Goal: Task Accomplishment & Management: Manage account settings

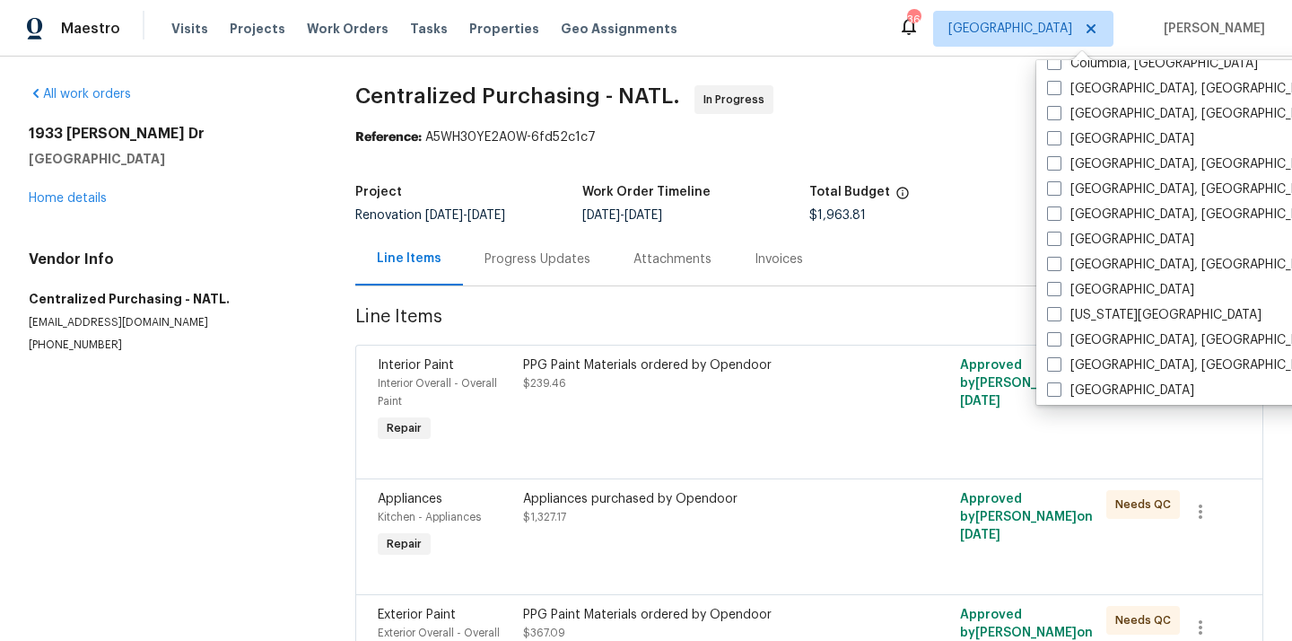
scroll to position [450, 0]
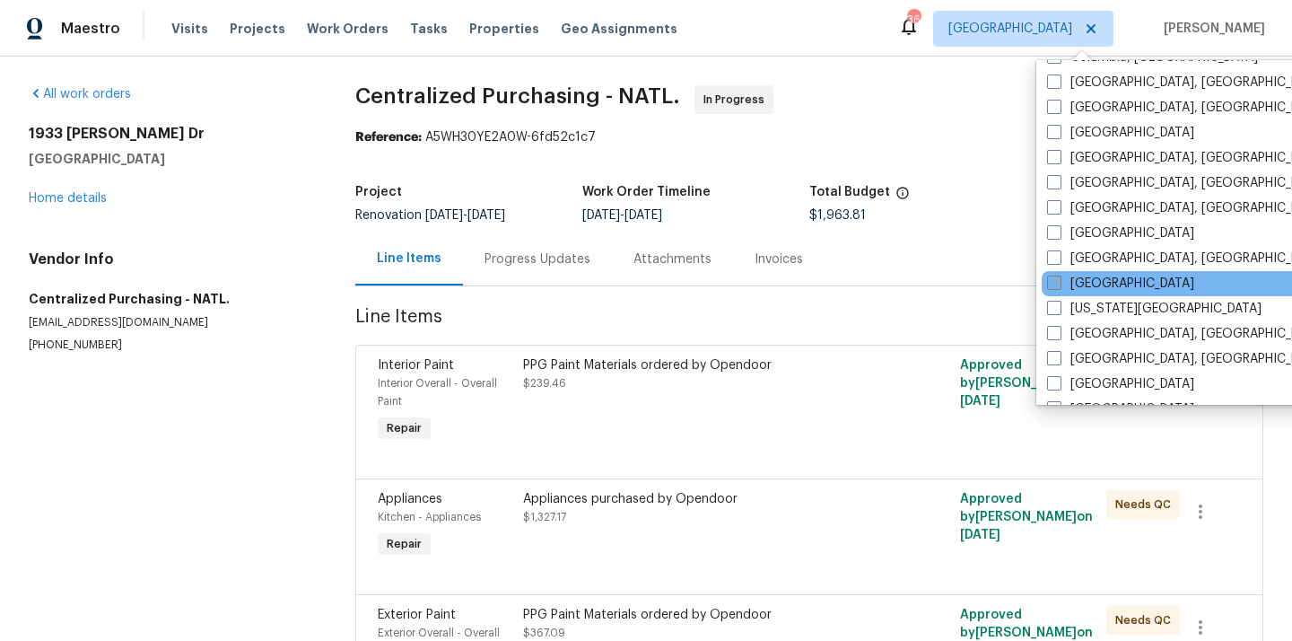
click at [1083, 281] on label "[GEOGRAPHIC_DATA]" at bounding box center [1120, 284] width 147 height 18
click at [1059, 281] on input "[GEOGRAPHIC_DATA]" at bounding box center [1053, 281] width 12 height 12
checkbox input "true"
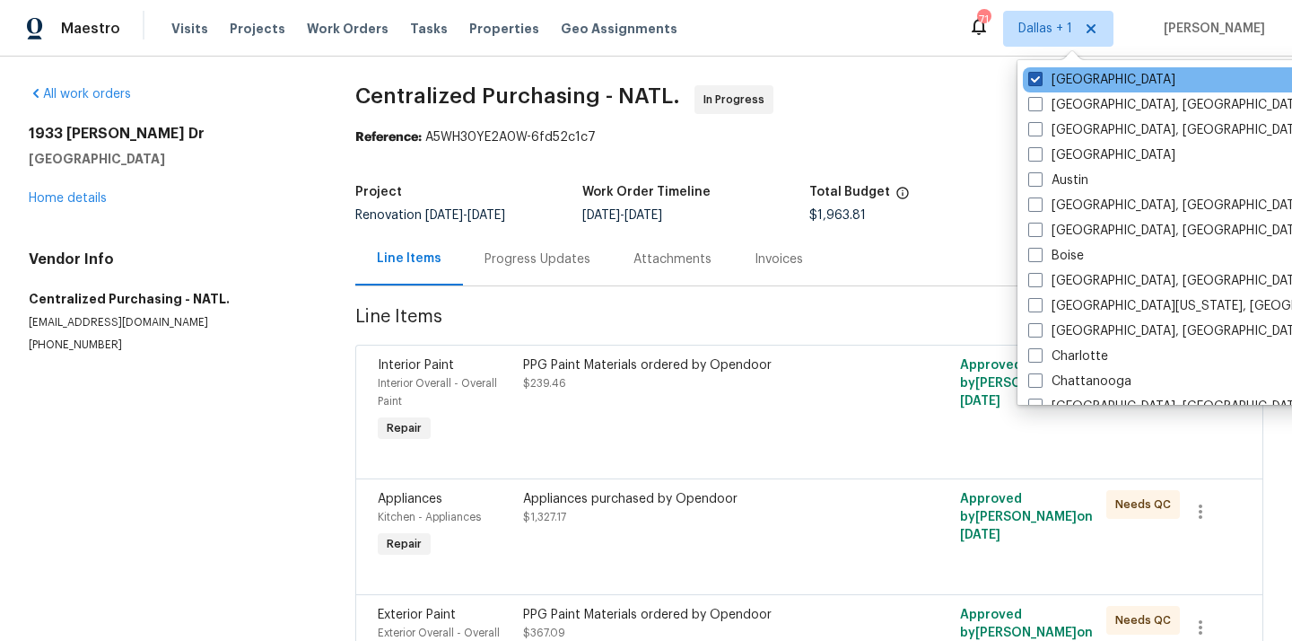
click at [1045, 73] on label "[GEOGRAPHIC_DATA]" at bounding box center [1101, 80] width 147 height 18
click at [1040, 73] on input "[GEOGRAPHIC_DATA]" at bounding box center [1034, 77] width 12 height 12
checkbox input "false"
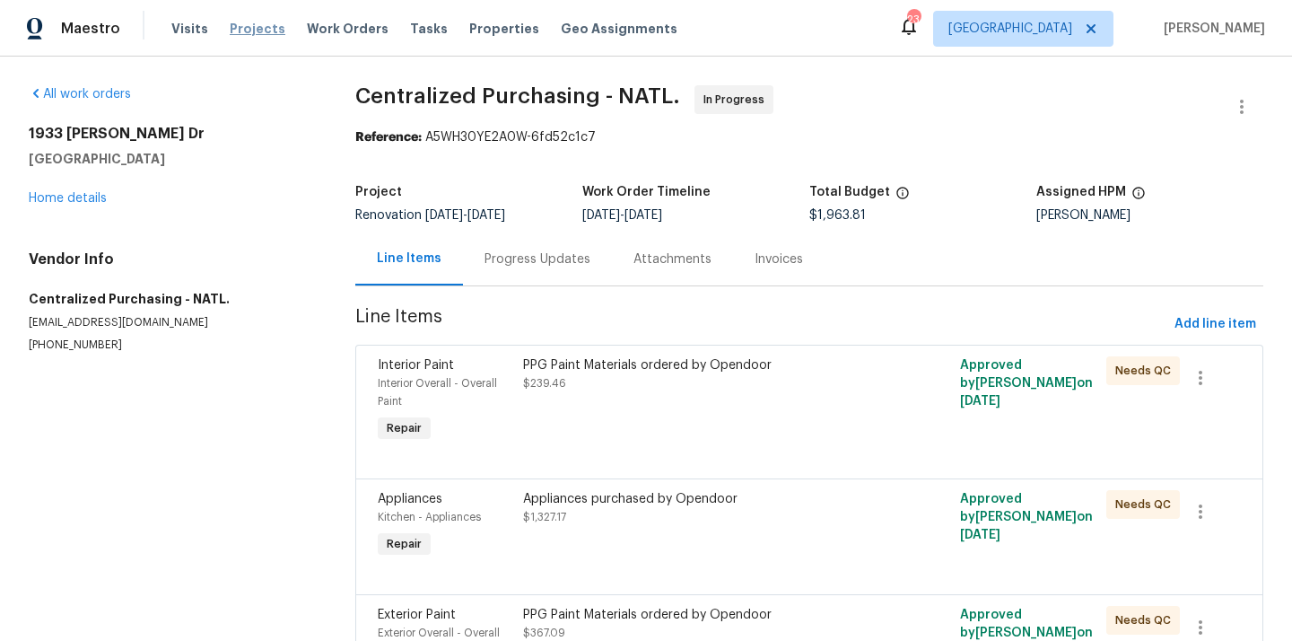
click at [255, 23] on span "Projects" at bounding box center [258, 29] width 56 height 18
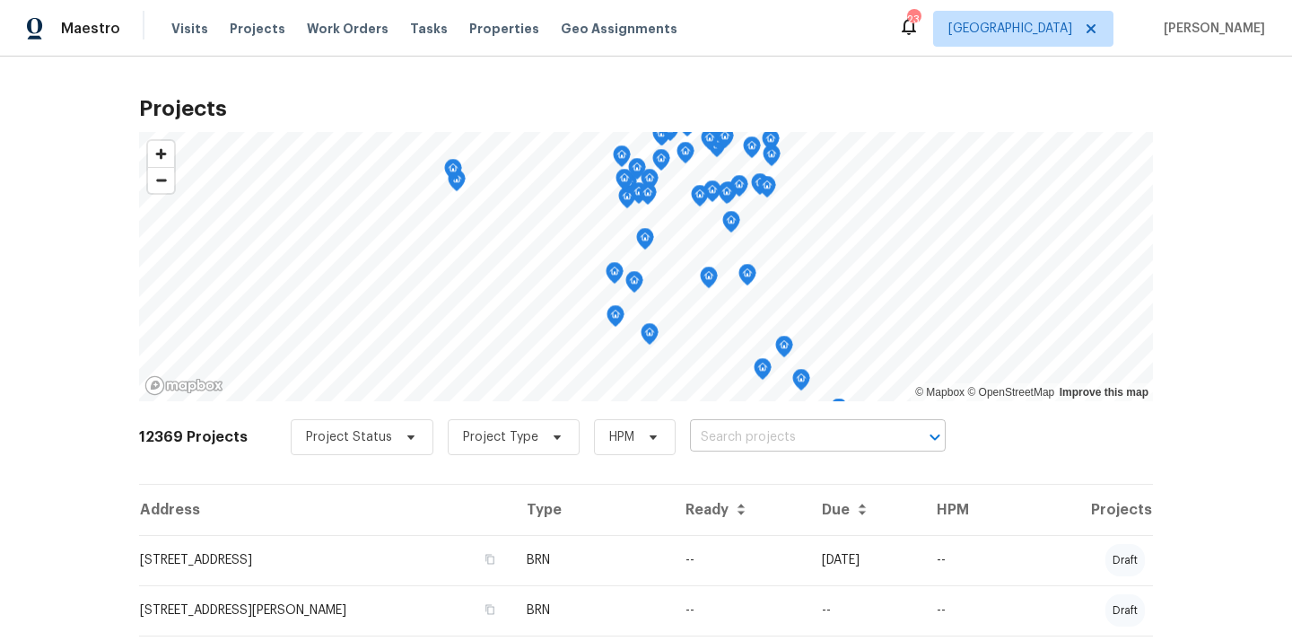
click at [783, 448] on input "text" at bounding box center [792, 438] width 205 height 28
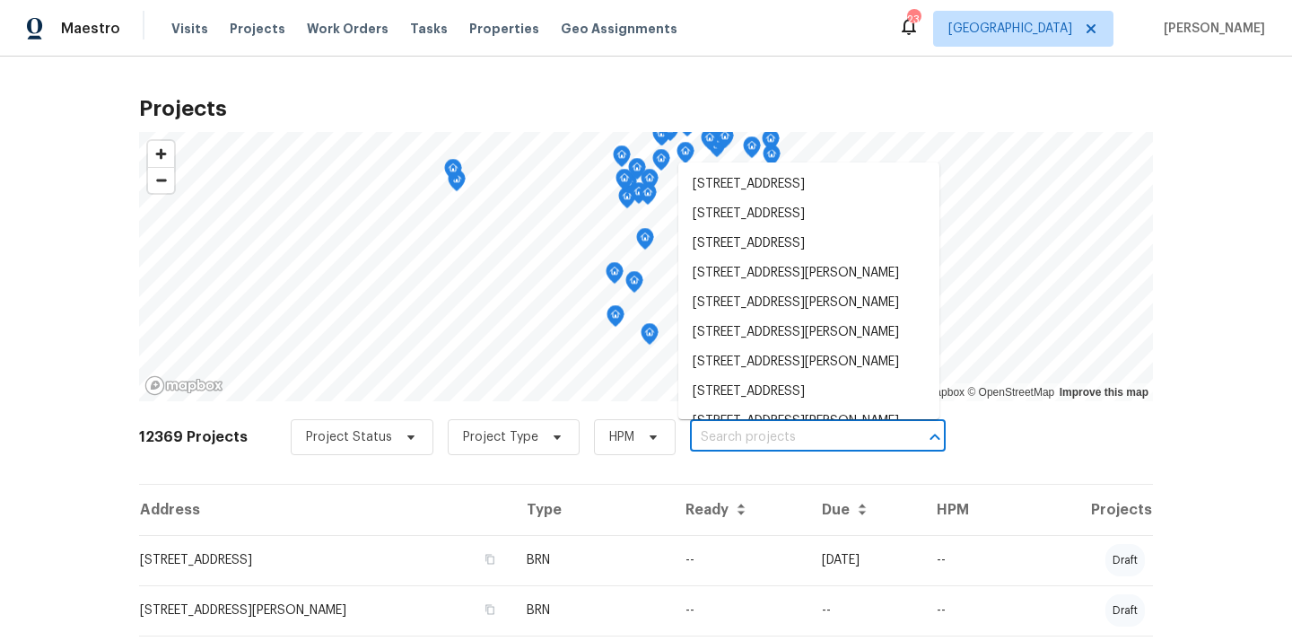
paste input "[STREET_ADDRESS][DEMOGRAPHIC_DATA]"
type input "[STREET_ADDRESS][DEMOGRAPHIC_DATA]"
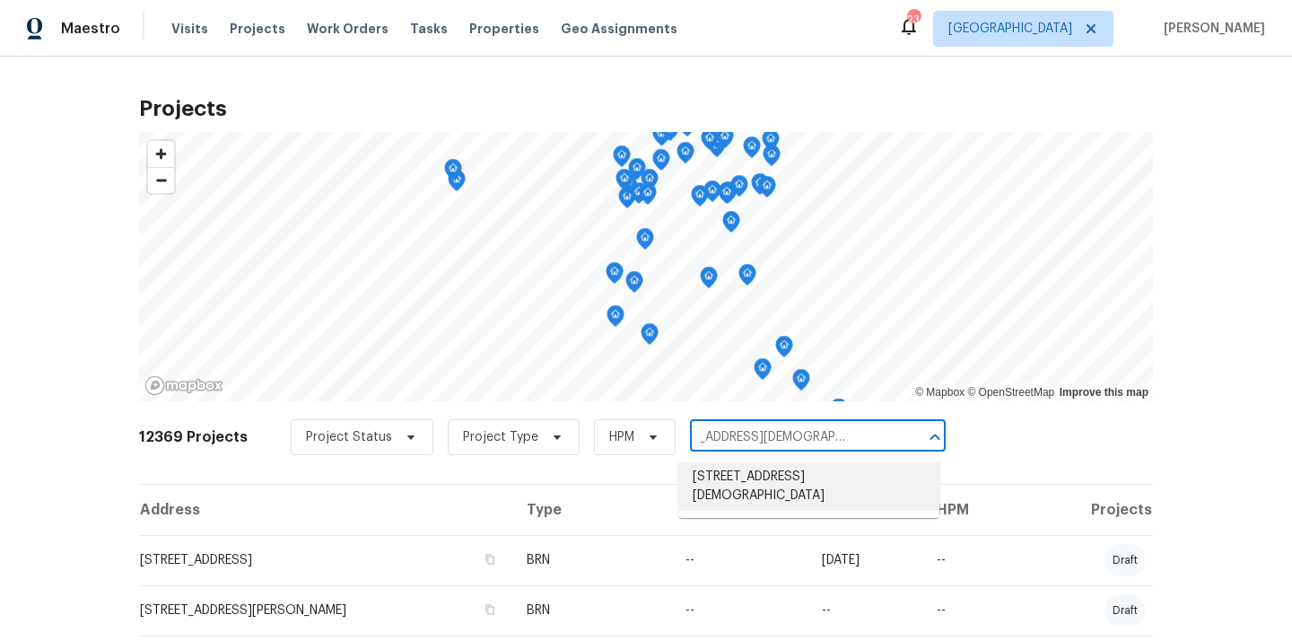
click at [768, 475] on li "[STREET_ADDRESS][DEMOGRAPHIC_DATA]" at bounding box center [808, 486] width 261 height 48
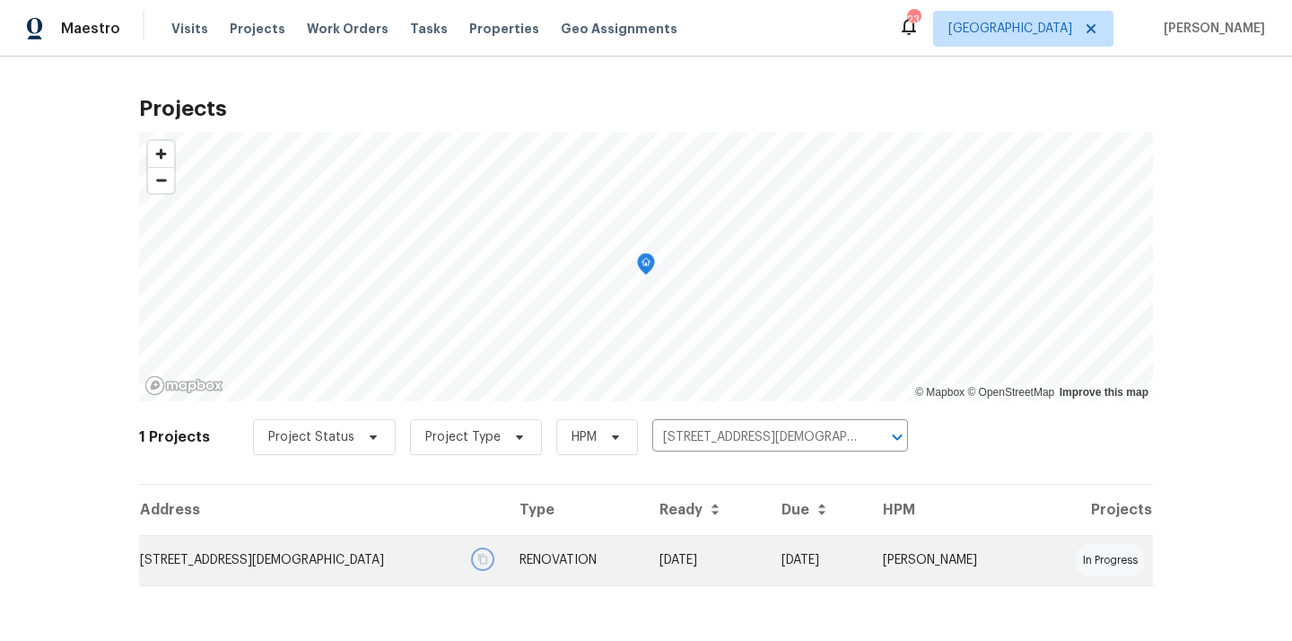
click at [476, 566] on button "button" at bounding box center [483, 559] width 16 height 16
click at [419, 566] on td "[STREET_ADDRESS][DEMOGRAPHIC_DATA]" at bounding box center [322, 560] width 366 height 50
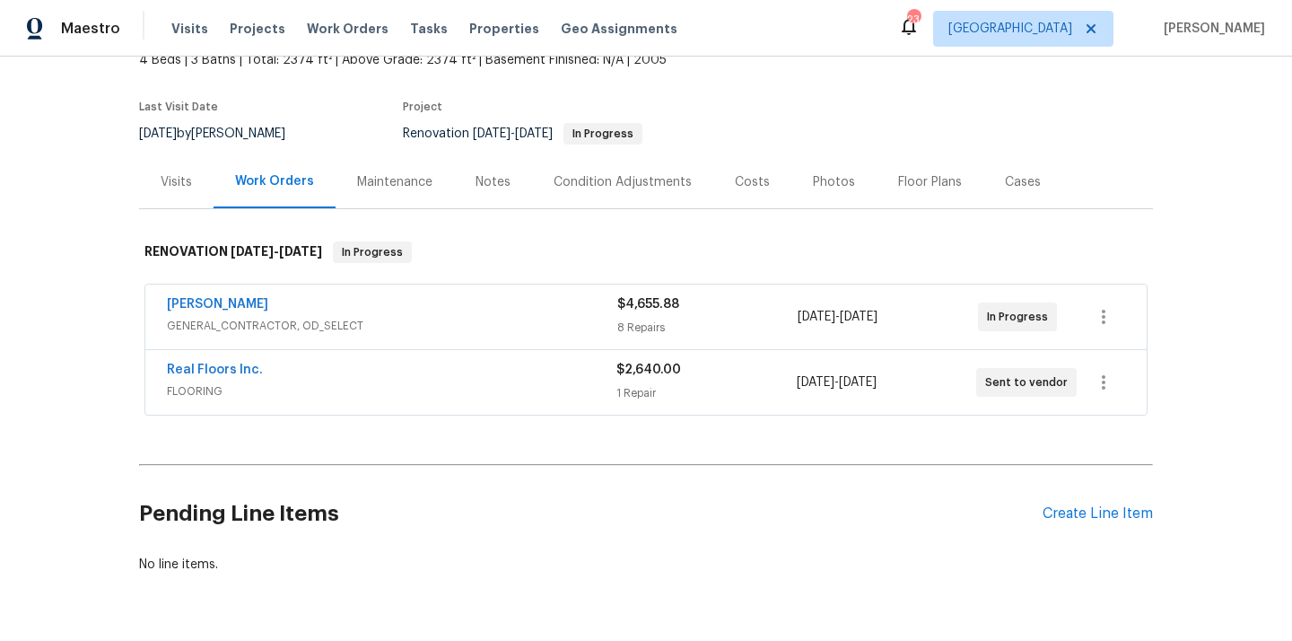
scroll to position [171, 0]
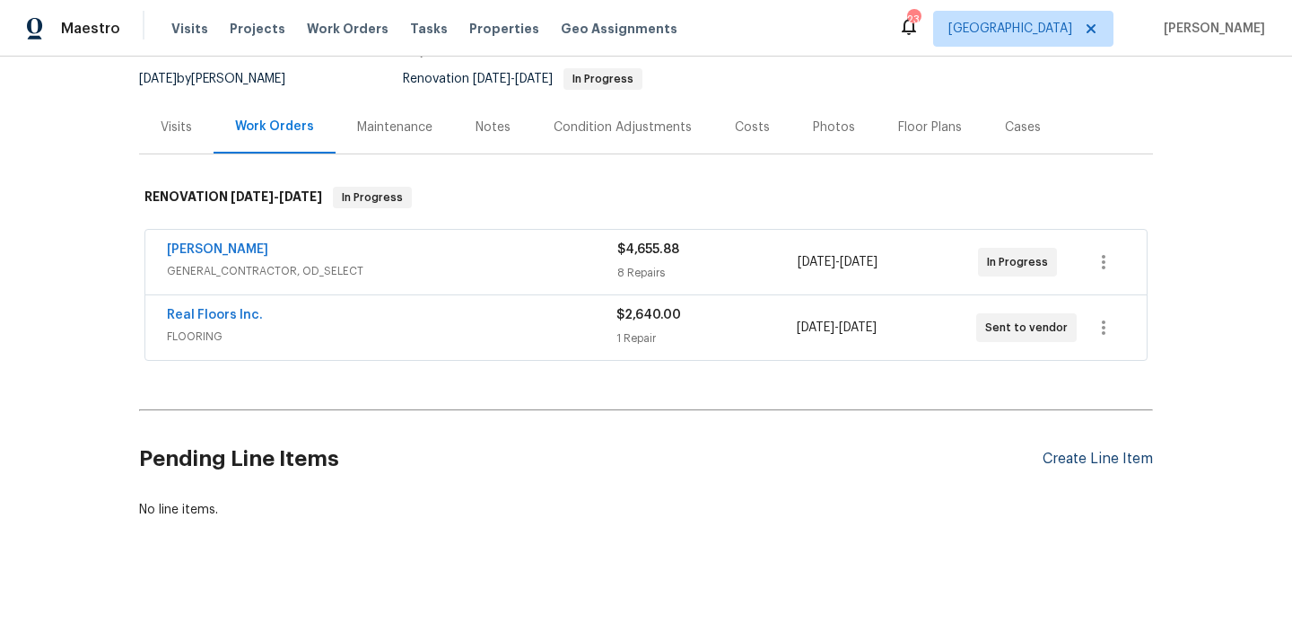
click at [1140, 459] on div "Create Line Item" at bounding box center [1098, 458] width 110 height 17
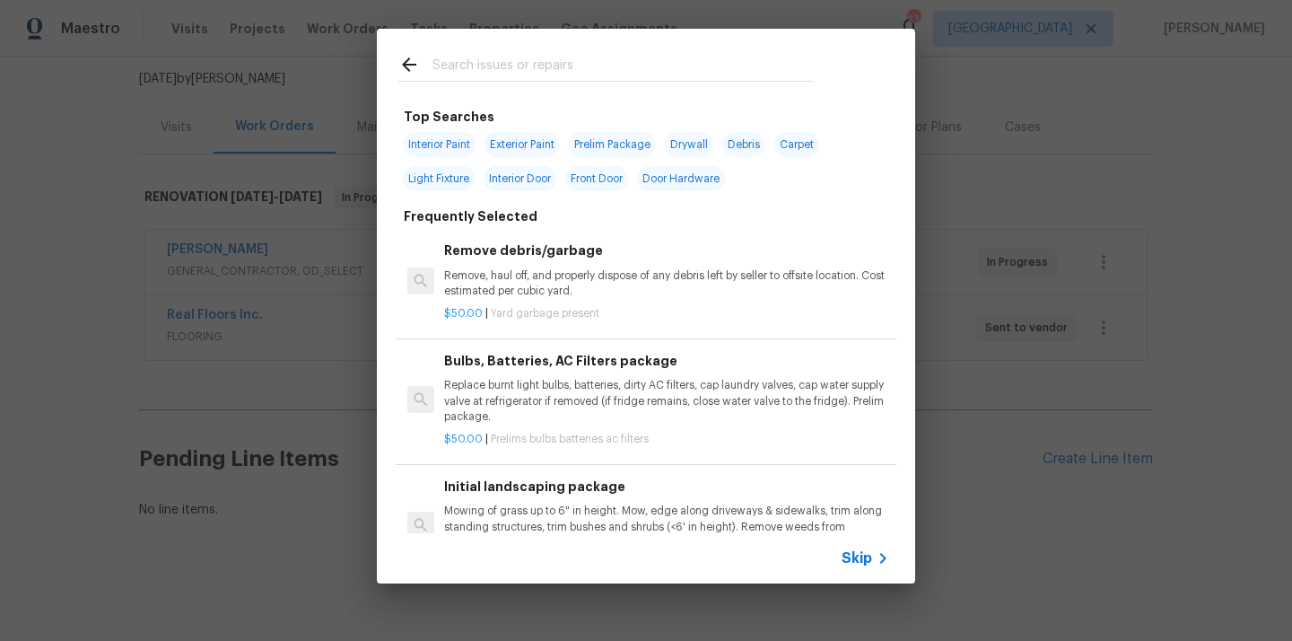
click at [554, 64] on input "text" at bounding box center [623, 67] width 380 height 27
type input ";"
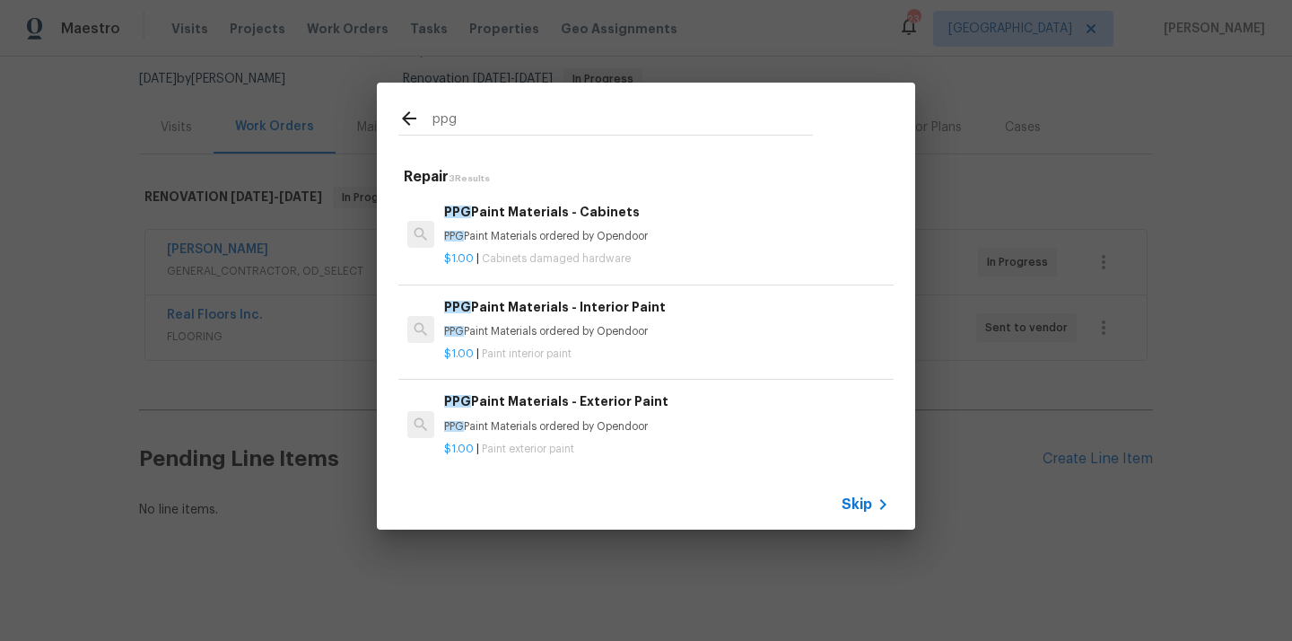
type input "ppg"
click at [568, 326] on p "PPG Paint Materials ordered by Opendoor" at bounding box center [666, 331] width 445 height 15
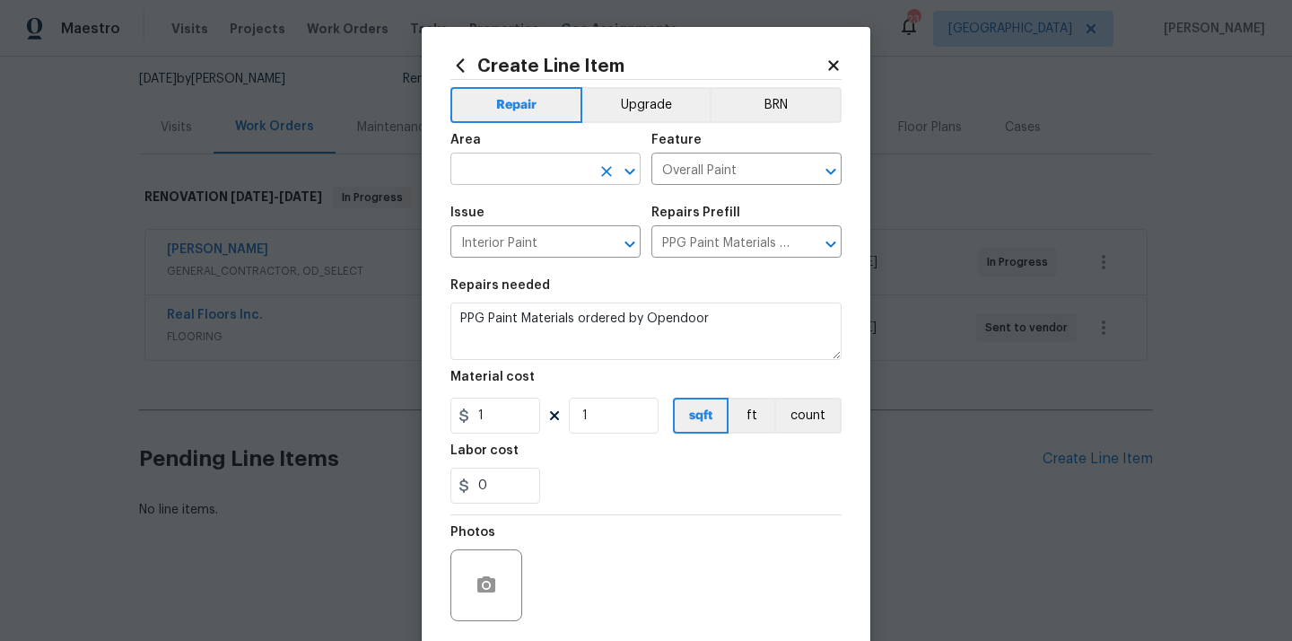
click at [528, 170] on input "text" at bounding box center [520, 171] width 140 height 28
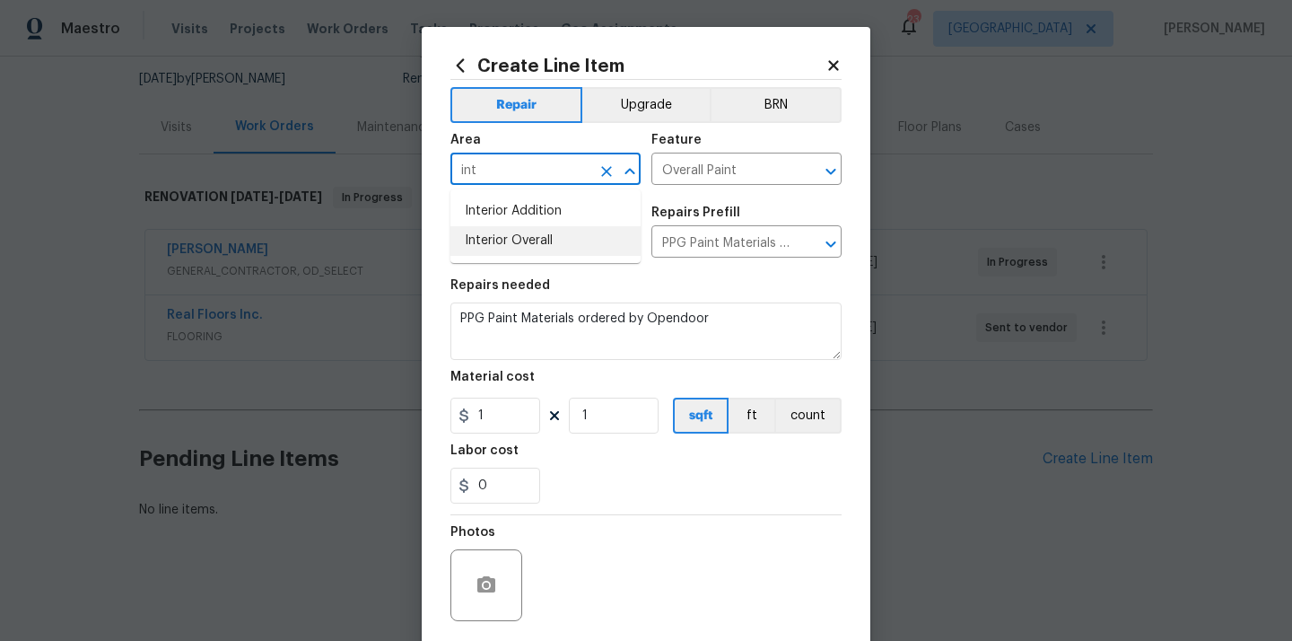
click at [516, 234] on li "Interior Overall" at bounding box center [545, 241] width 190 height 30
type input "Interior Overall"
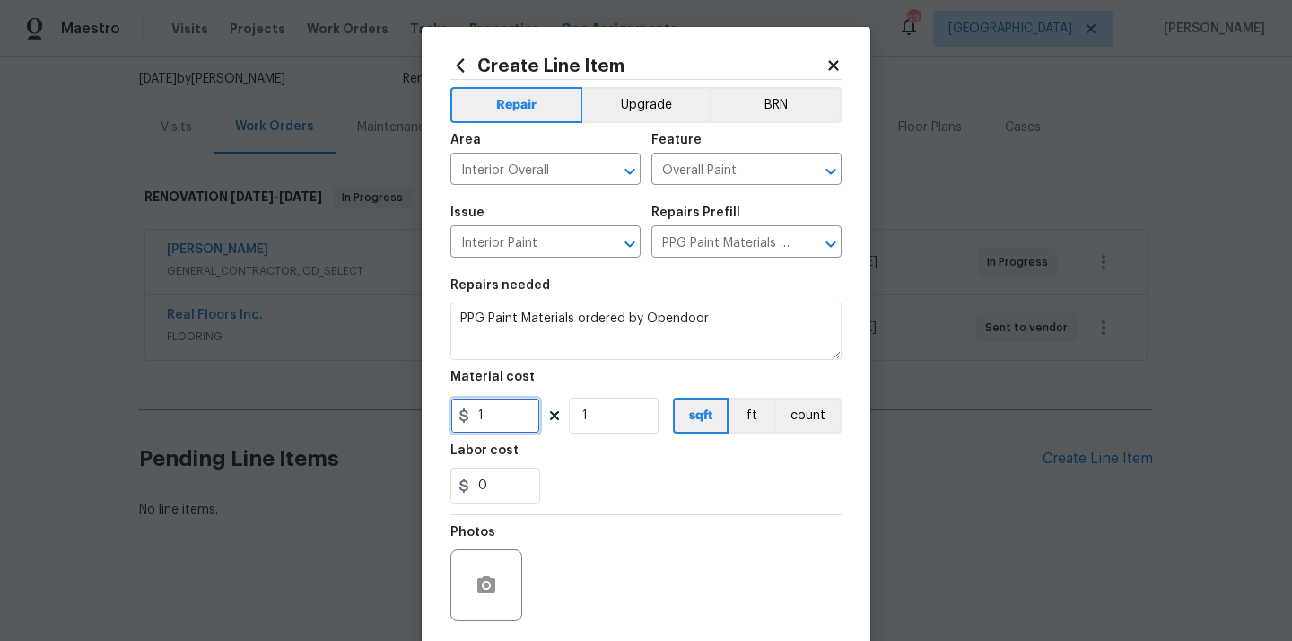
drag, startPoint x: 495, startPoint y: 414, endPoint x: 435, endPoint y: 412, distance: 60.1
click at [440, 415] on div "Create Line Item Repair Upgrade BRN Area Interior Overall ​ Feature Overall Pai…" at bounding box center [646, 386] width 449 height 719
paste input "977.12"
type input "977.12"
click at [546, 453] on div "Labor cost" at bounding box center [645, 455] width 391 height 23
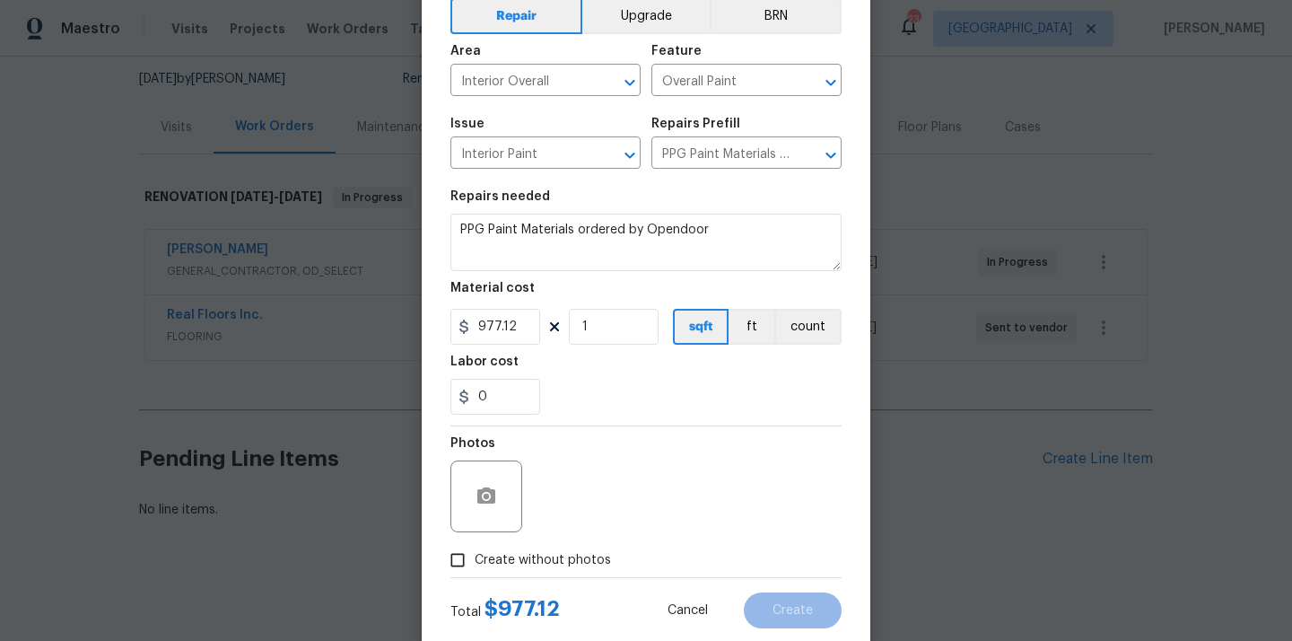
scroll to position [133, 0]
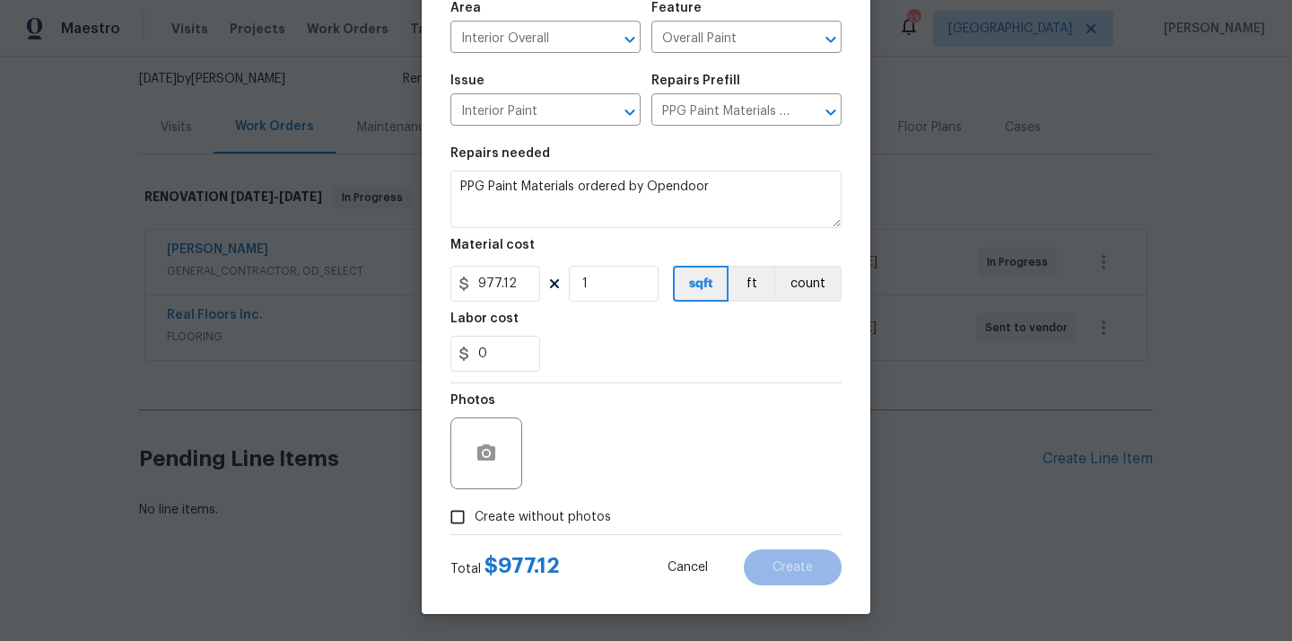
click at [541, 513] on span "Create without photos" at bounding box center [543, 517] width 136 height 19
click at [475, 513] on input "Create without photos" at bounding box center [458, 517] width 34 height 34
checkbox input "true"
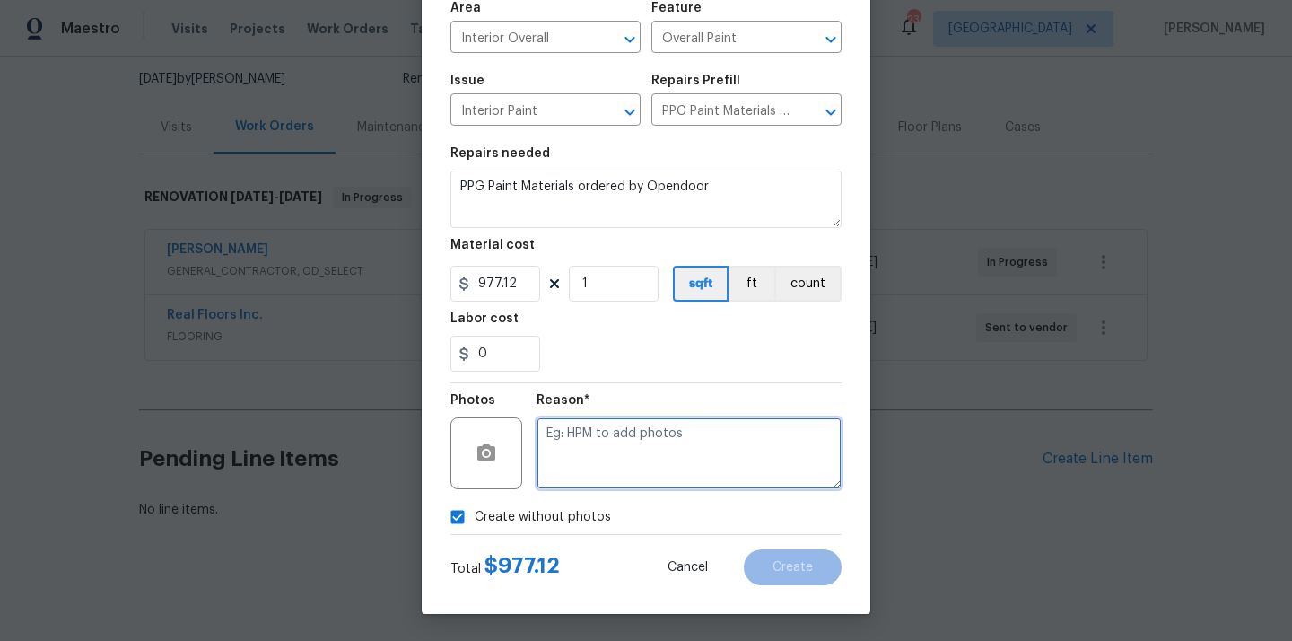
click at [572, 462] on textarea at bounding box center [689, 453] width 305 height 72
type textarea "N/A"
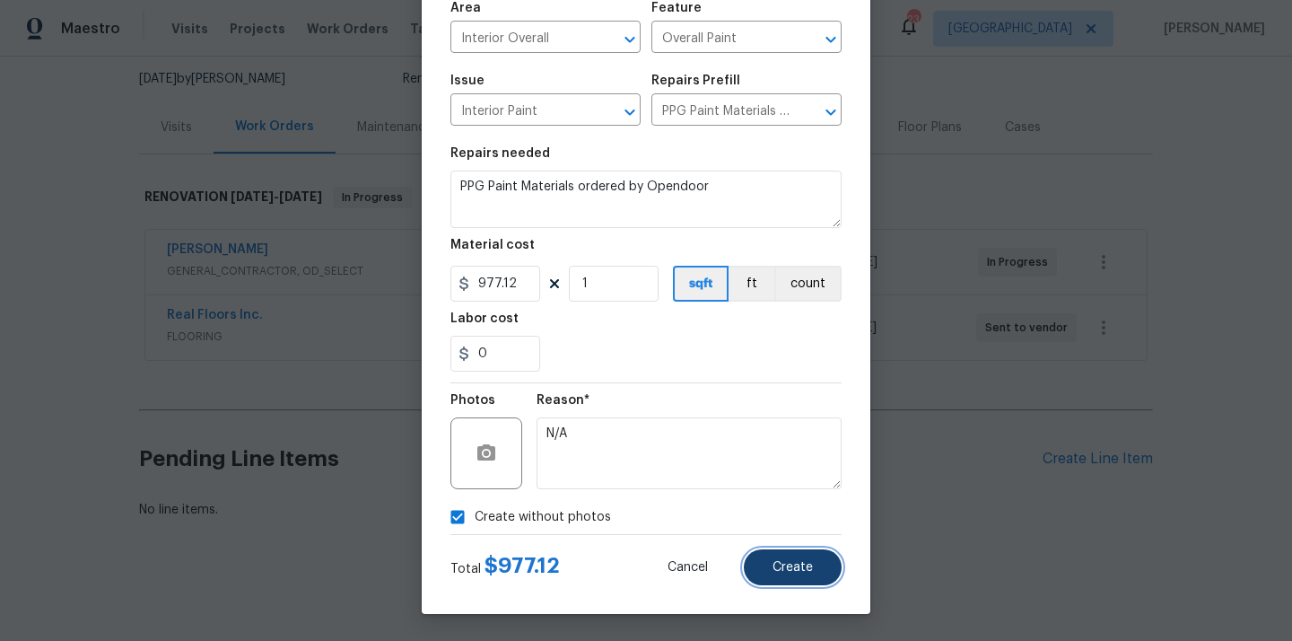
click at [800, 575] on button "Create" at bounding box center [793, 567] width 98 height 36
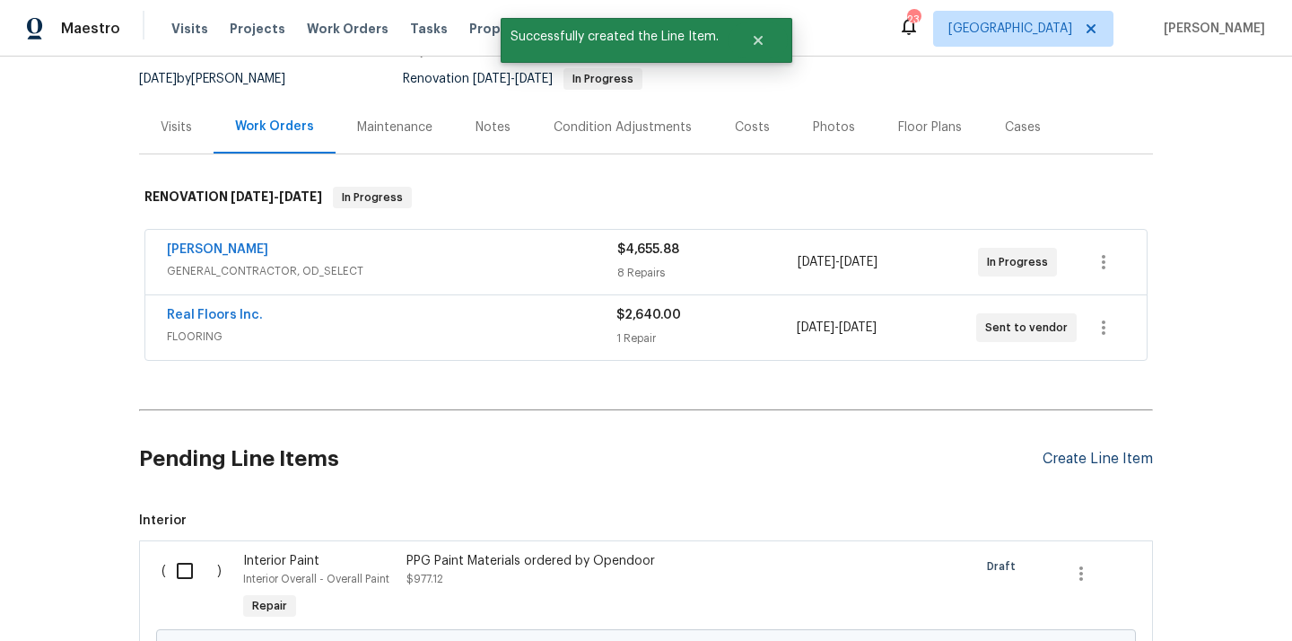
click at [1079, 457] on div "Create Line Item" at bounding box center [1098, 458] width 110 height 17
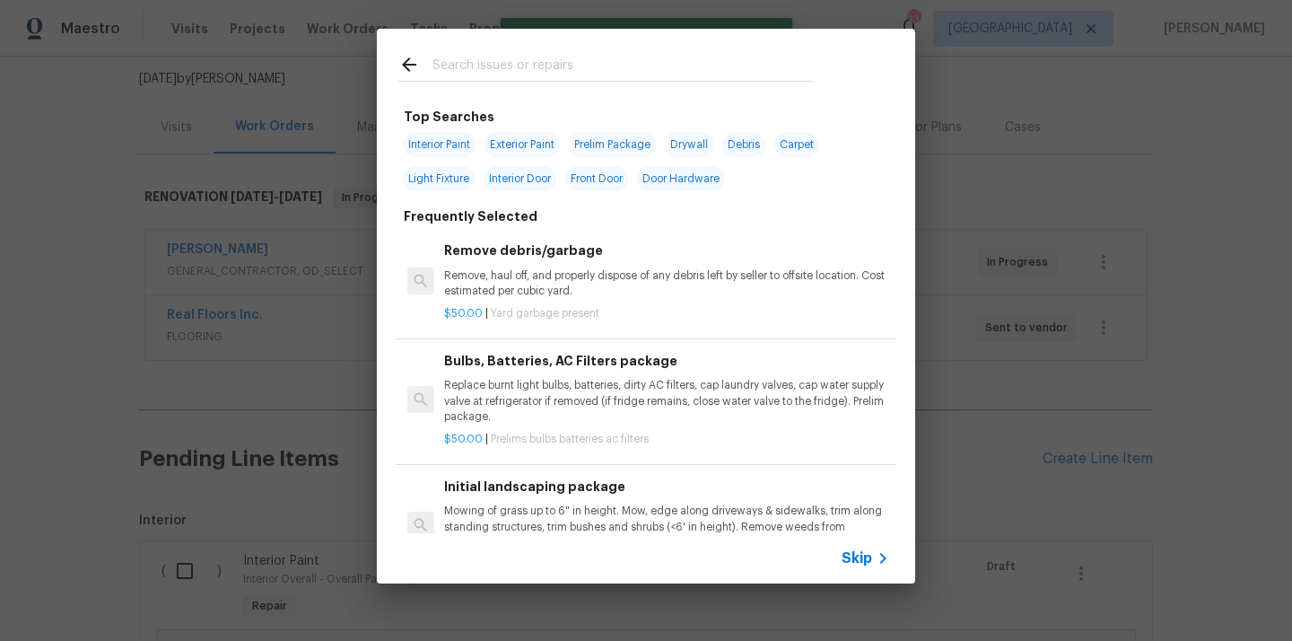
click at [558, 55] on input "text" at bounding box center [623, 67] width 380 height 27
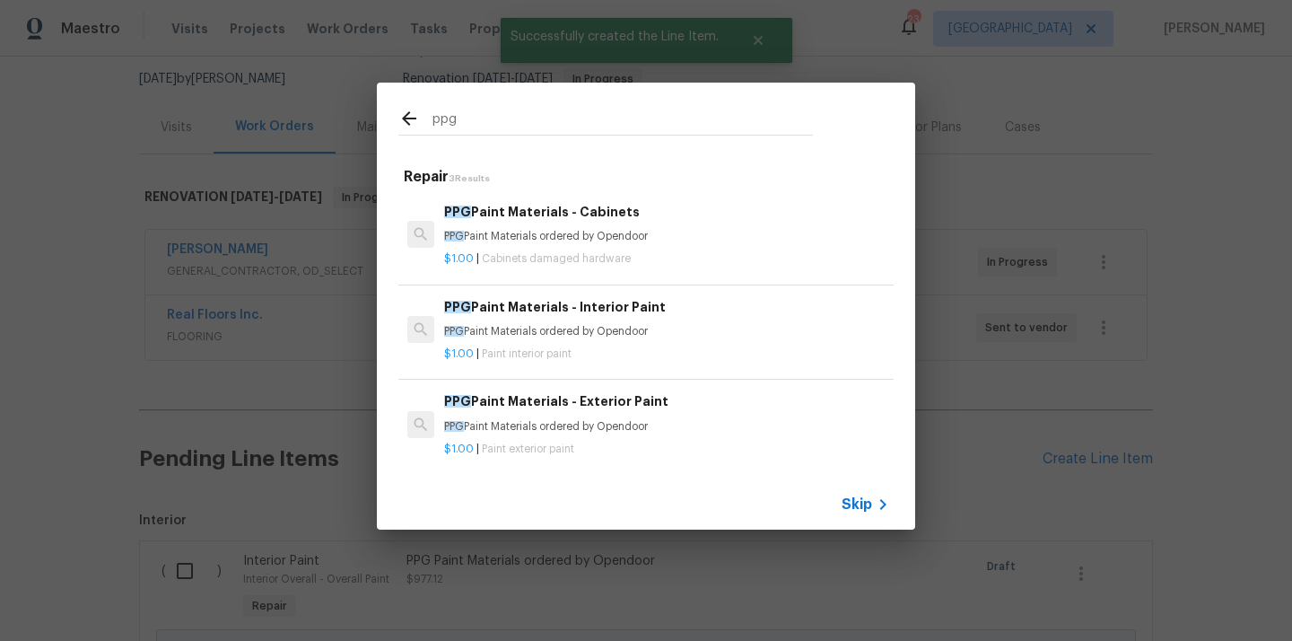
type input "ppg"
click at [548, 396] on h6 "PPG Paint Materials - Exterior Paint" at bounding box center [666, 401] width 445 height 20
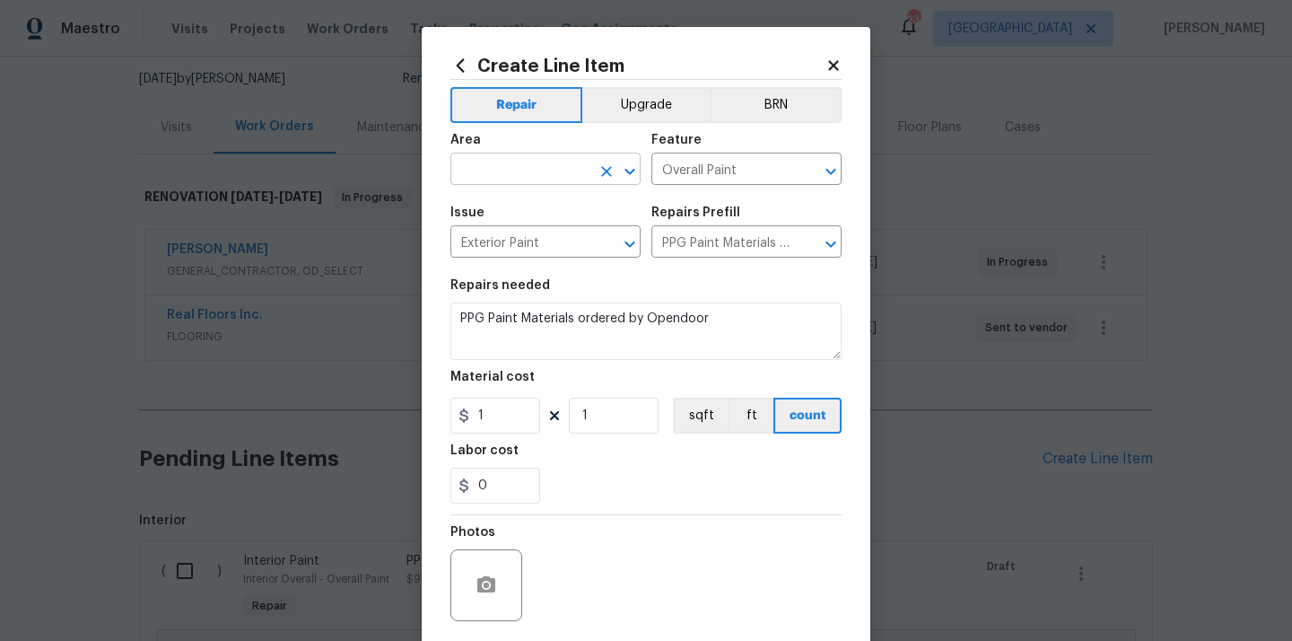
click at [508, 177] on input "text" at bounding box center [520, 171] width 140 height 28
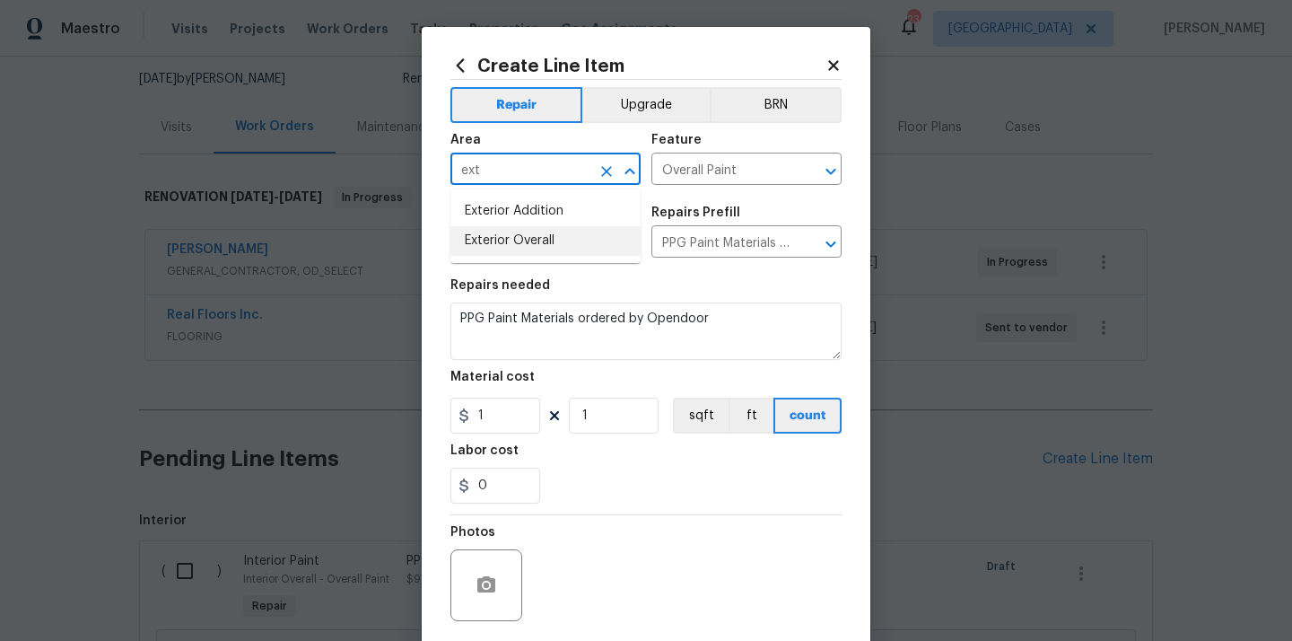
click at [501, 243] on li "Exterior Overall" at bounding box center [545, 241] width 190 height 30
type input "Exterior Overall"
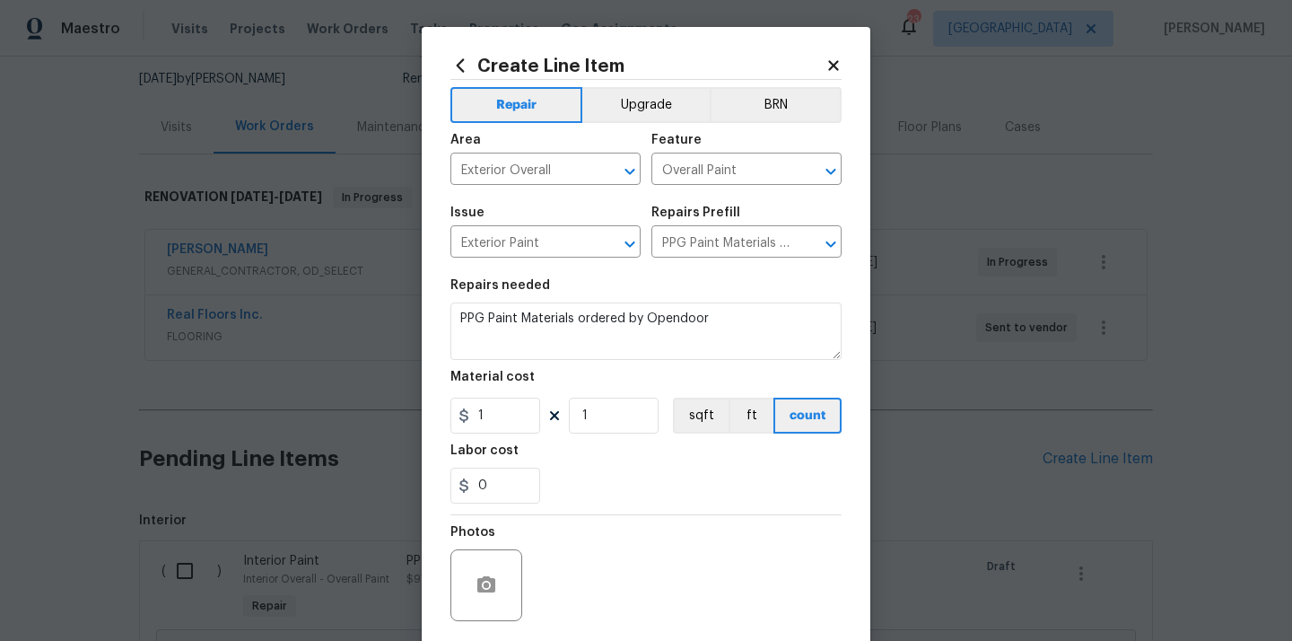
click at [697, 288] on div "Repairs needed" at bounding box center [645, 290] width 391 height 23
drag, startPoint x: 507, startPoint y: 413, endPoint x: 421, endPoint y: 412, distance: 86.1
click at [428, 413] on div "Create Line Item Repair Upgrade BRN Area Exterior Overall ​ Feature Overall Pai…" at bounding box center [646, 386] width 449 height 719
paste input "64.08"
type input "64.08"
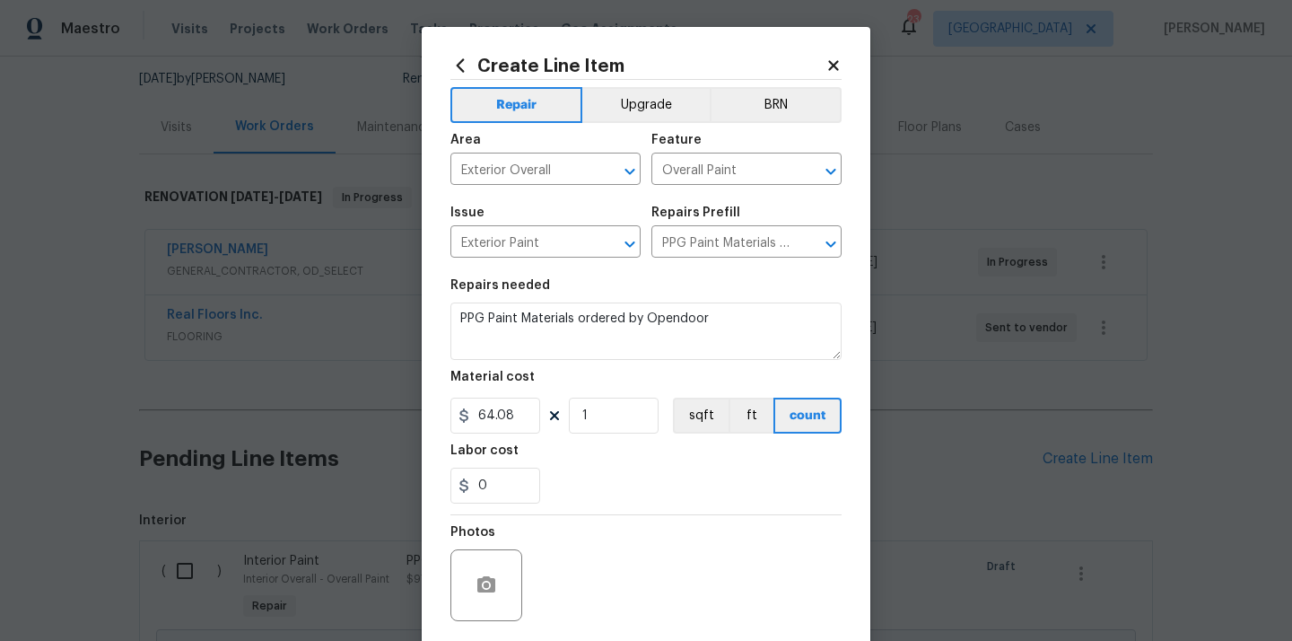
click at [584, 473] on div "0" at bounding box center [645, 486] width 391 height 36
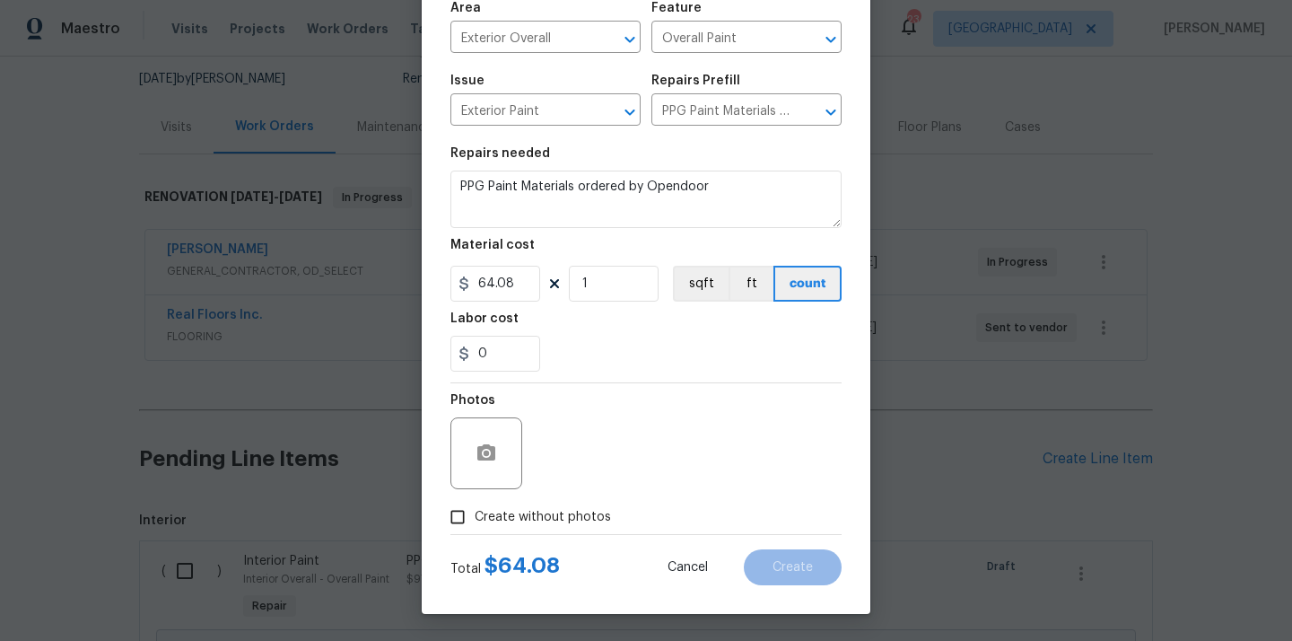
click at [567, 512] on span "Create without photos" at bounding box center [543, 517] width 136 height 19
click at [475, 512] on input "Create without photos" at bounding box center [458, 517] width 34 height 34
checkbox input "true"
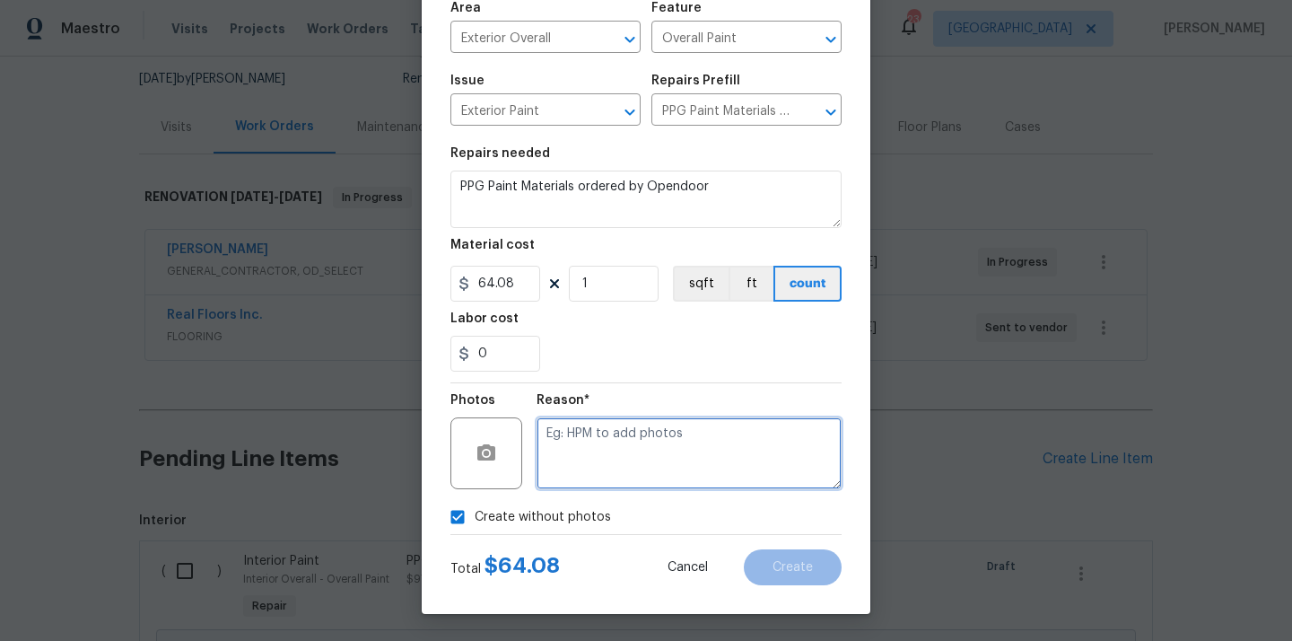
click at [593, 436] on textarea at bounding box center [689, 453] width 305 height 72
type textarea "N/A"
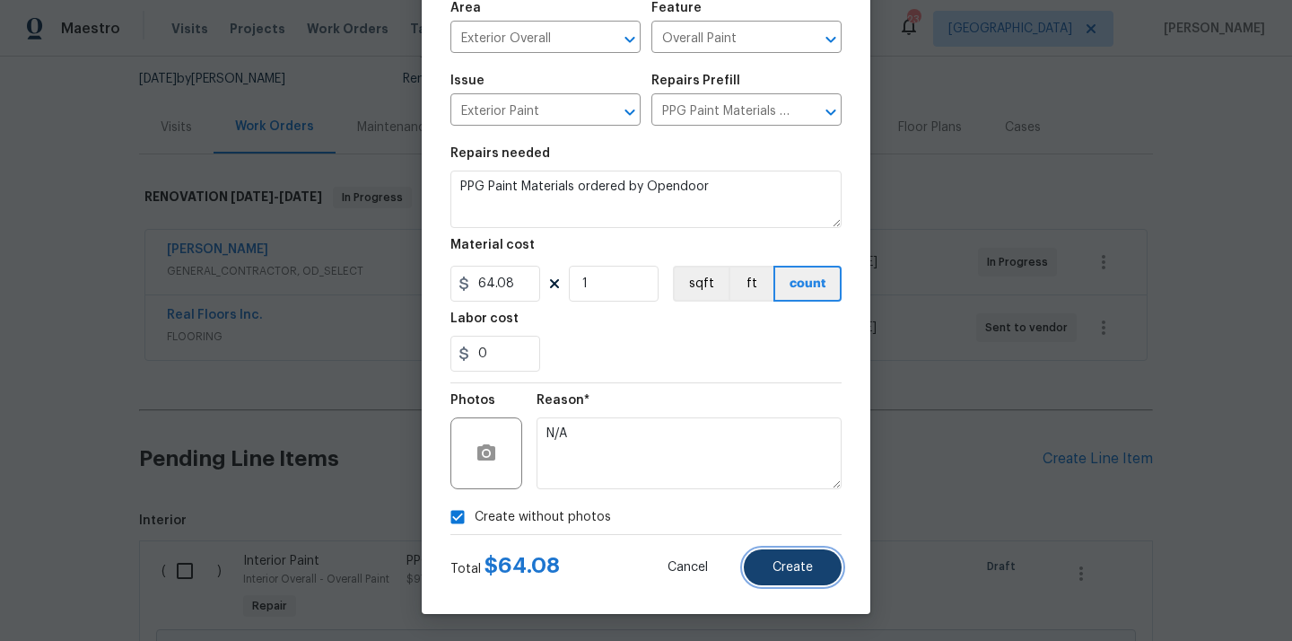
click at [791, 572] on span "Create" at bounding box center [793, 567] width 40 height 13
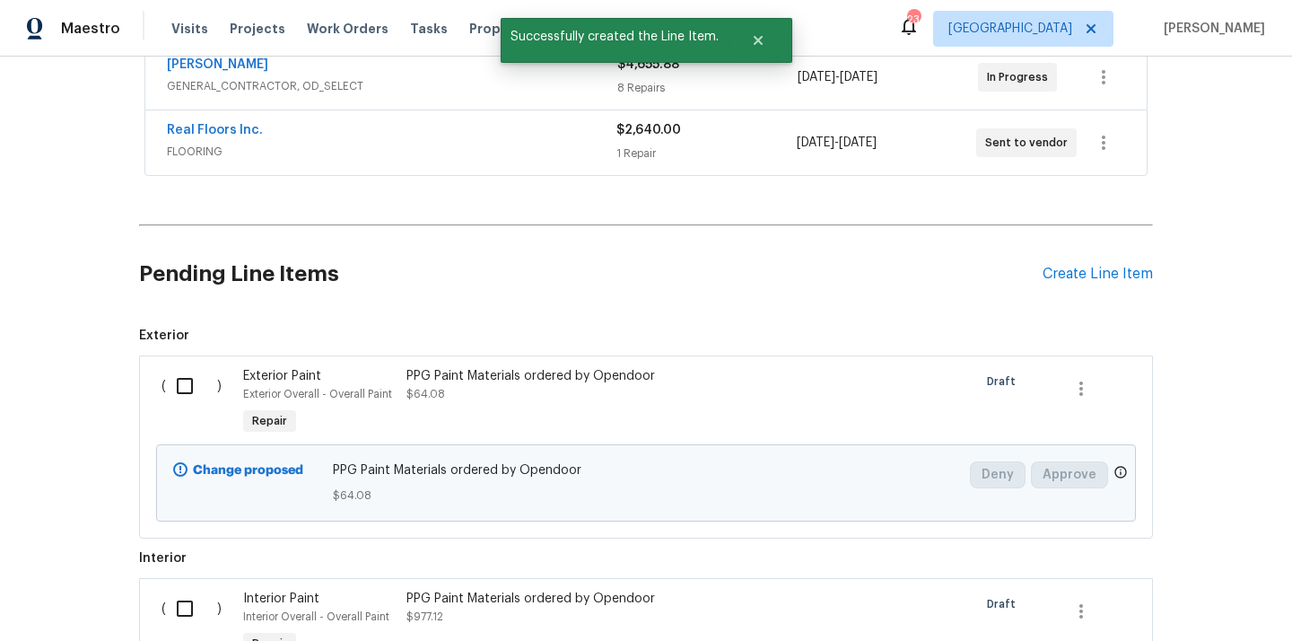
scroll to position [399, 0]
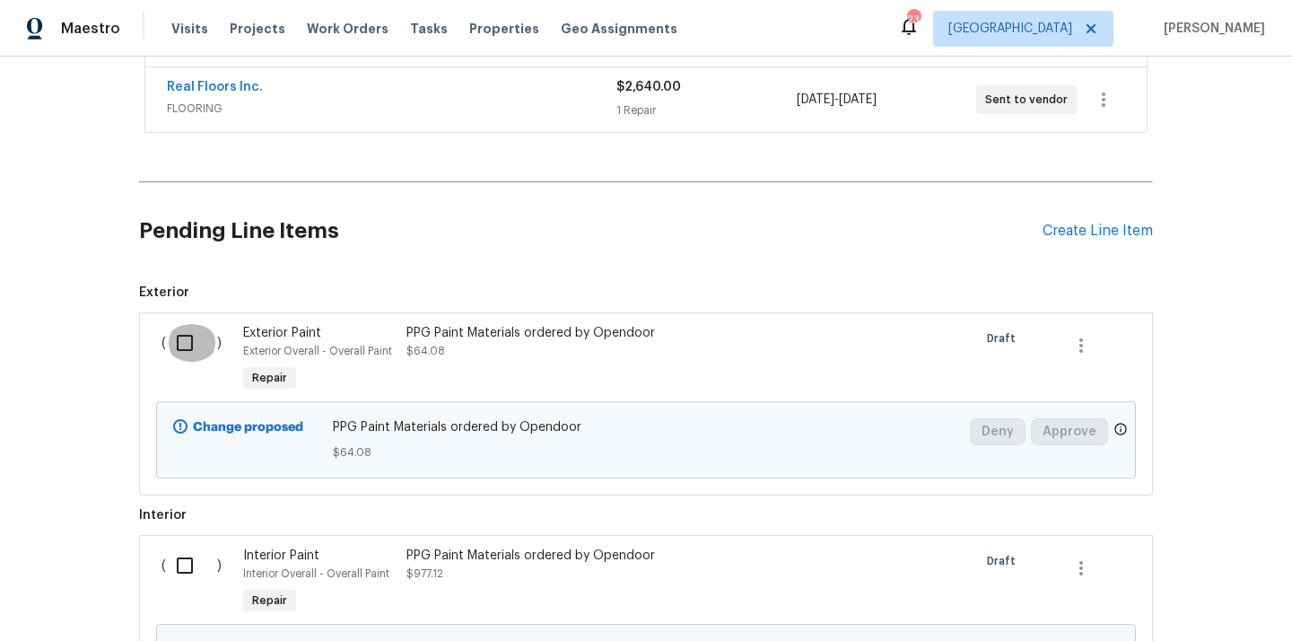
click at [179, 344] on input "checkbox" at bounding box center [191, 343] width 51 height 38
checkbox input "true"
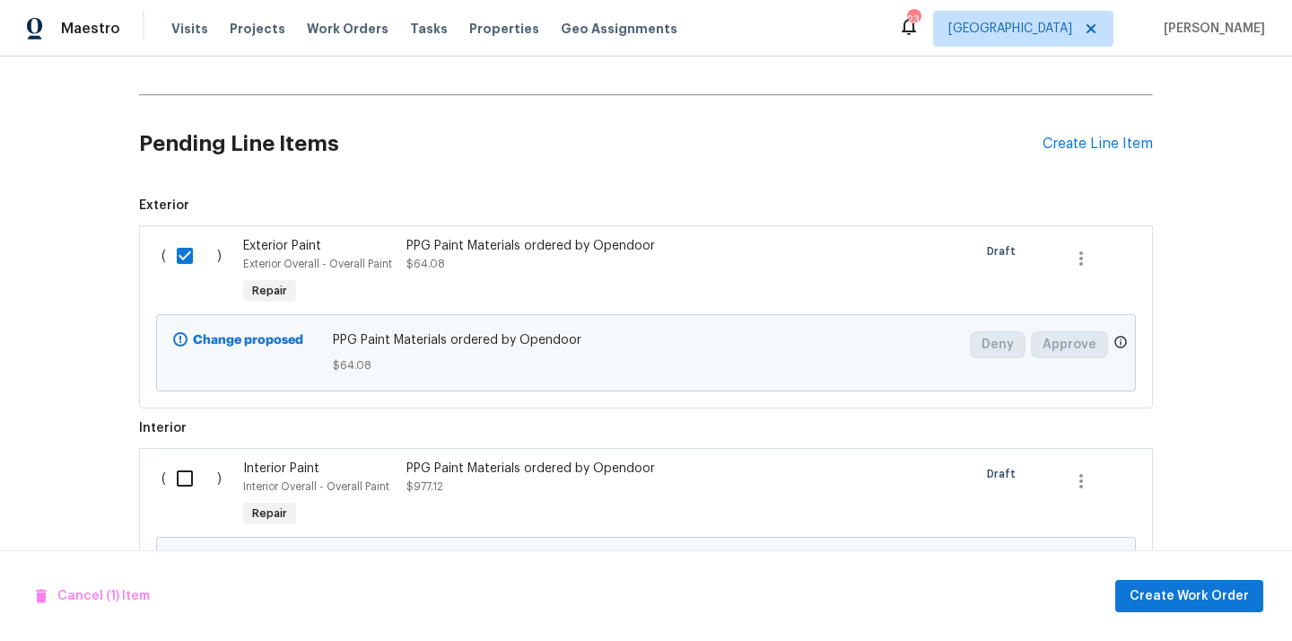
scroll to position [523, 0]
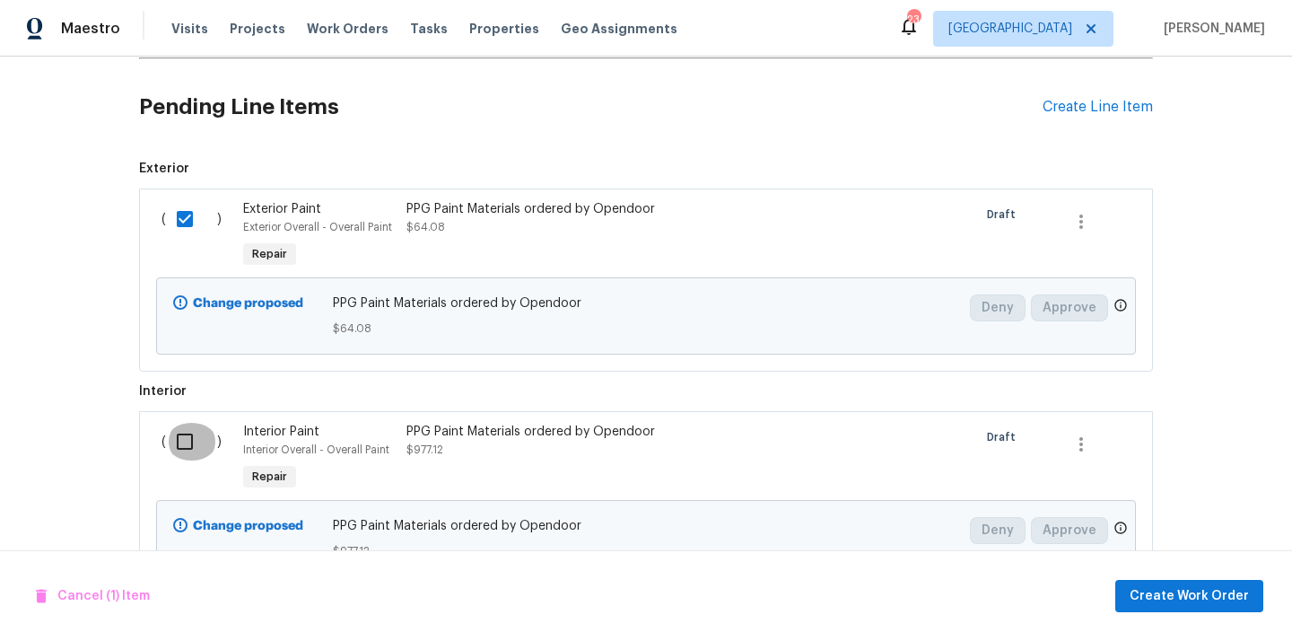
click at [185, 437] on input "checkbox" at bounding box center [191, 442] width 51 height 38
checkbox input "true"
click at [1162, 590] on span "Create Work Order" at bounding box center [1189, 596] width 119 height 22
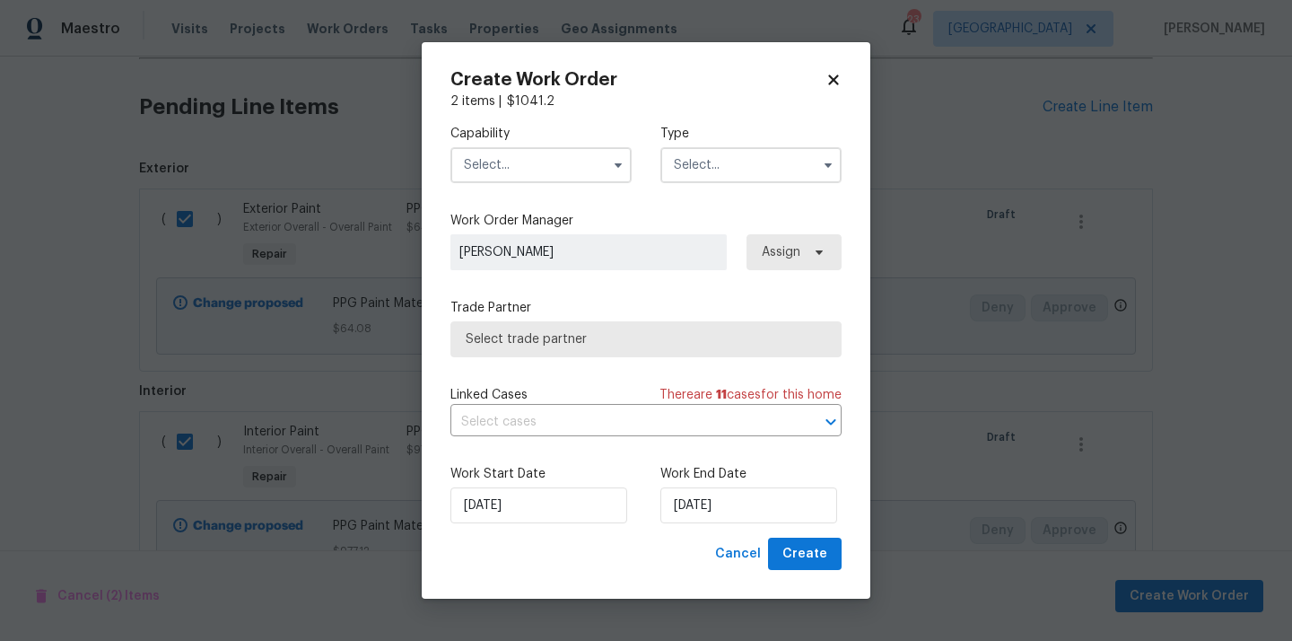
click at [538, 164] on input "text" at bounding box center [540, 165] width 181 height 36
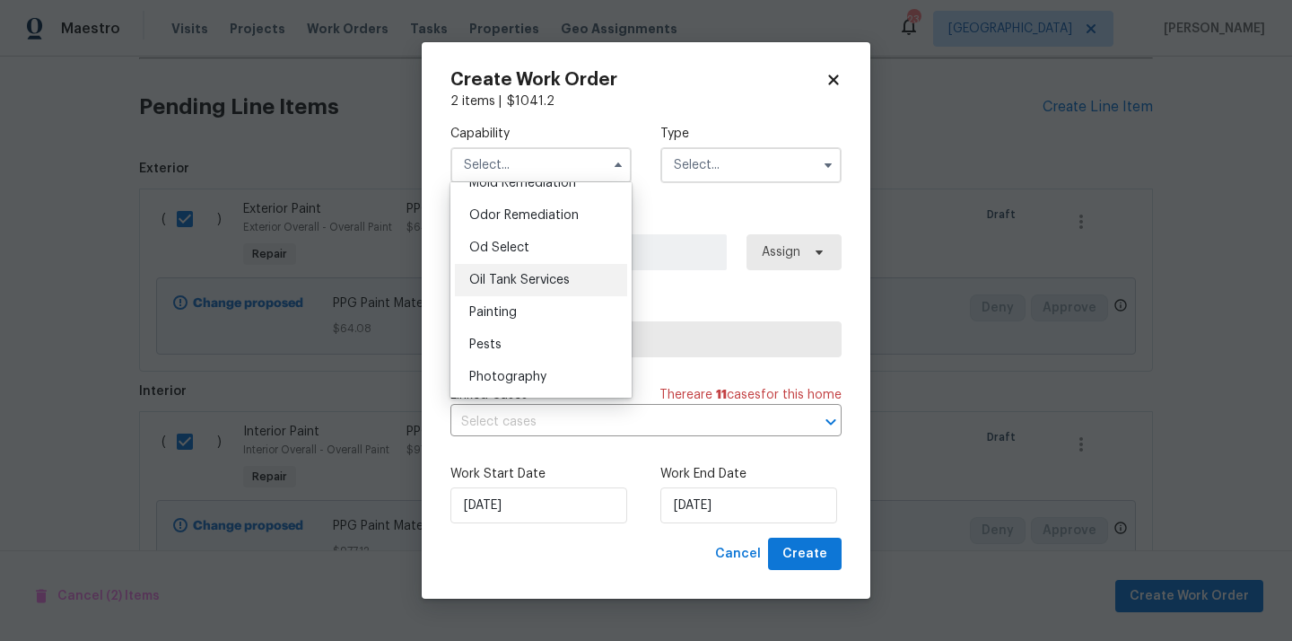
scroll to position [1415, 0]
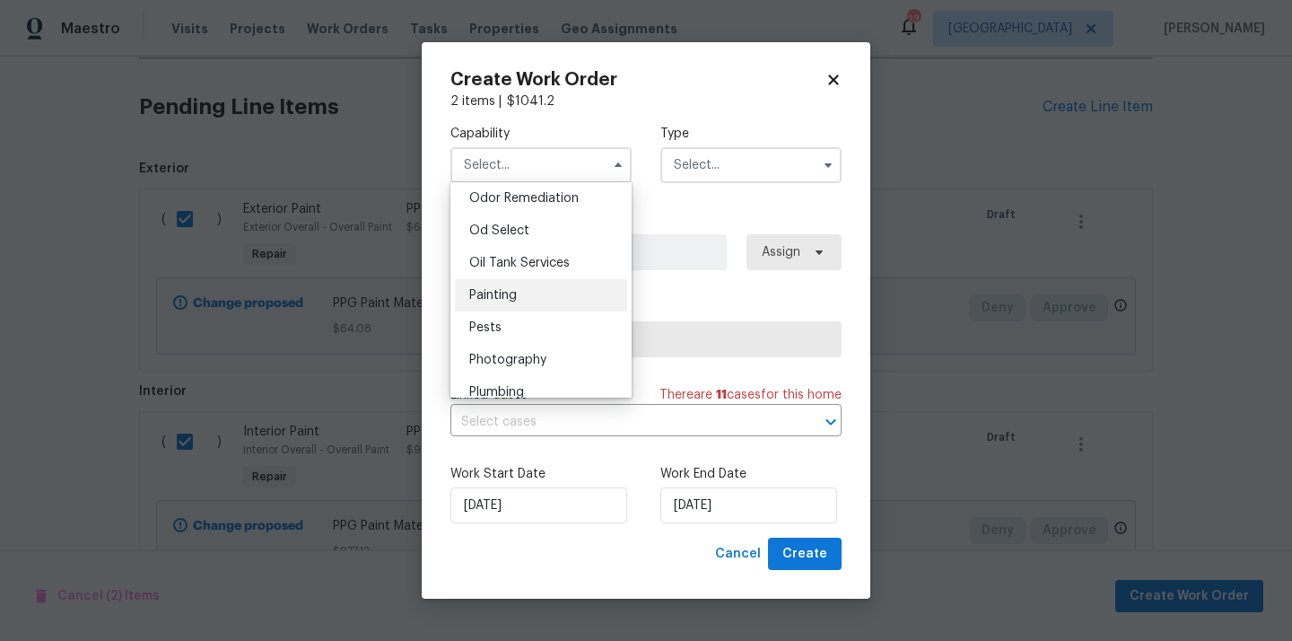
click at [527, 293] on div "Painting" at bounding box center [541, 295] width 172 height 32
type input "Painting"
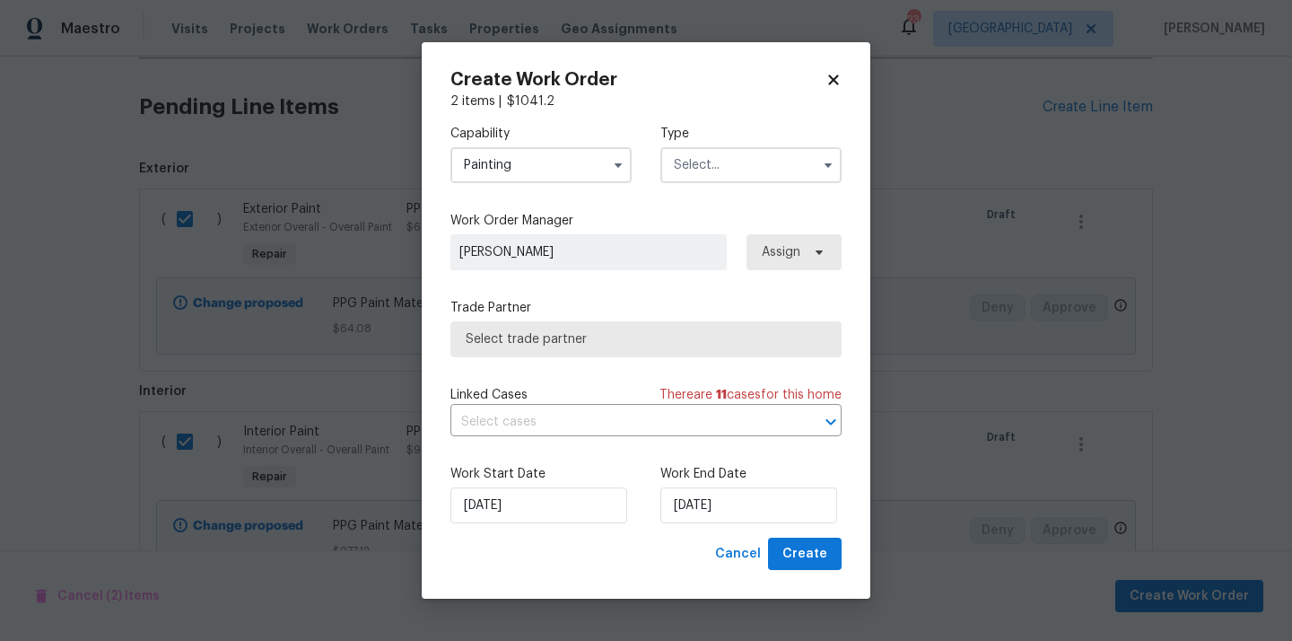
click at [715, 158] on input "text" at bounding box center [750, 165] width 181 height 36
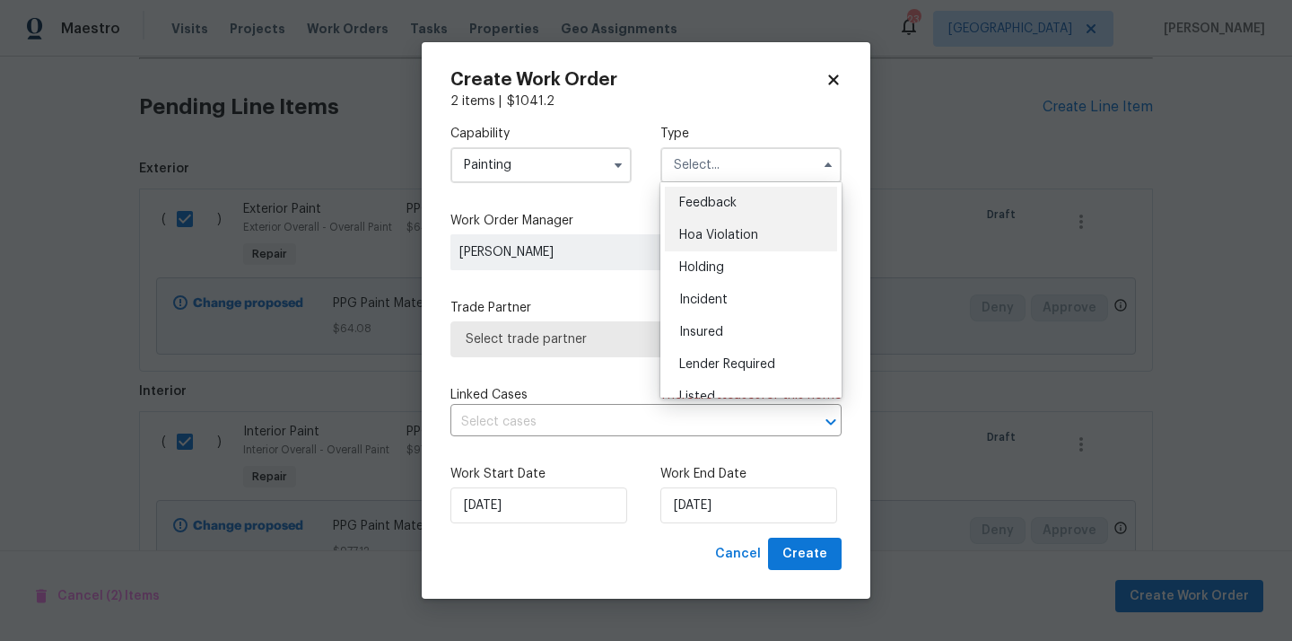
scroll to position [407, 0]
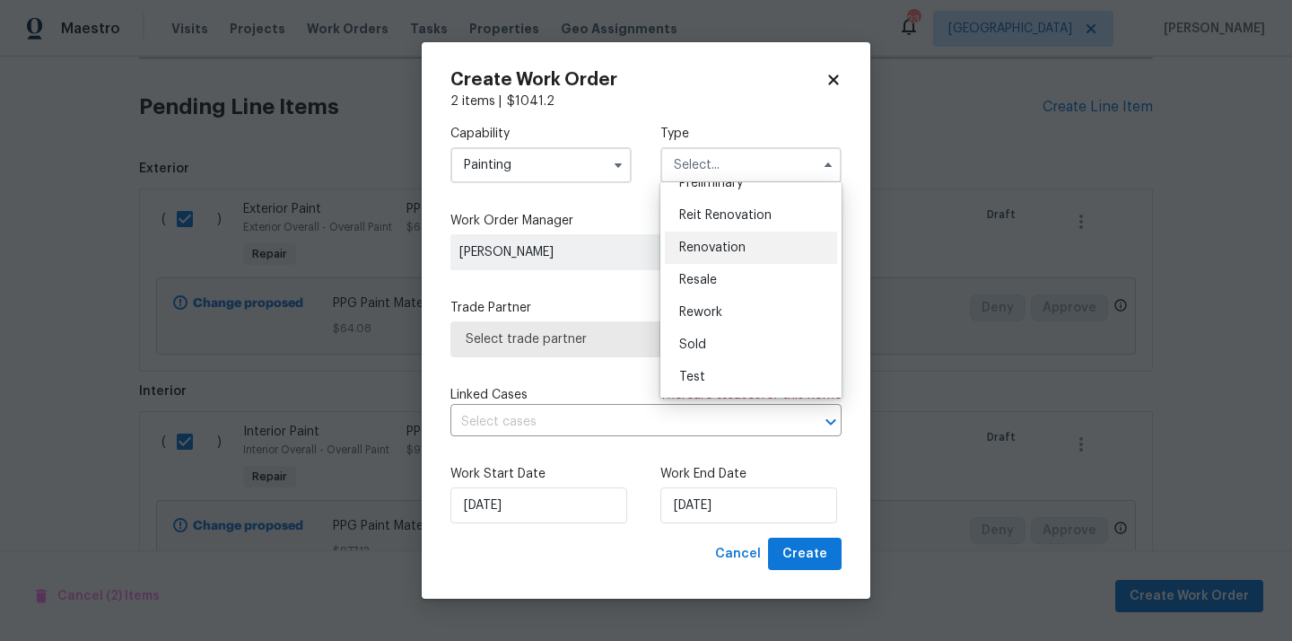
click at [737, 241] on span "Renovation" at bounding box center [712, 247] width 66 height 13
type input "Renovation"
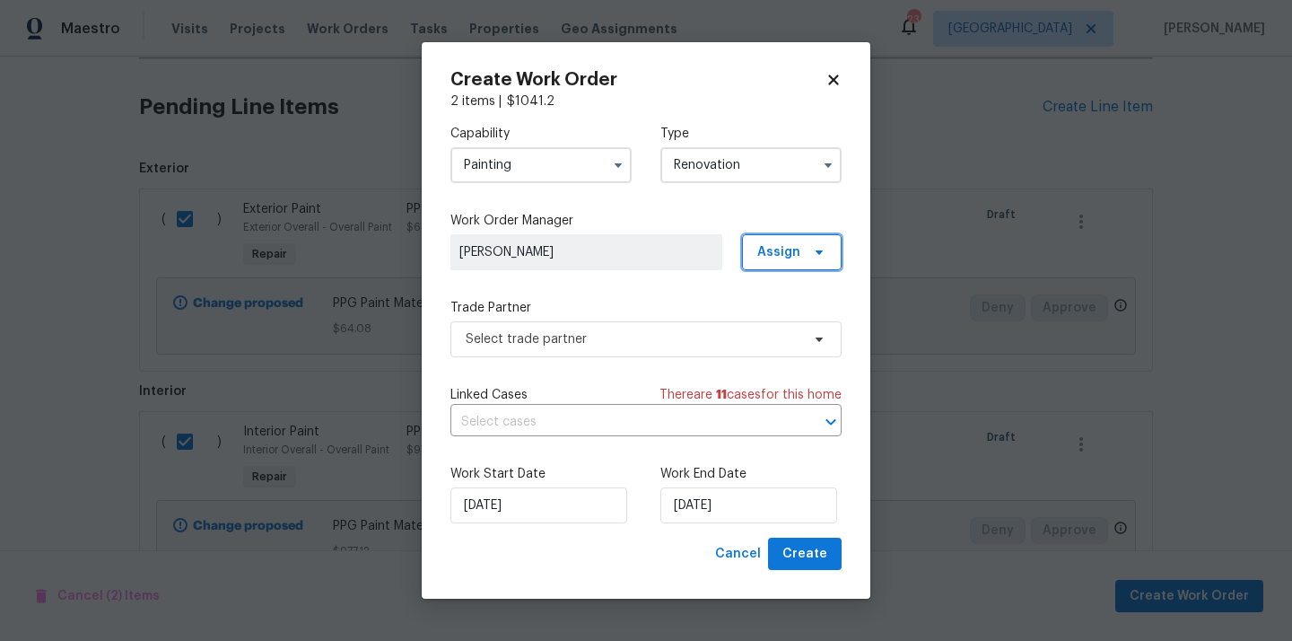
click at [791, 234] on span "Assign" at bounding box center [792, 252] width 100 height 36
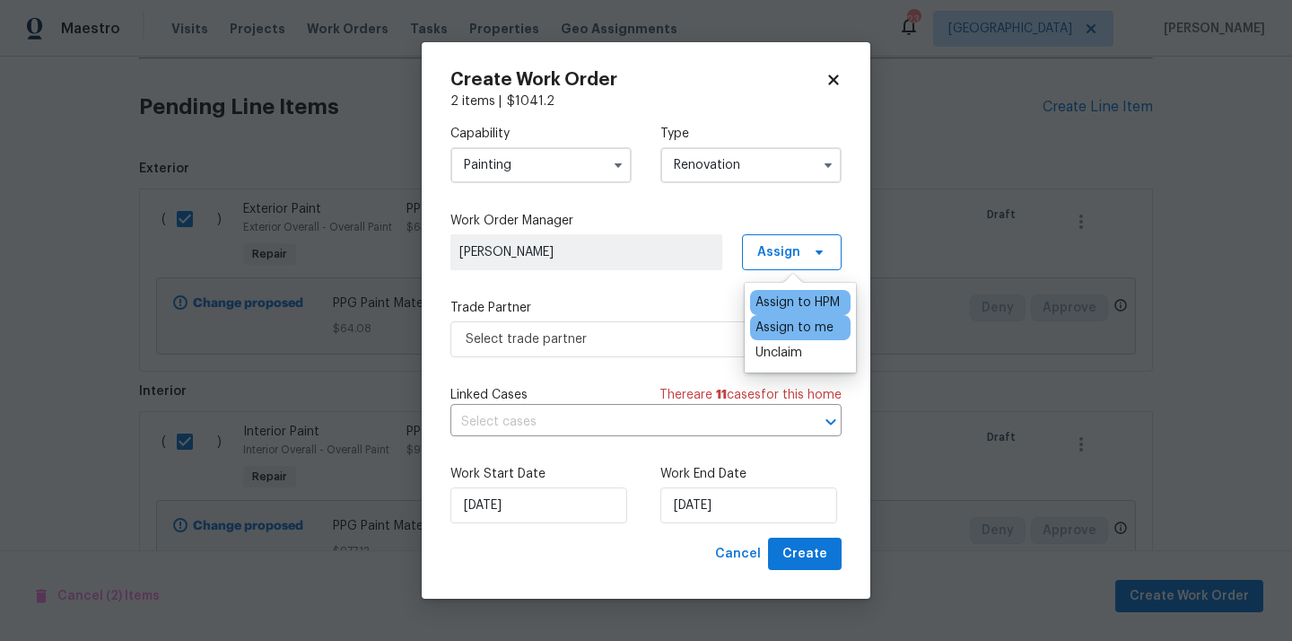
click at [780, 332] on div "Assign to me" at bounding box center [795, 328] width 78 height 18
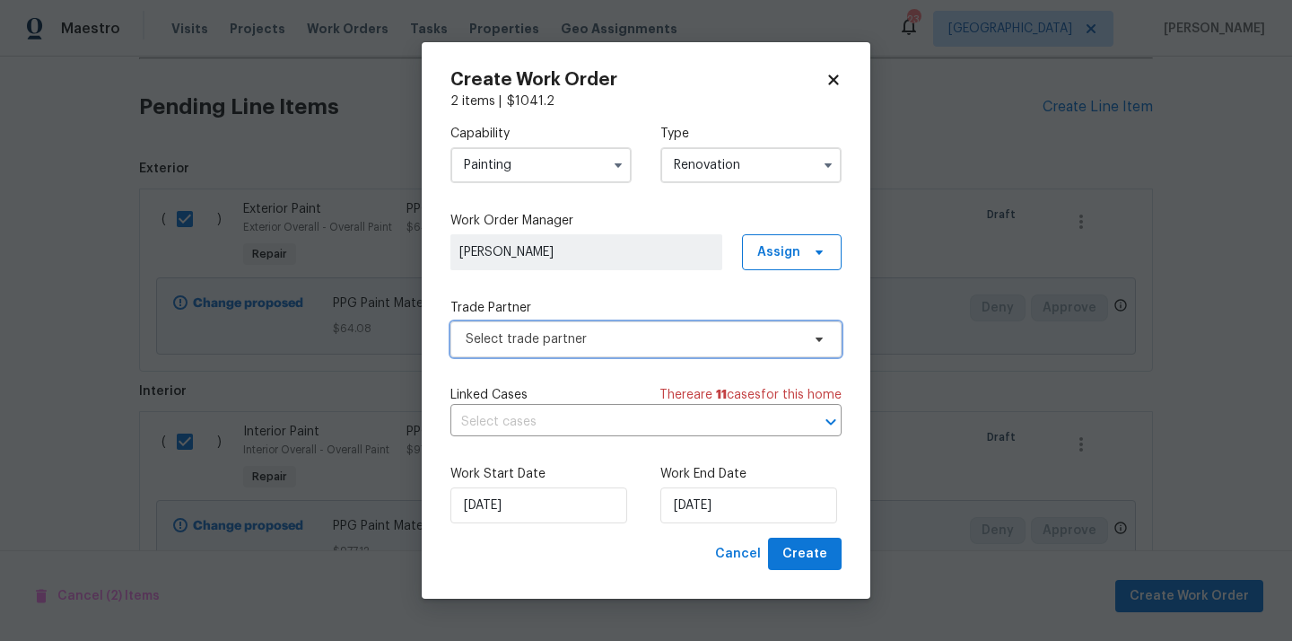
click at [593, 337] on span "Select trade partner" at bounding box center [633, 339] width 335 height 18
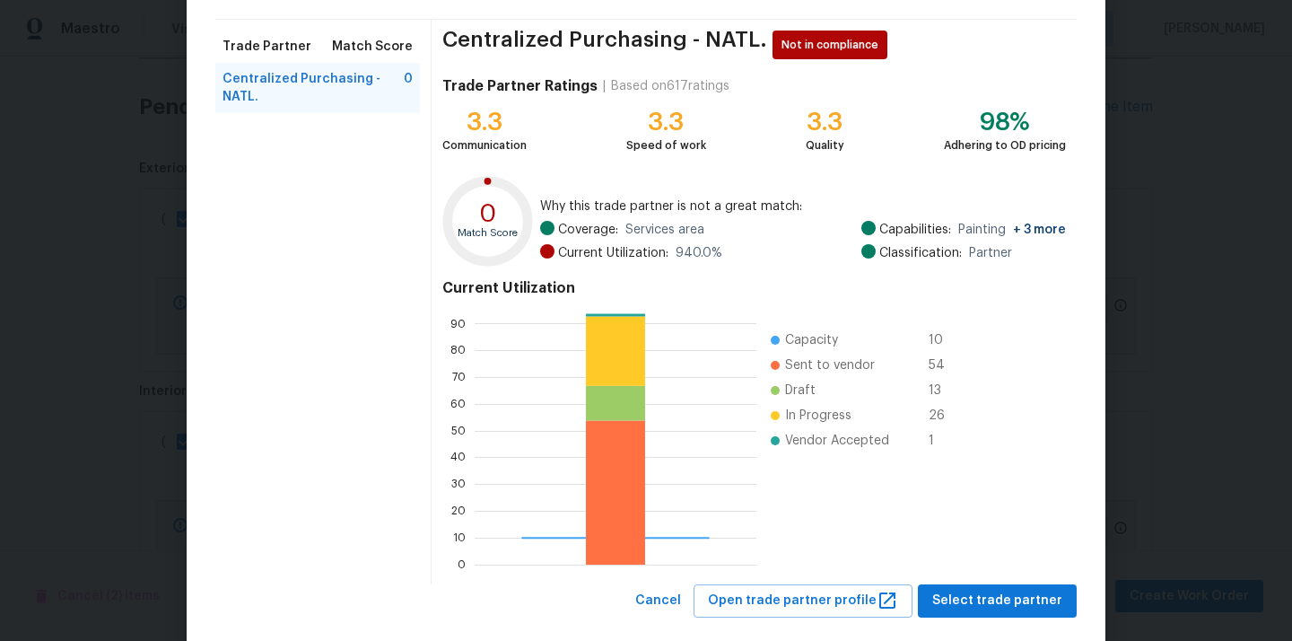
scroll to position [151, 0]
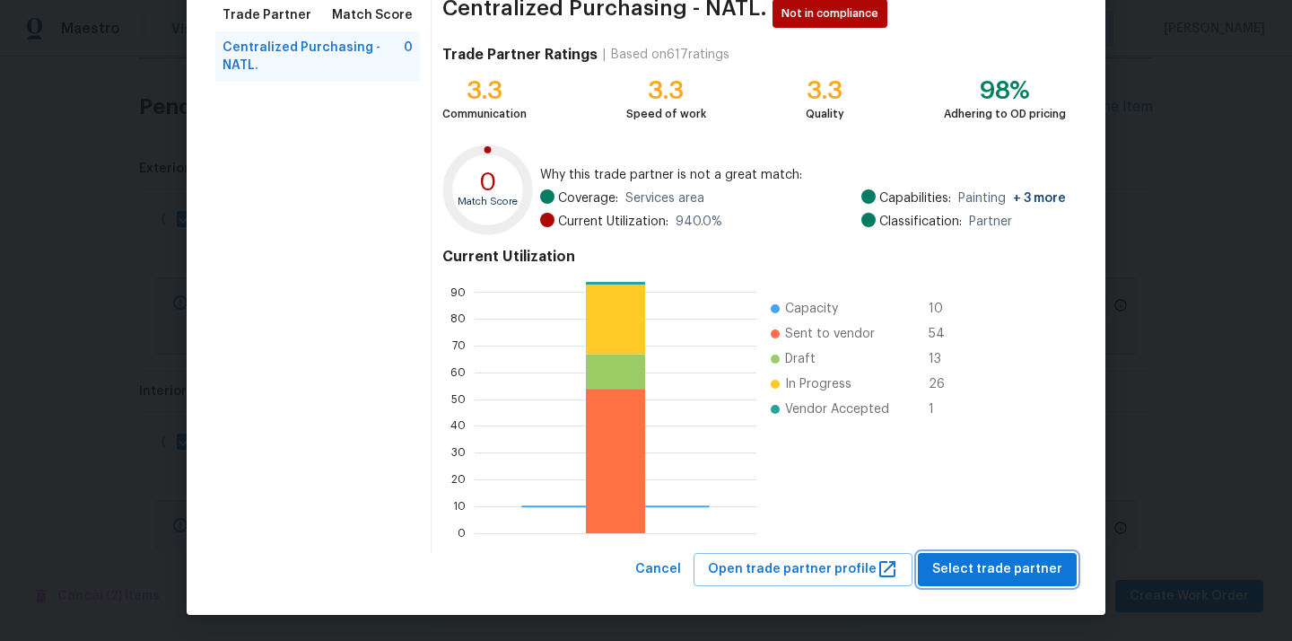
click at [975, 565] on span "Select trade partner" at bounding box center [997, 569] width 130 height 22
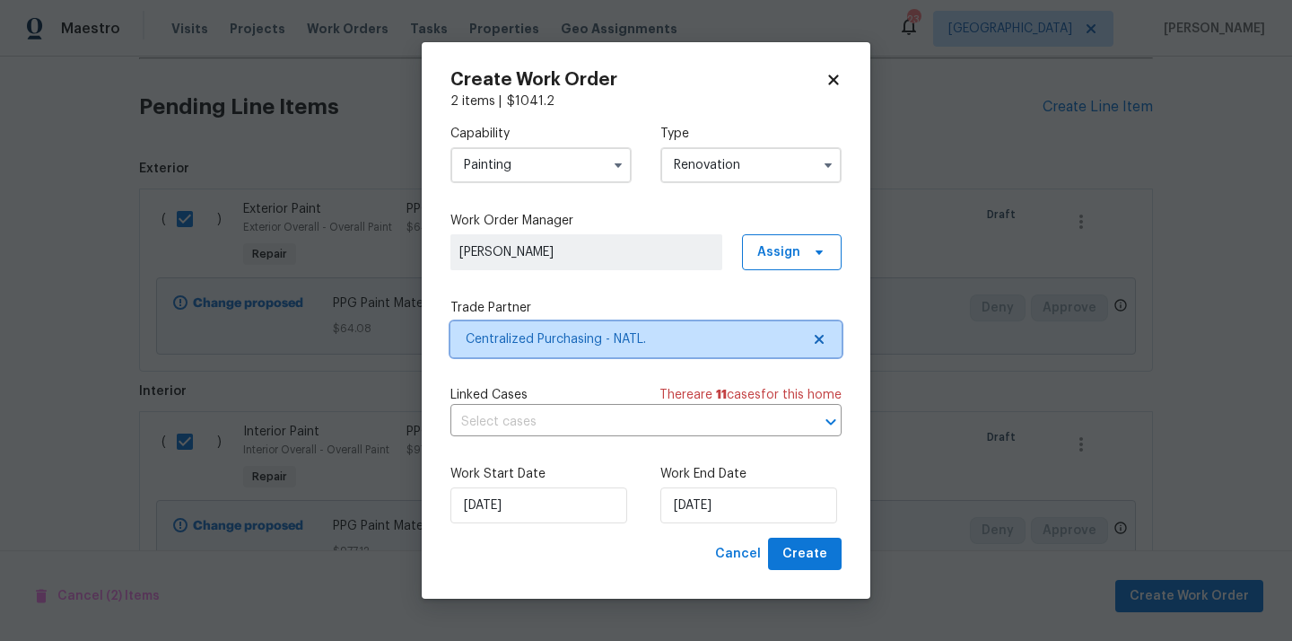
scroll to position [0, 0]
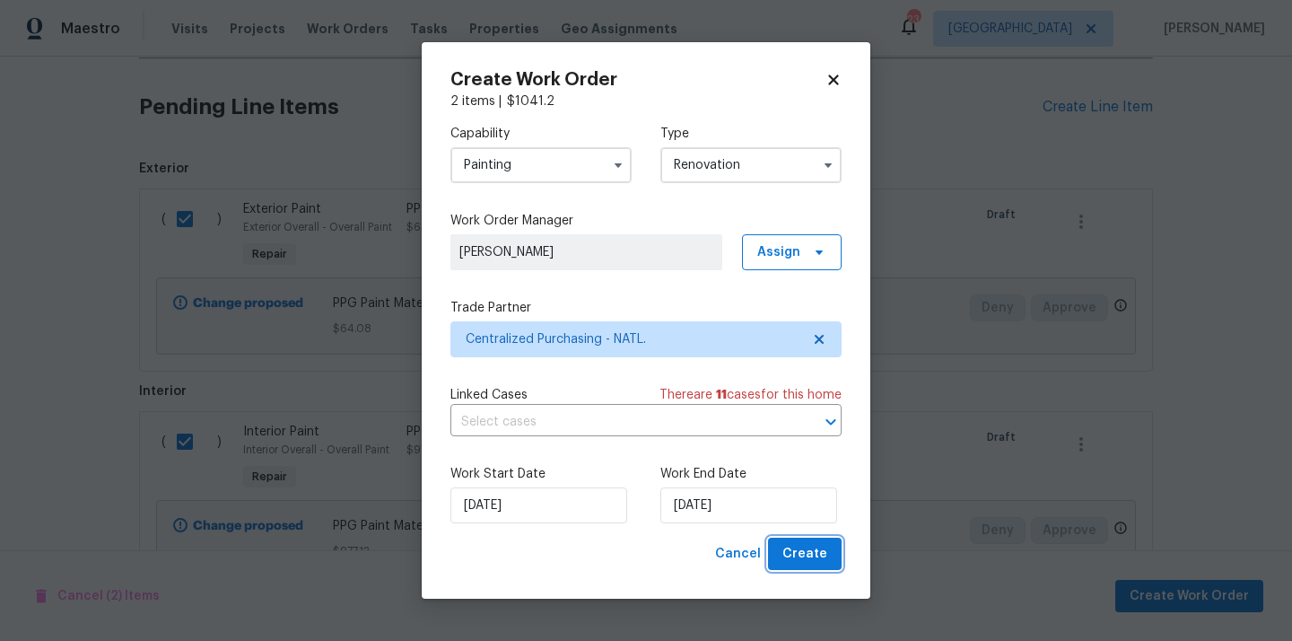
click at [827, 553] on button "Create" at bounding box center [805, 553] width 74 height 33
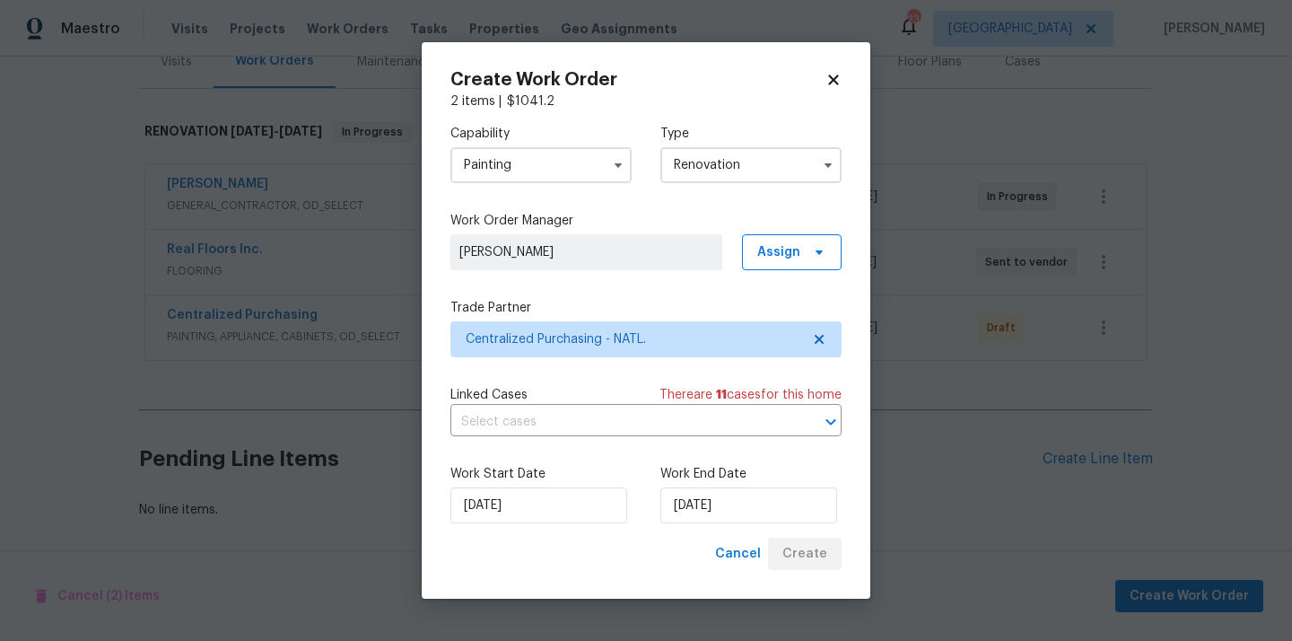
scroll to position [237, 0]
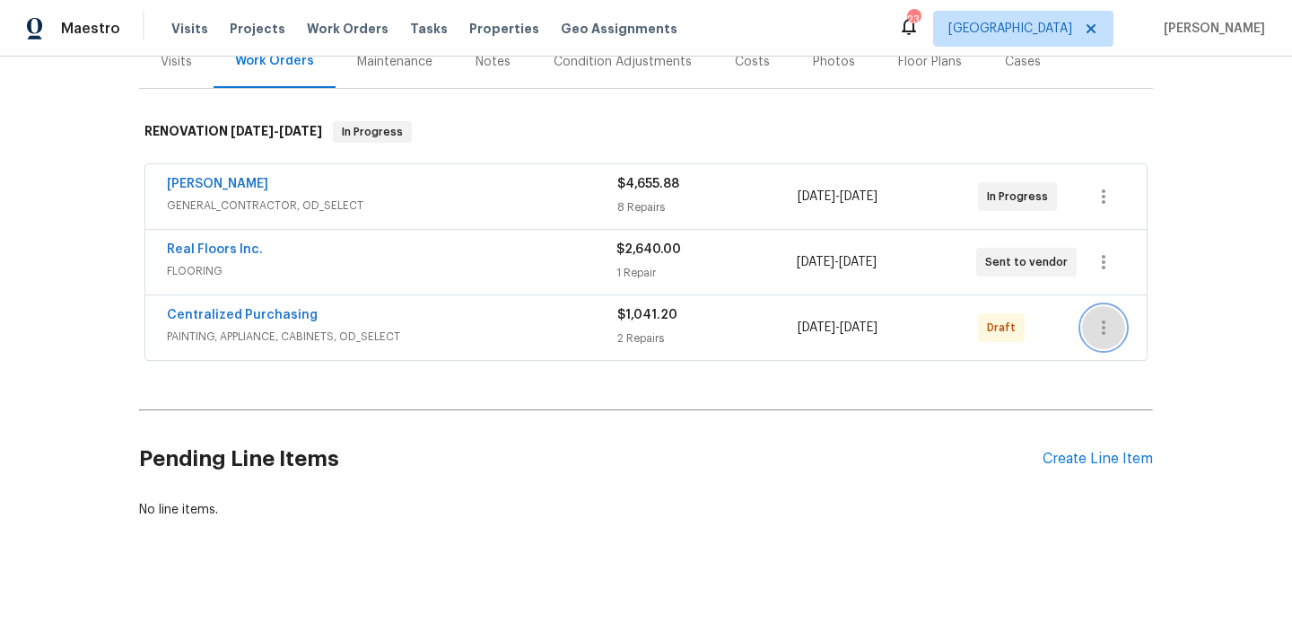
click at [1099, 317] on icon "button" at bounding box center [1104, 328] width 22 height 22
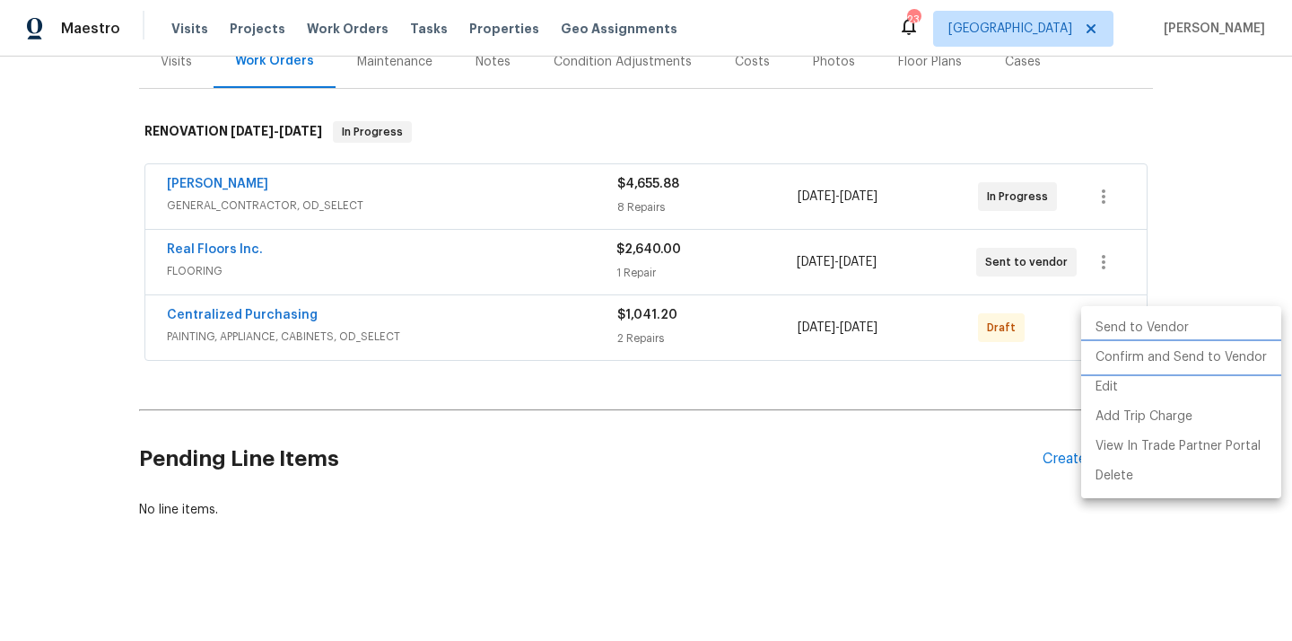
click at [1118, 351] on li "Confirm and Send to Vendor" at bounding box center [1181, 358] width 200 height 30
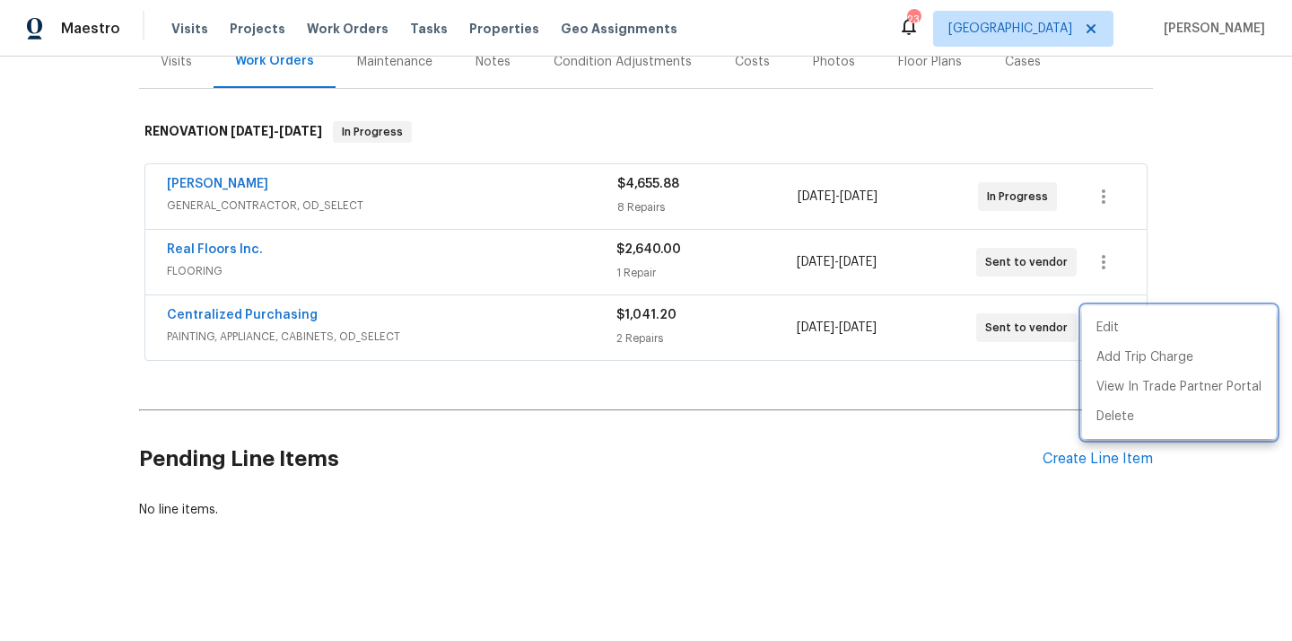
click at [283, 318] on div at bounding box center [646, 320] width 1292 height 641
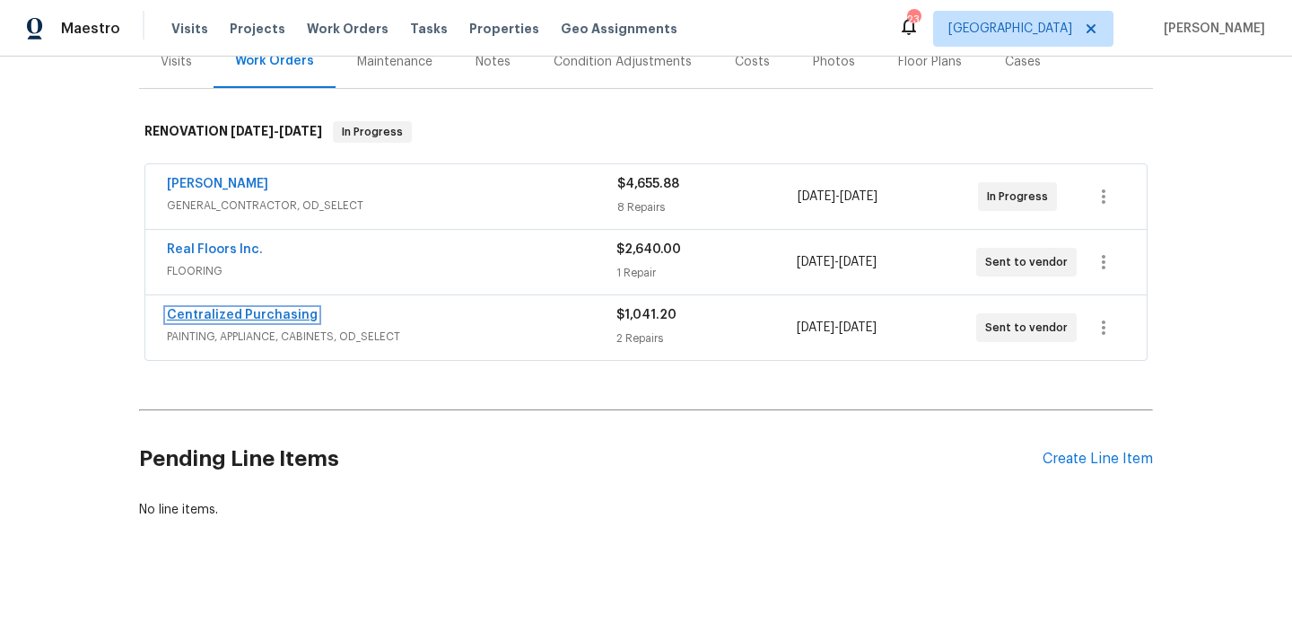
click at [254, 317] on link "Centralized Purchasing" at bounding box center [242, 315] width 151 height 13
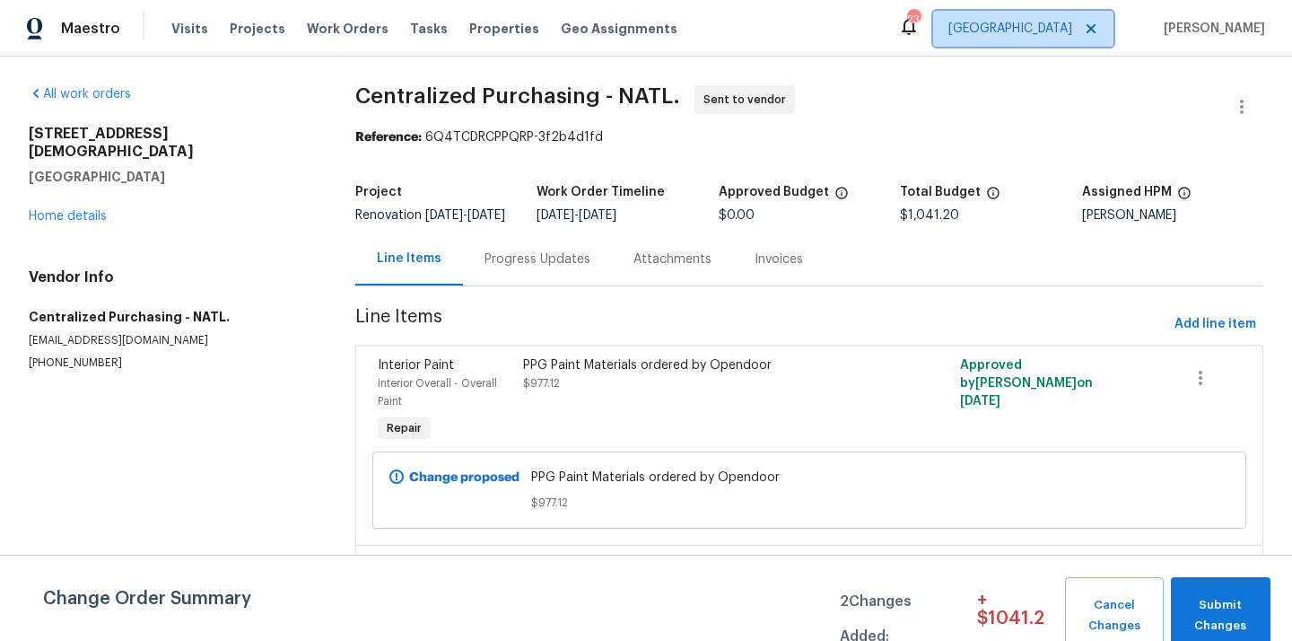
click at [1053, 30] on span "[GEOGRAPHIC_DATA]" at bounding box center [1010, 29] width 124 height 18
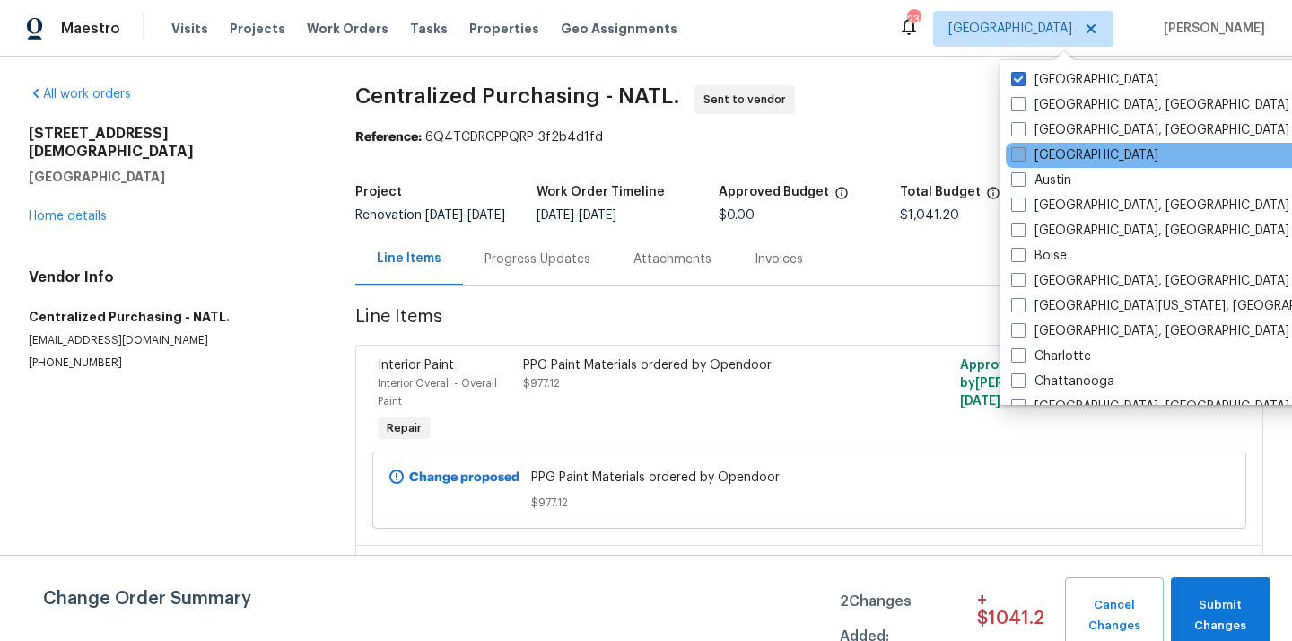
click at [1060, 153] on label "[GEOGRAPHIC_DATA]" at bounding box center [1084, 155] width 147 height 18
click at [1023, 153] on input "[GEOGRAPHIC_DATA]" at bounding box center [1017, 152] width 12 height 12
checkbox input "true"
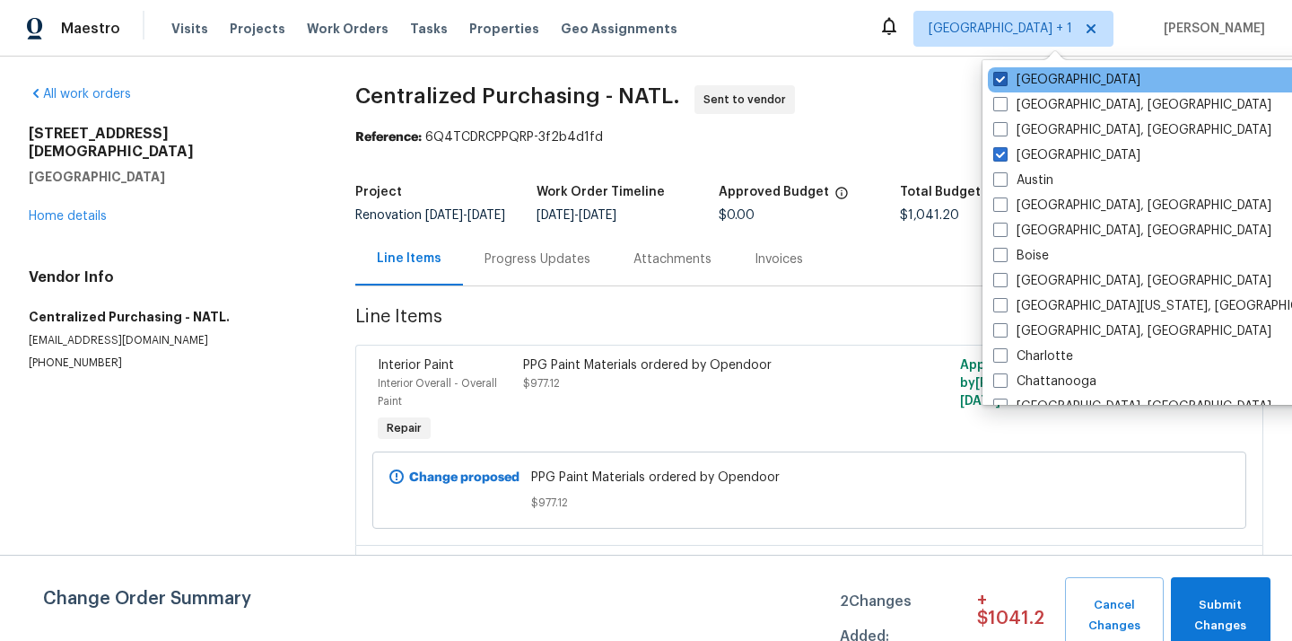
click at [1044, 72] on label "[GEOGRAPHIC_DATA]" at bounding box center [1066, 80] width 147 height 18
click at [1005, 72] on input "[GEOGRAPHIC_DATA]" at bounding box center [999, 77] width 12 height 12
checkbox input "false"
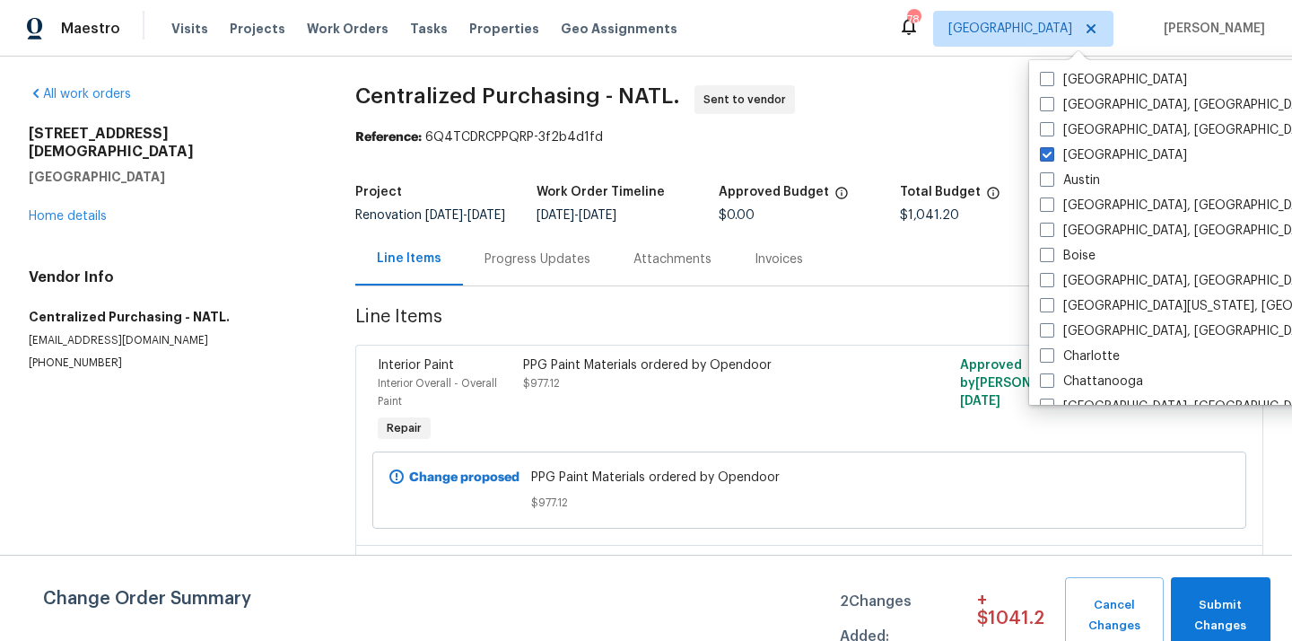
click at [250, 39] on div "Visits Projects Work Orders Tasks Properties Geo Assignments" at bounding box center [435, 29] width 528 height 36
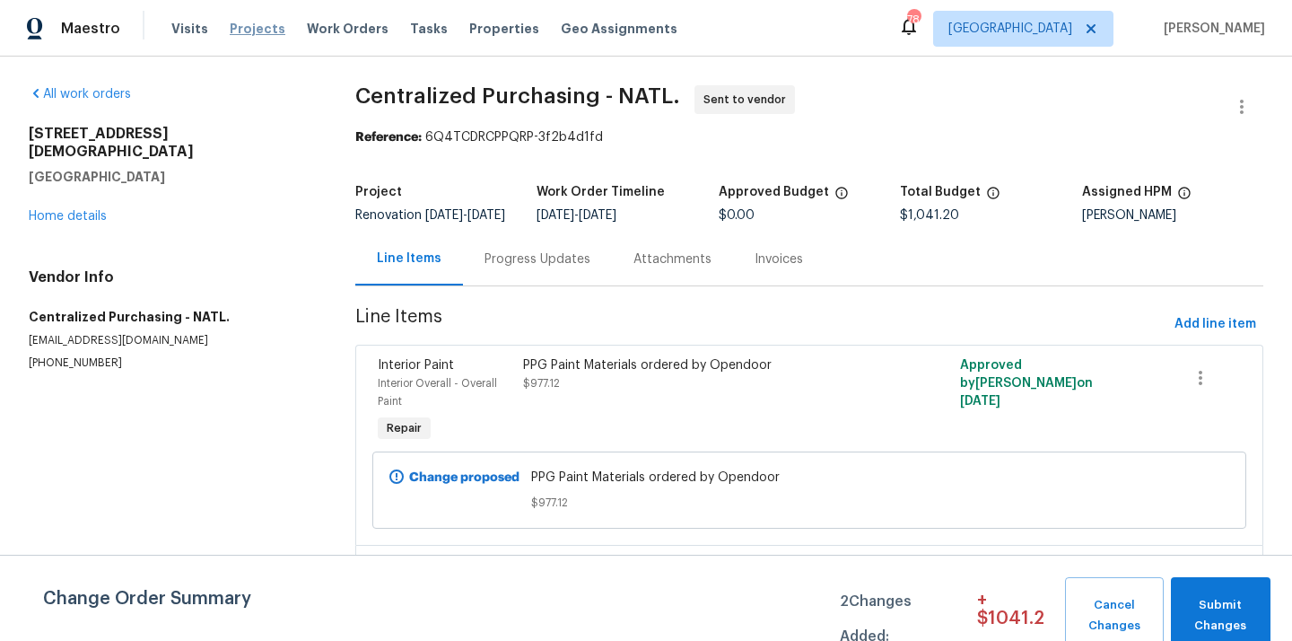
click at [248, 35] on span "Projects" at bounding box center [258, 29] width 56 height 18
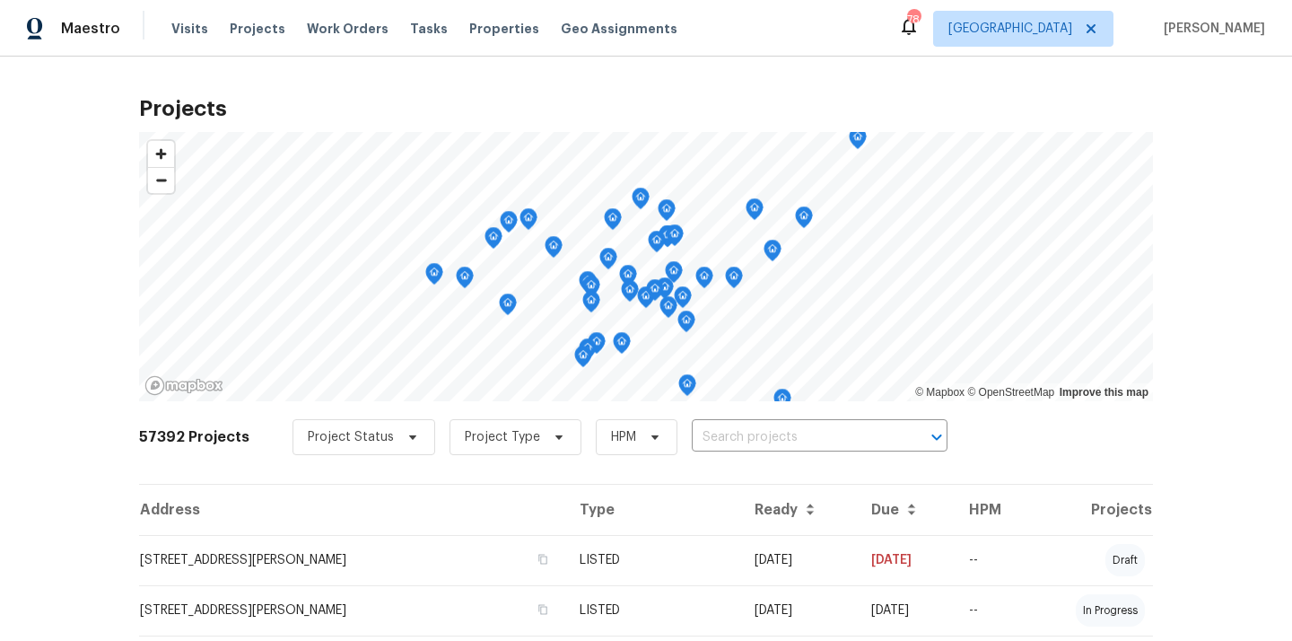
click at [760, 421] on div "Project Status Project Type HPM ​" at bounding box center [620, 437] width 655 height 36
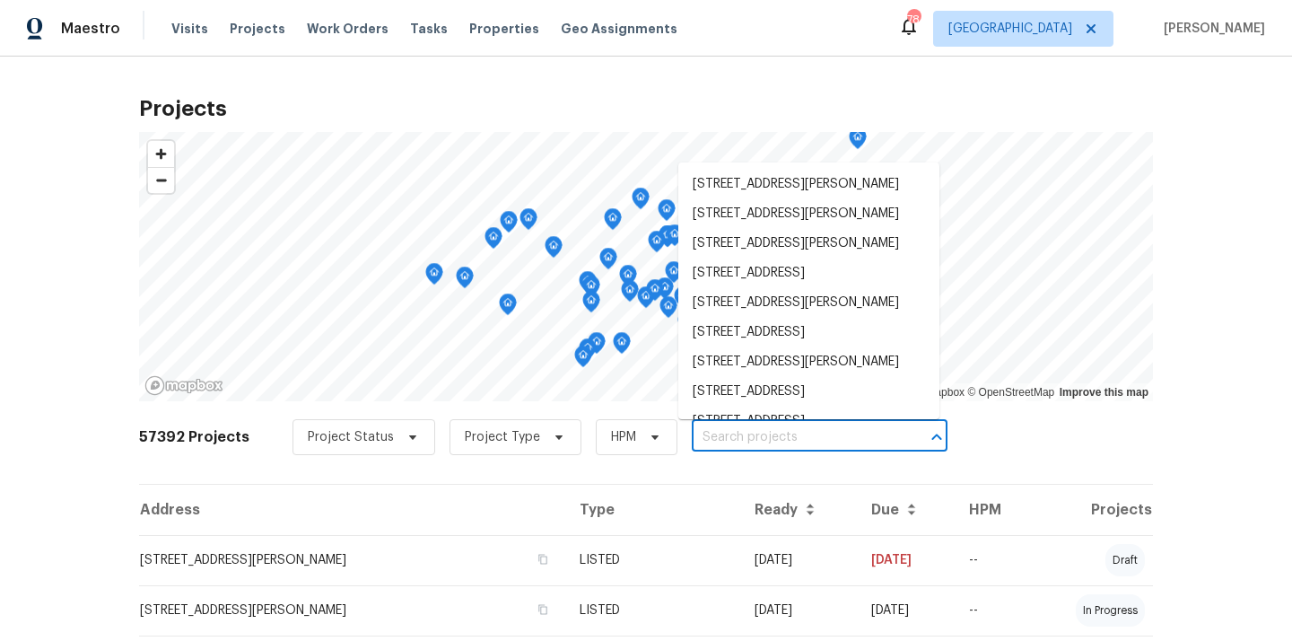
click at [754, 432] on input "text" at bounding box center [794, 438] width 205 height 28
paste input "[GEOGRAPHIC_DATA][PERSON_NAME]"
type input "[GEOGRAPHIC_DATA][PERSON_NAME]"
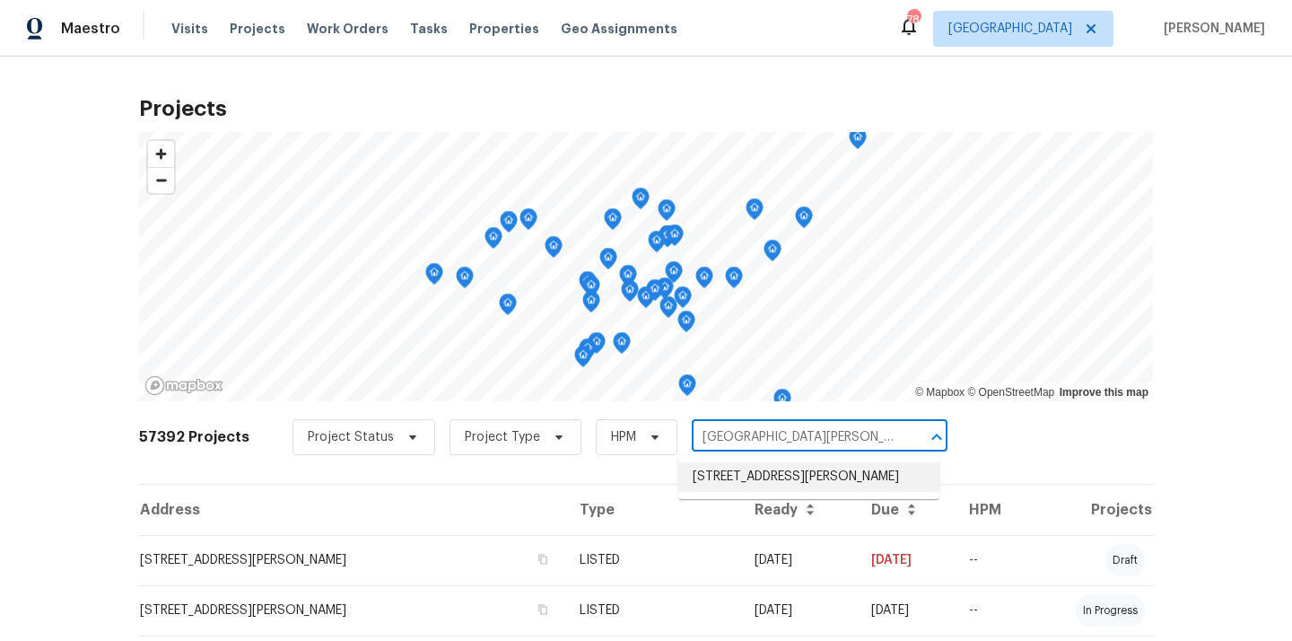
click at [754, 487] on li "[STREET_ADDRESS][PERSON_NAME]" at bounding box center [808, 477] width 261 height 30
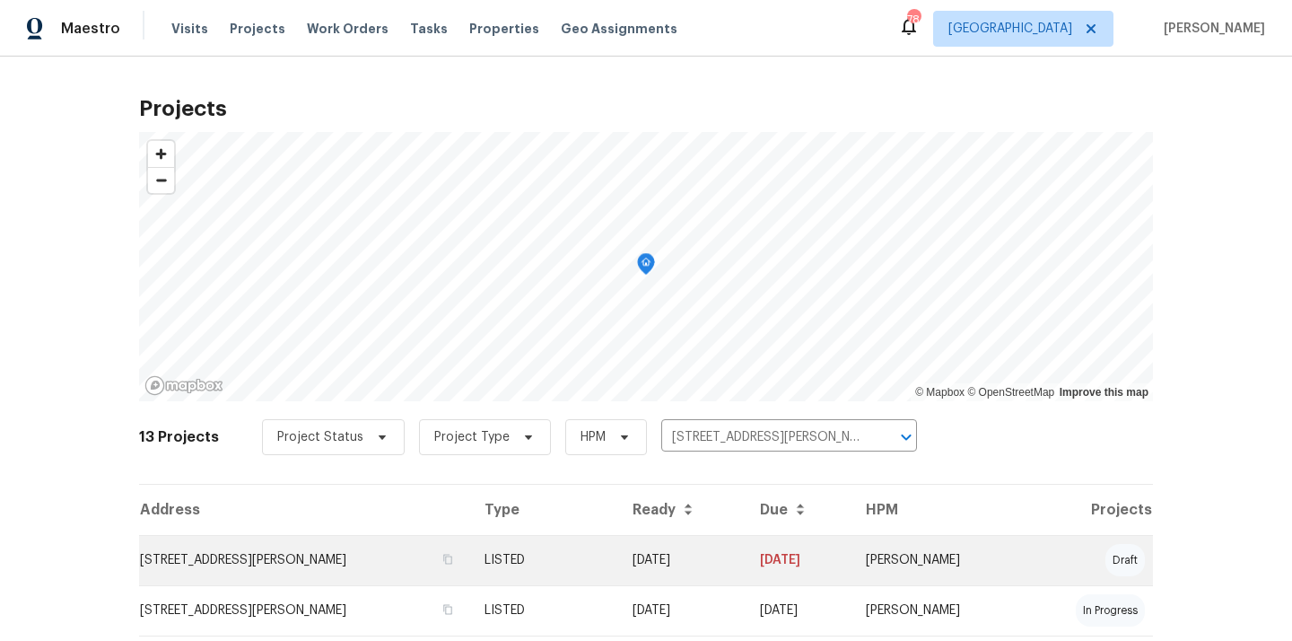
click at [249, 560] on td "[STREET_ADDRESS][PERSON_NAME]" at bounding box center [304, 560] width 331 height 50
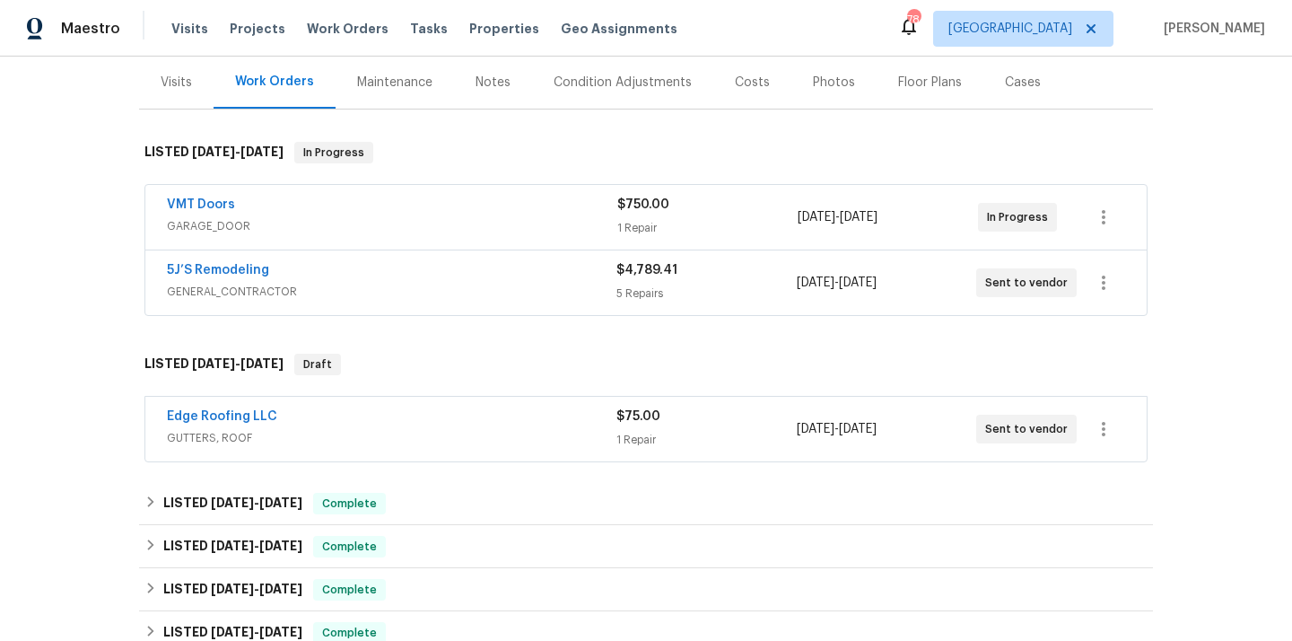
scroll to position [935, 0]
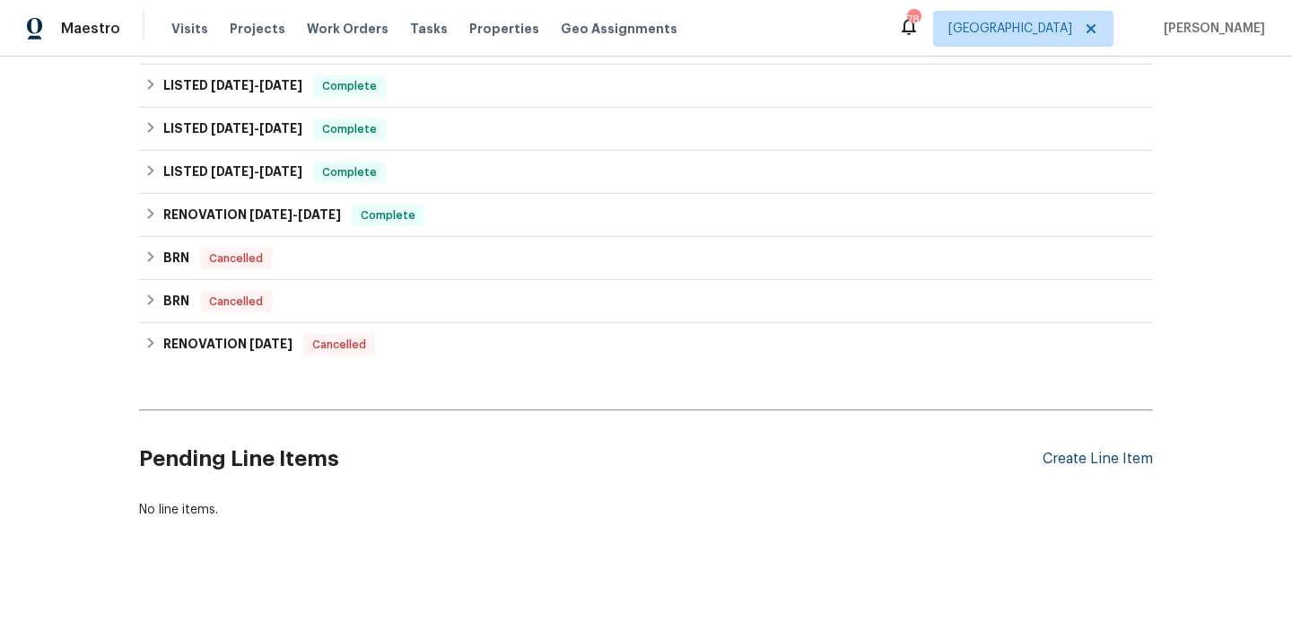
click at [1078, 463] on div "Create Line Item" at bounding box center [1098, 458] width 110 height 17
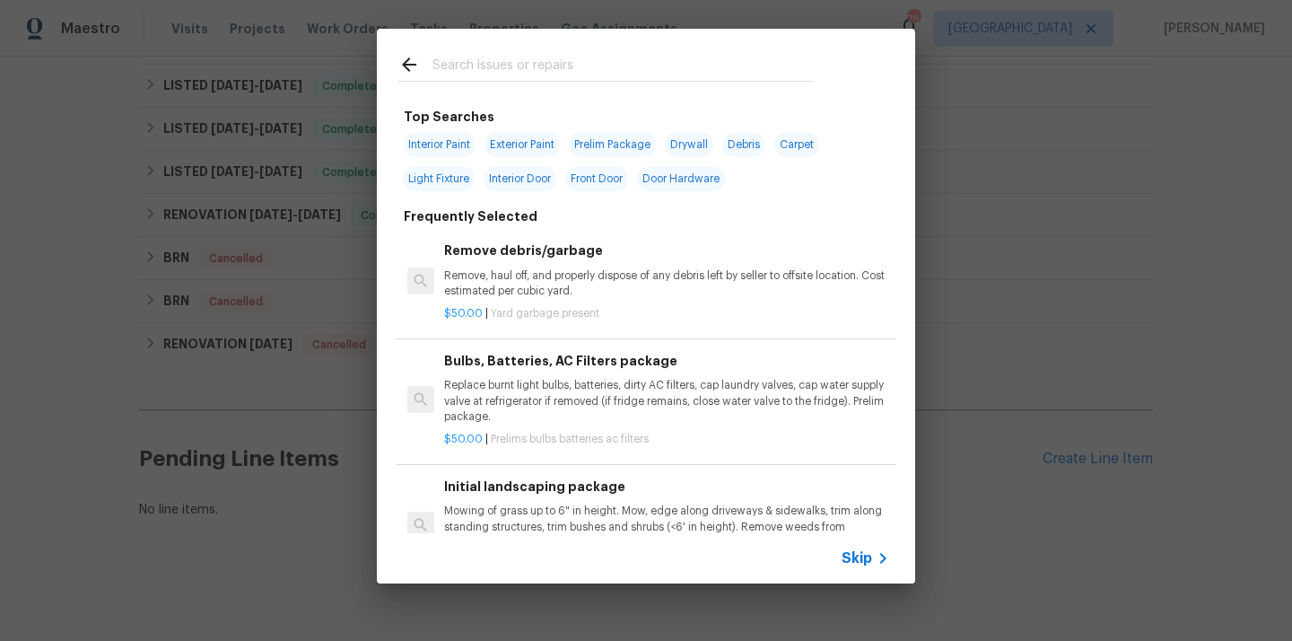
click at [627, 66] on input "text" at bounding box center [623, 67] width 380 height 27
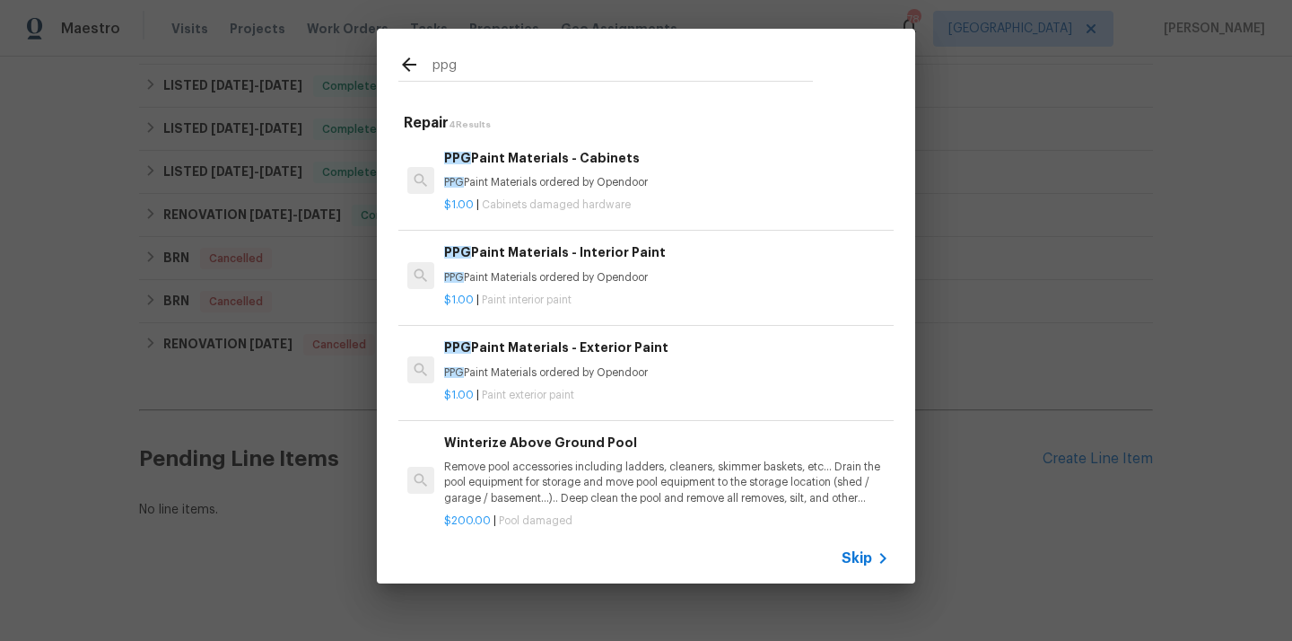
type input "ppg"
click at [616, 278] on p "PPG Paint Materials ordered by Opendoor" at bounding box center [666, 277] width 445 height 15
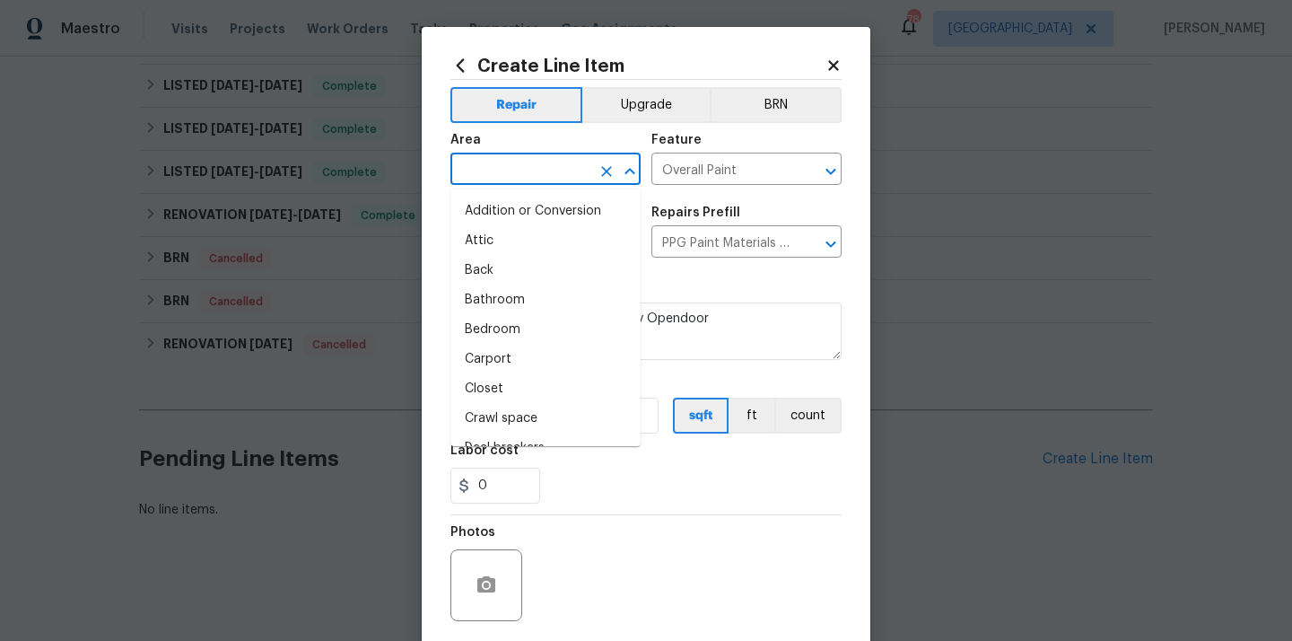
click at [515, 173] on input "text" at bounding box center [520, 171] width 140 height 28
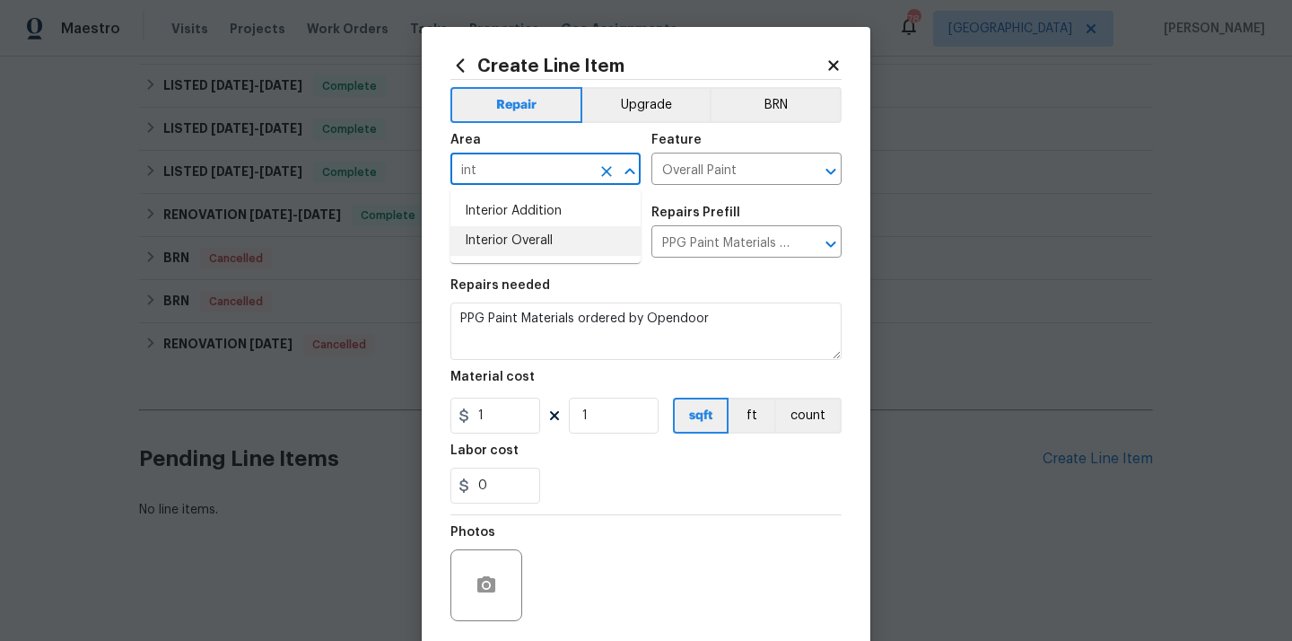
click at [515, 233] on li "Interior Overall" at bounding box center [545, 241] width 190 height 30
type input "Interior Overall"
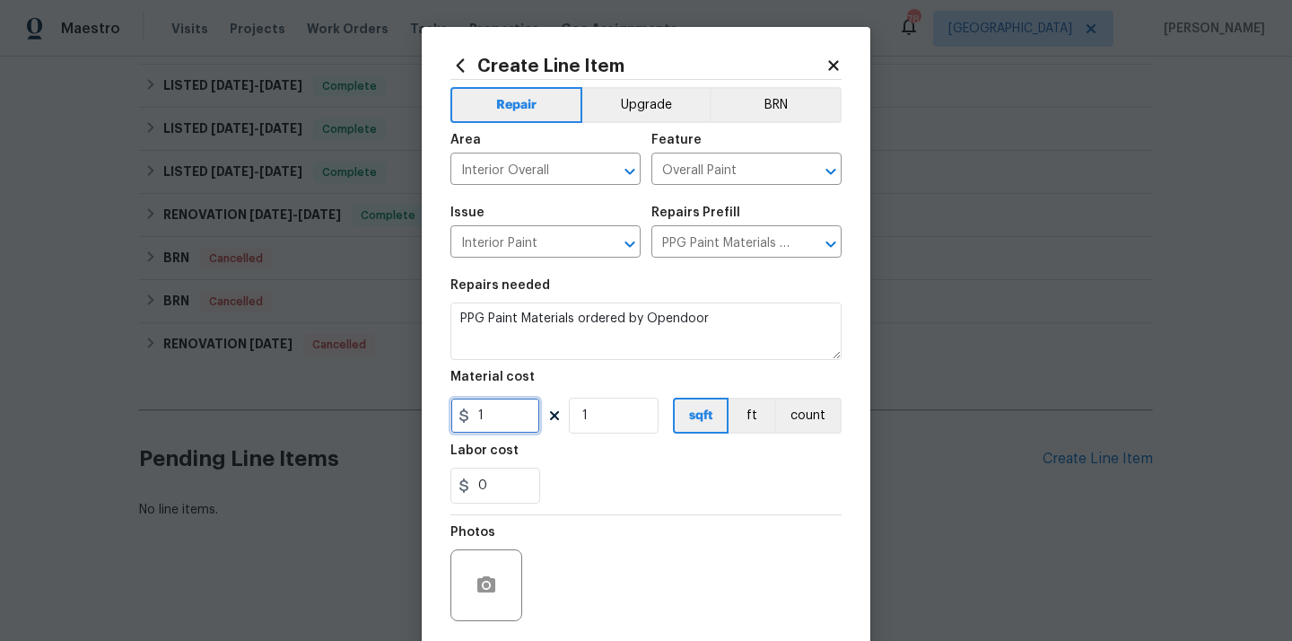
drag, startPoint x: 501, startPoint y: 422, endPoint x: 449, endPoint y: 422, distance: 52.0
click at [450, 422] on div "Create Line Item Repair Upgrade BRN Area Interior Overall ​ Feature Overall Pai…" at bounding box center [646, 386] width 449 height 719
paste input "449.5"
type input "449.5"
click at [647, 506] on section "Repairs needed PPG Paint Materials ordered by Opendoor Material cost 449.5 1 sq…" at bounding box center [645, 391] width 391 height 246
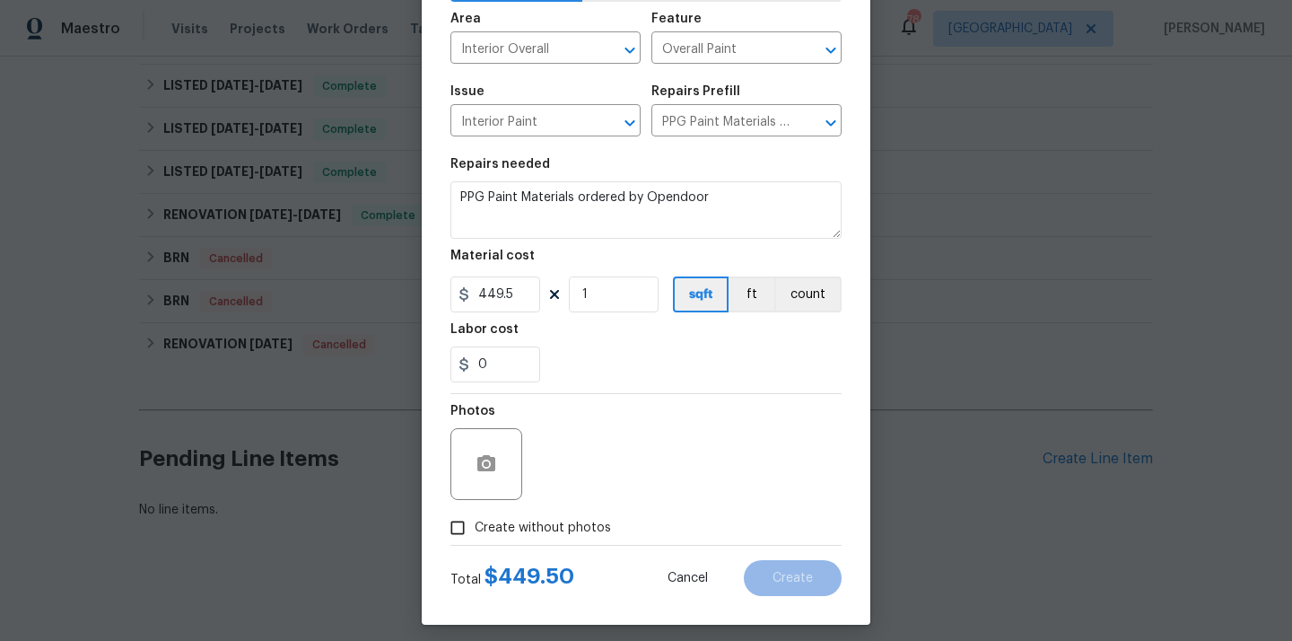
scroll to position [133, 0]
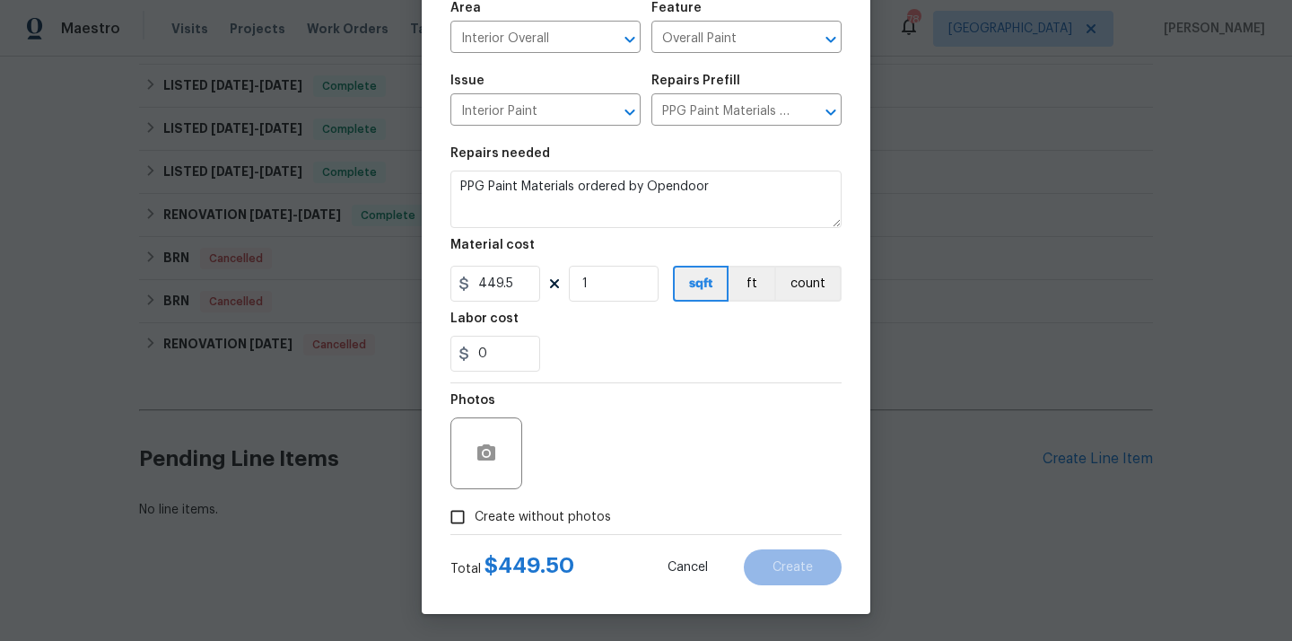
click at [588, 522] on span "Create without photos" at bounding box center [543, 517] width 136 height 19
click at [475, 522] on input "Create without photos" at bounding box center [458, 517] width 34 height 34
checkbox input "true"
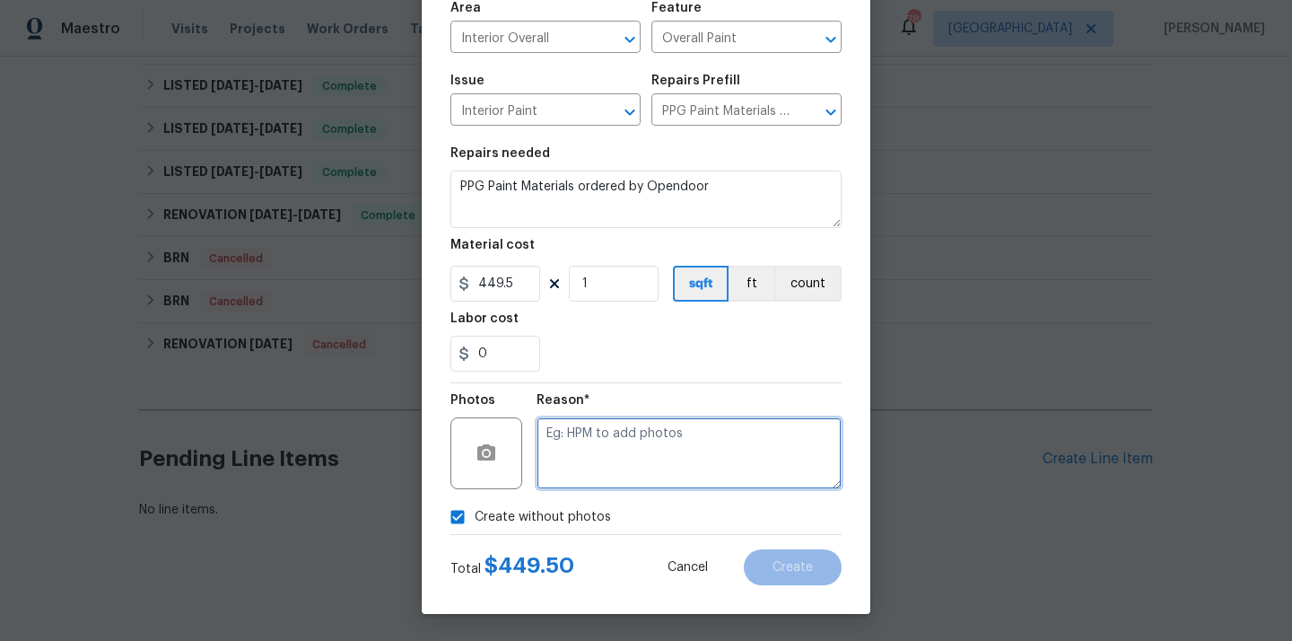
click at [609, 455] on textarea at bounding box center [689, 453] width 305 height 72
type textarea "N/A"
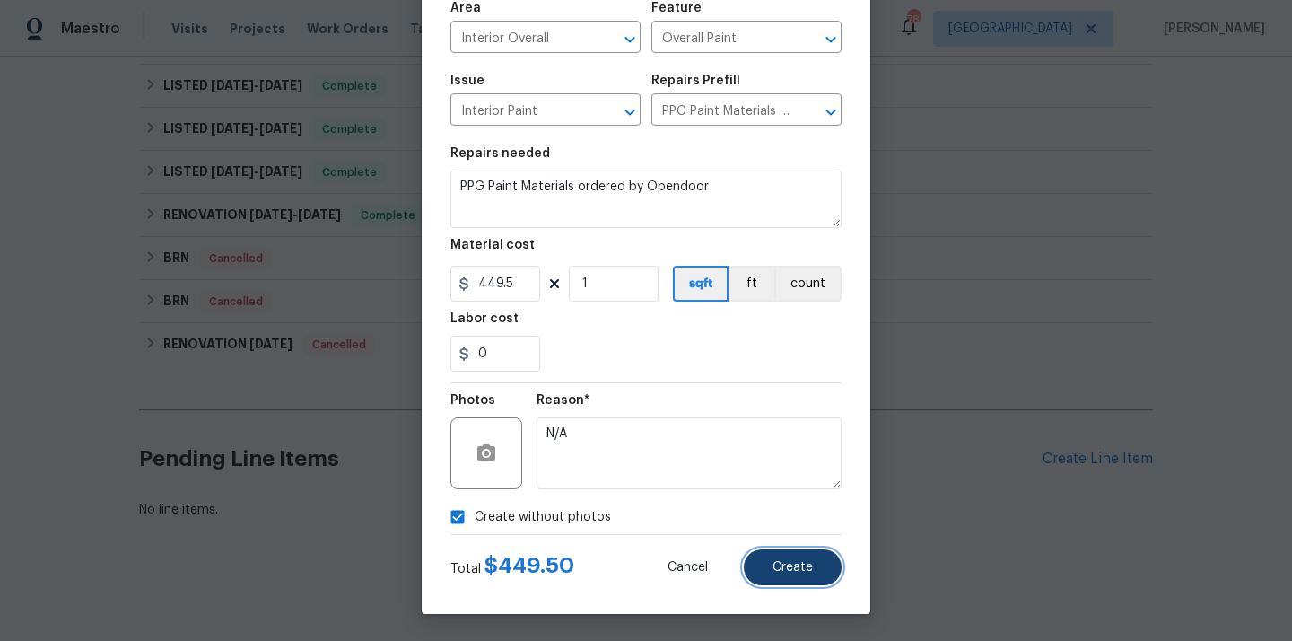
click at [793, 561] on span "Create" at bounding box center [793, 567] width 40 height 13
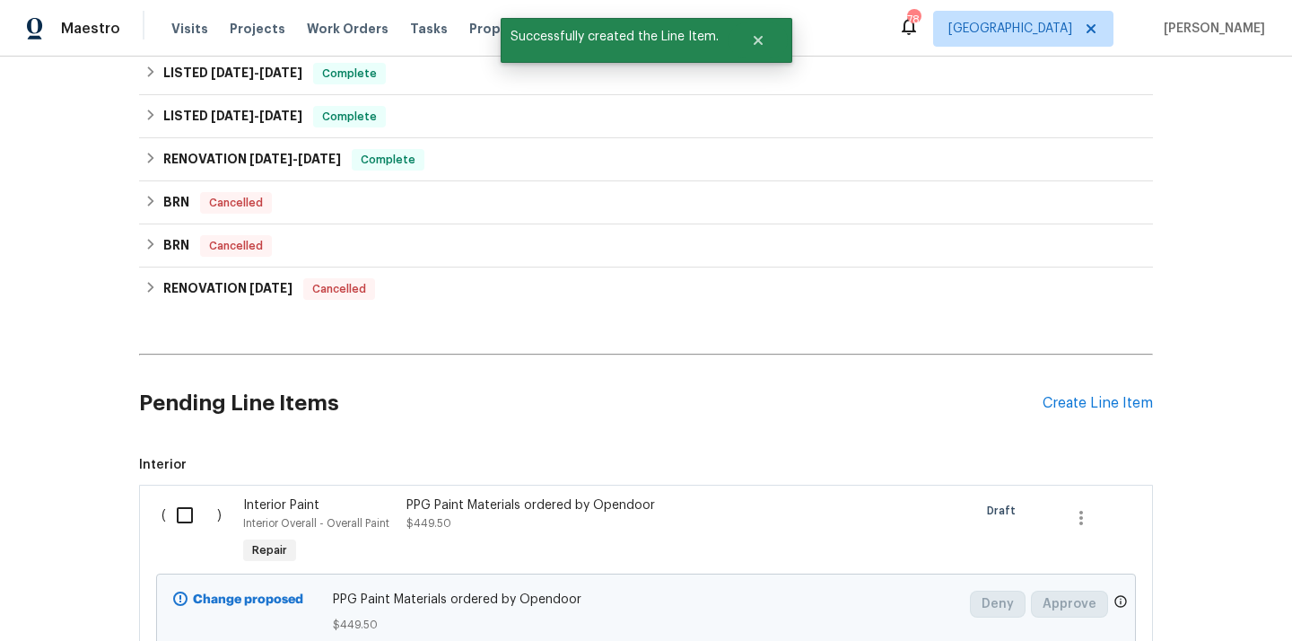
scroll to position [1140, 0]
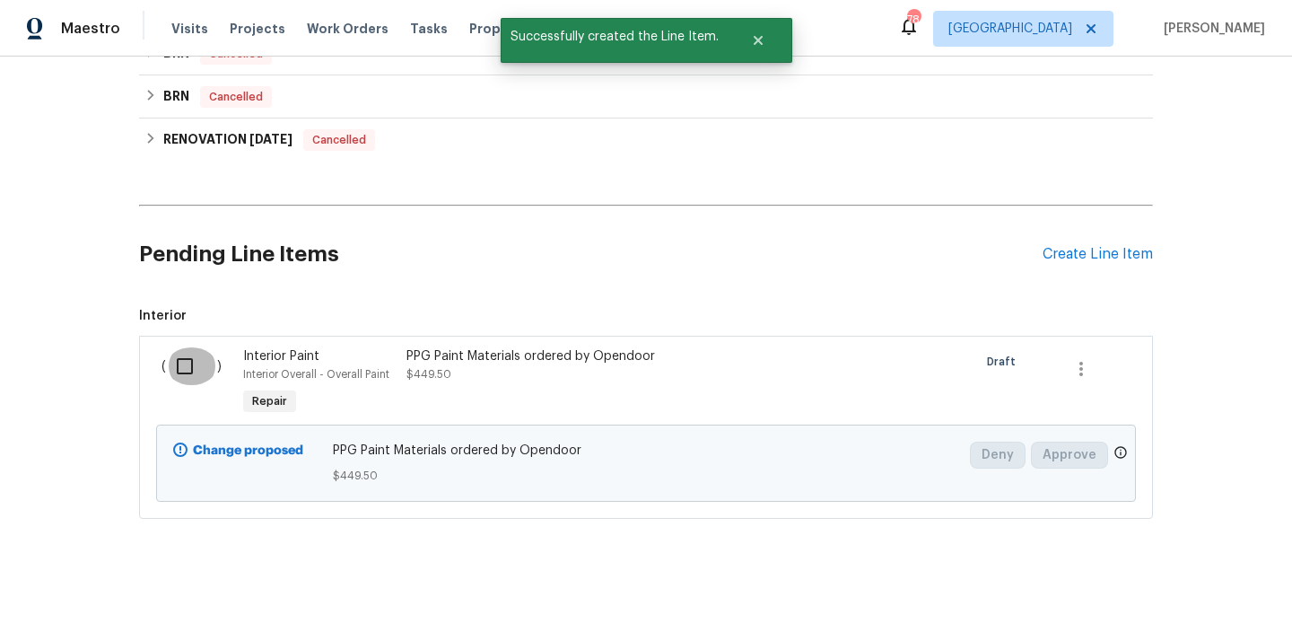
click at [197, 360] on input "checkbox" at bounding box center [191, 366] width 51 height 38
checkbox input "true"
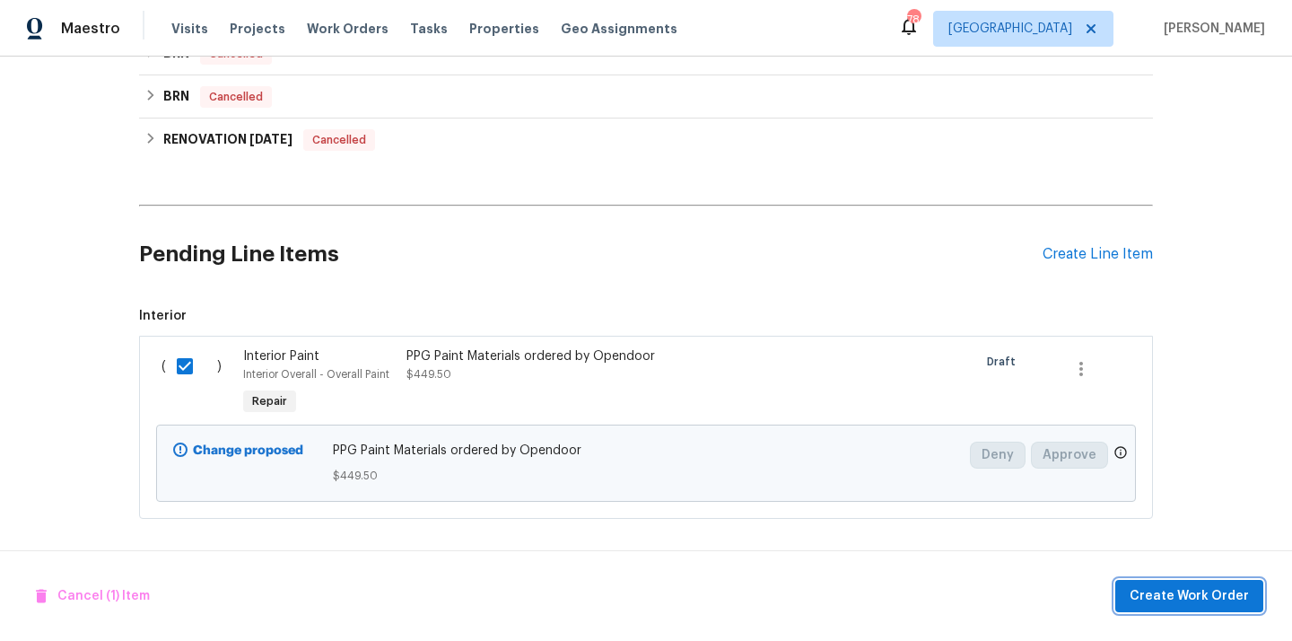
click at [1181, 598] on span "Create Work Order" at bounding box center [1189, 596] width 119 height 22
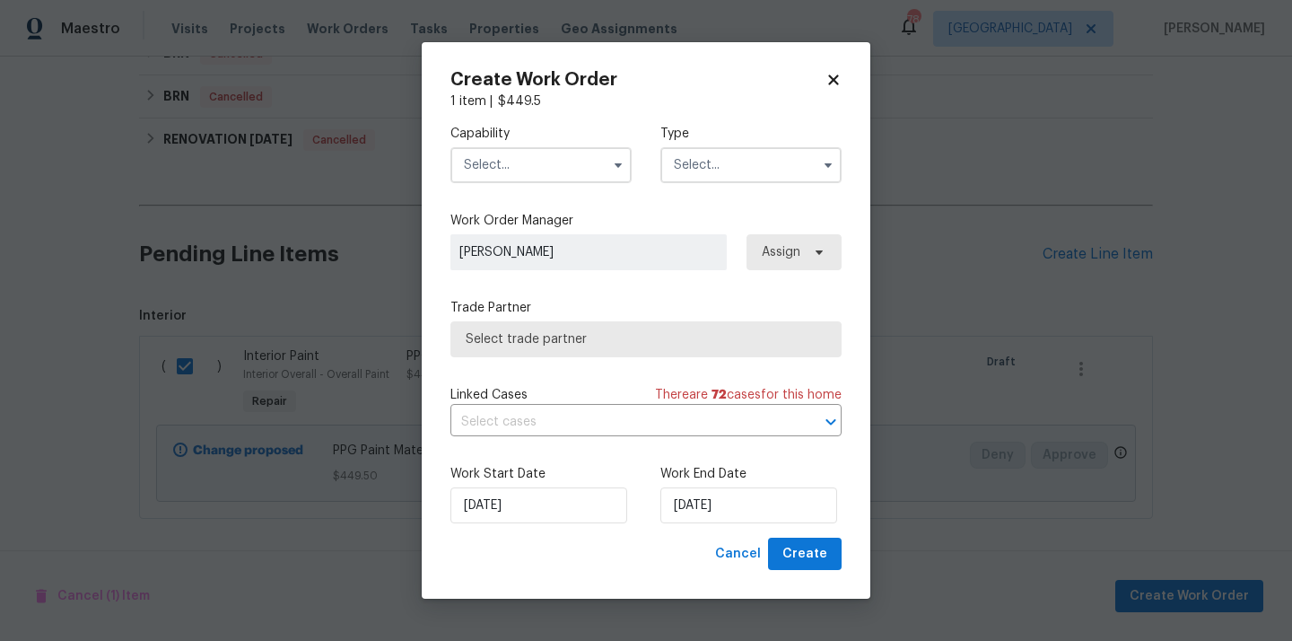
click at [539, 173] on input "text" at bounding box center [540, 165] width 181 height 36
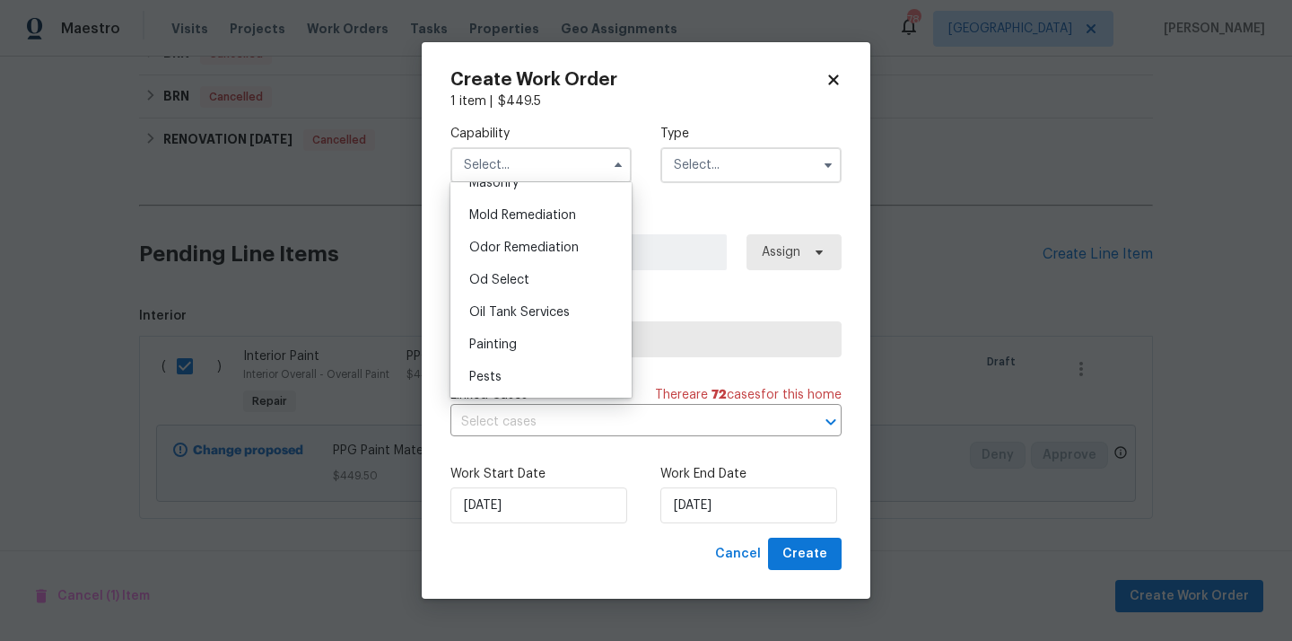
scroll to position [1399, 0]
click at [520, 305] on div "Painting" at bounding box center [541, 311] width 172 height 32
type input "Painting"
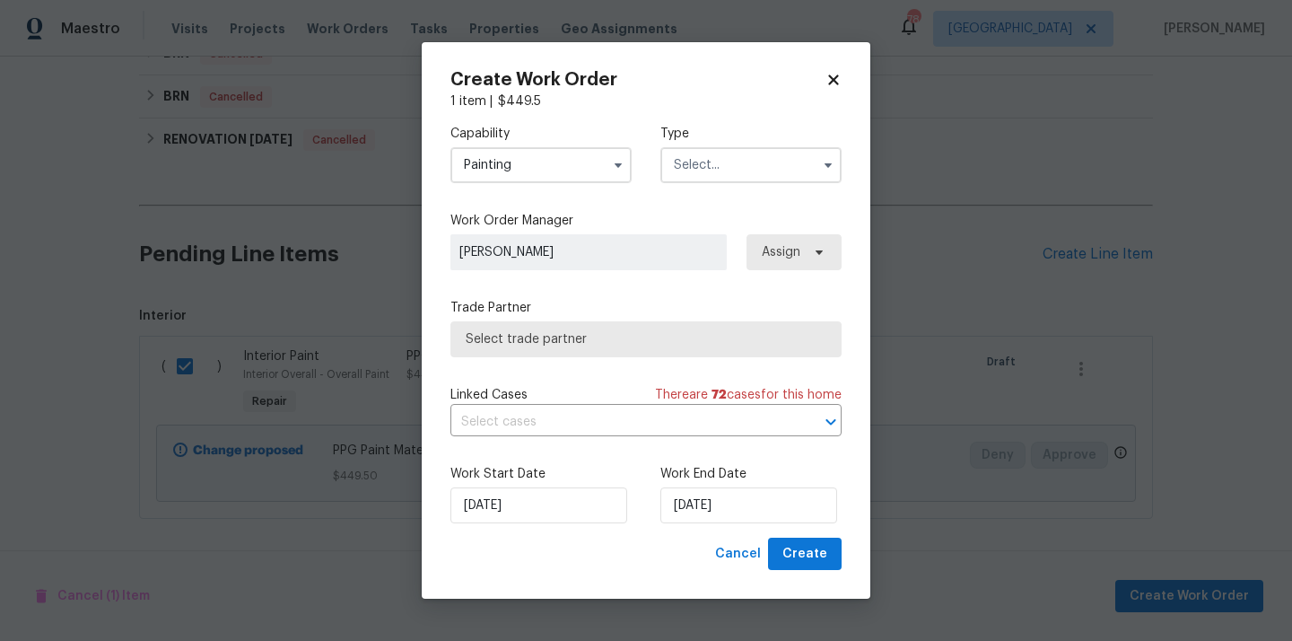
click at [730, 162] on input "text" at bounding box center [750, 165] width 181 height 36
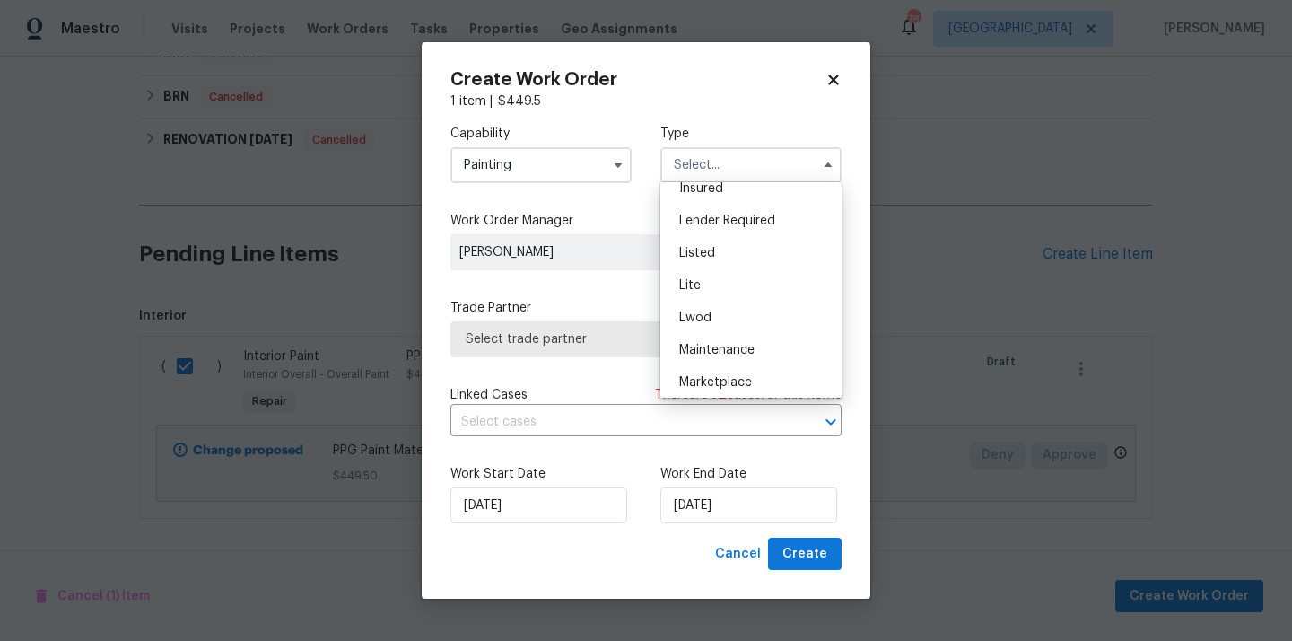
scroll to position [202, 0]
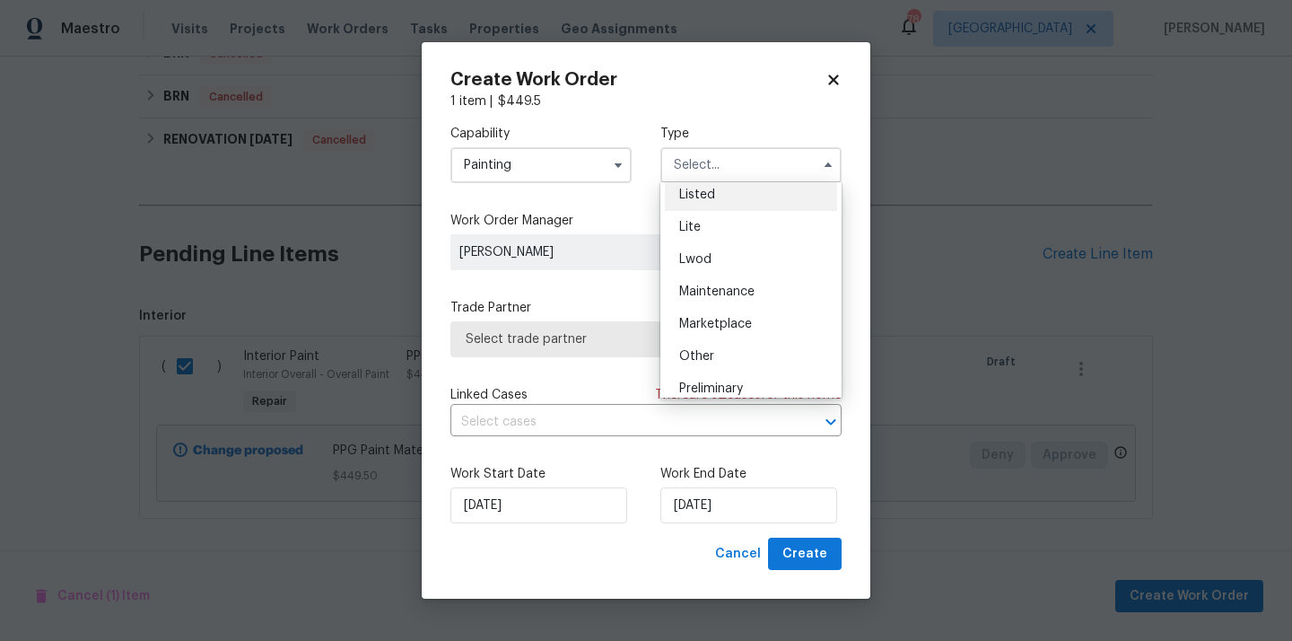
click at [724, 200] on div "Listed" at bounding box center [751, 195] width 172 height 32
type input "Listed"
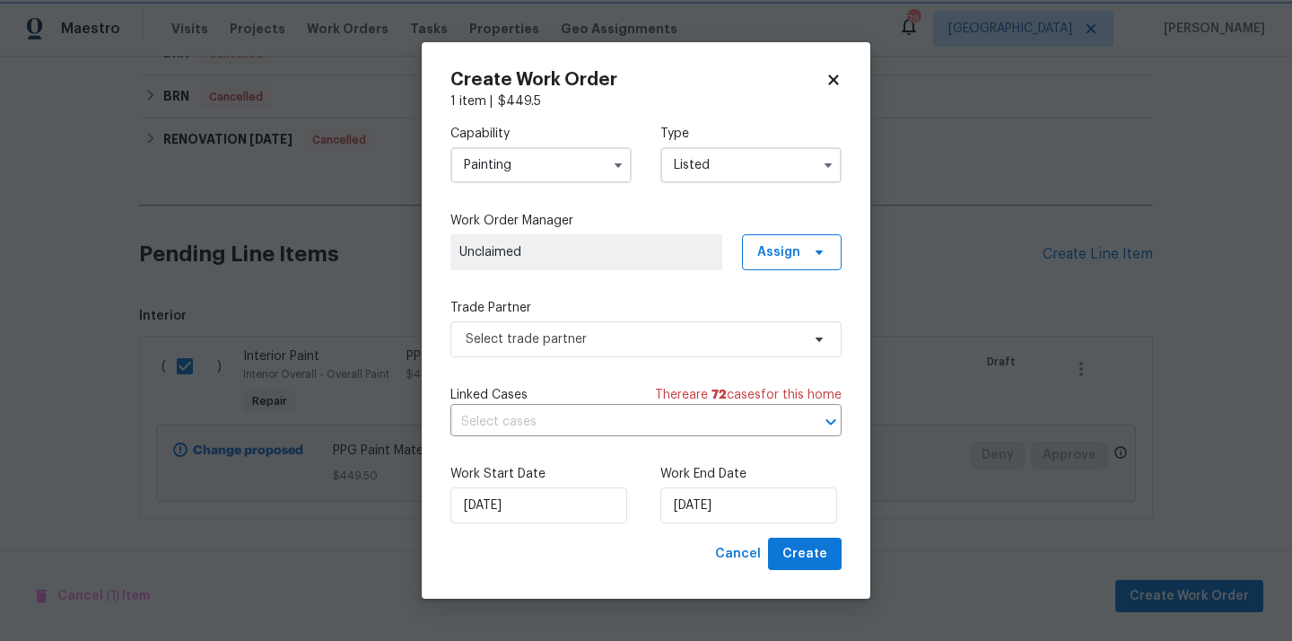
scroll to position [0, 0]
click at [583, 349] on span "Select trade partner" at bounding box center [645, 339] width 391 height 36
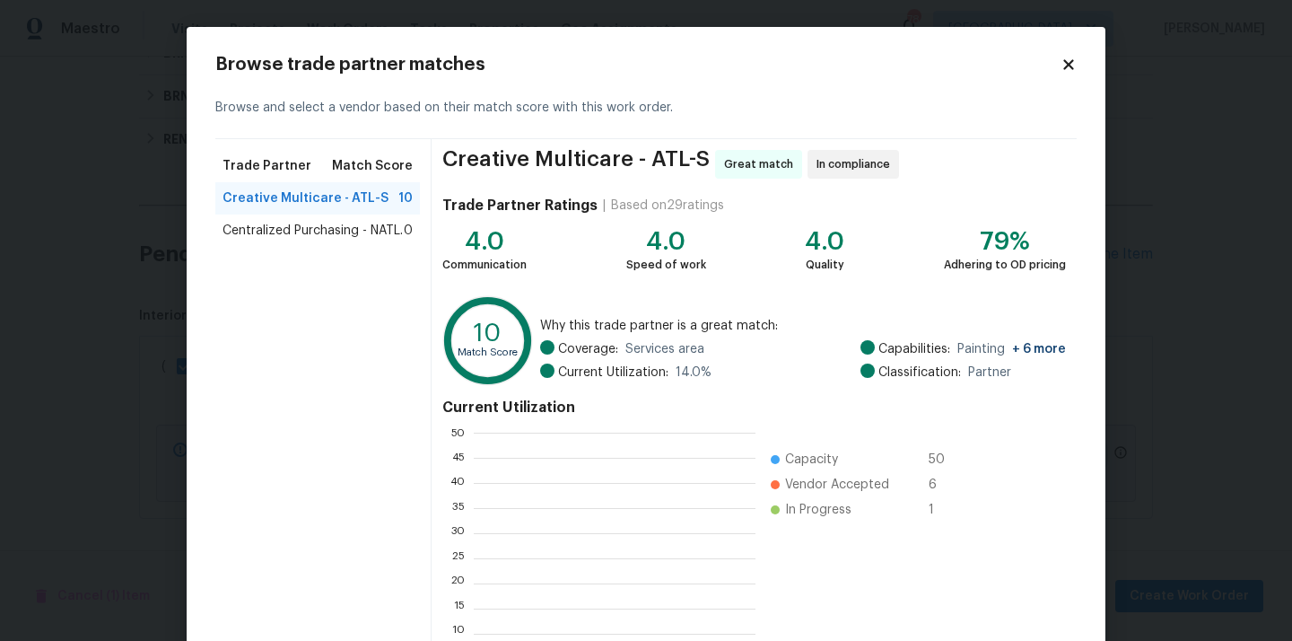
scroll to position [251, 282]
click at [302, 234] on span "Centralized Purchasing - NATL." at bounding box center [313, 231] width 180 height 18
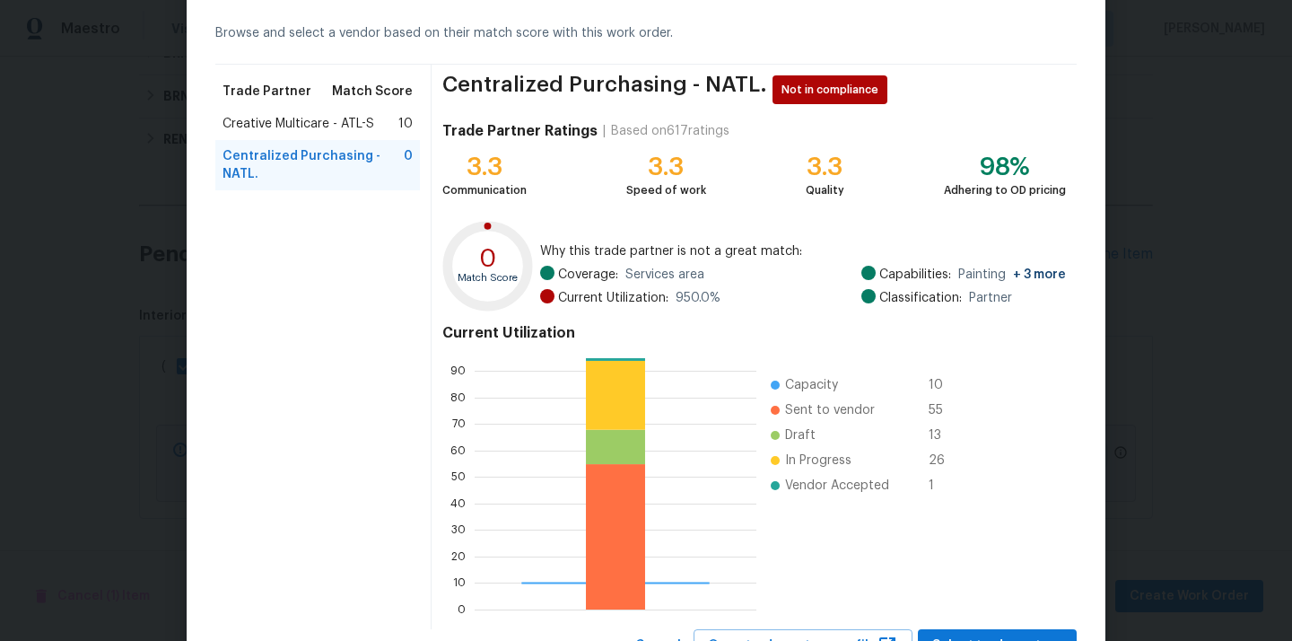
scroll to position [151, 0]
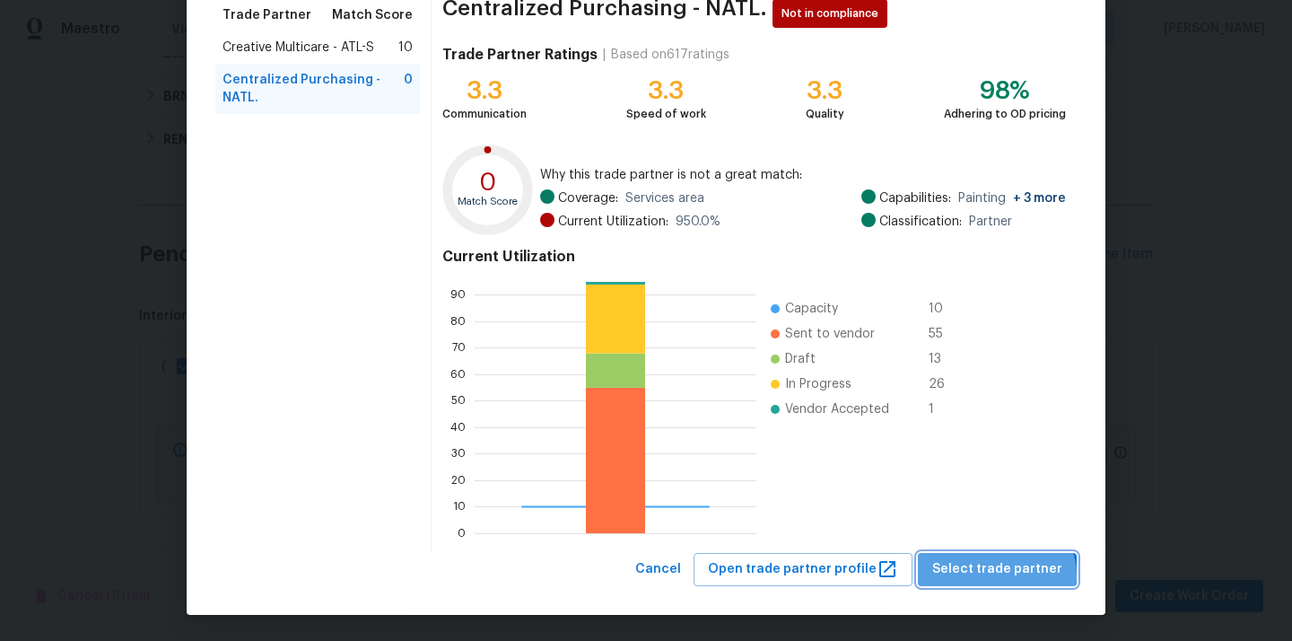
click at [1005, 576] on span "Select trade partner" at bounding box center [997, 569] width 130 height 22
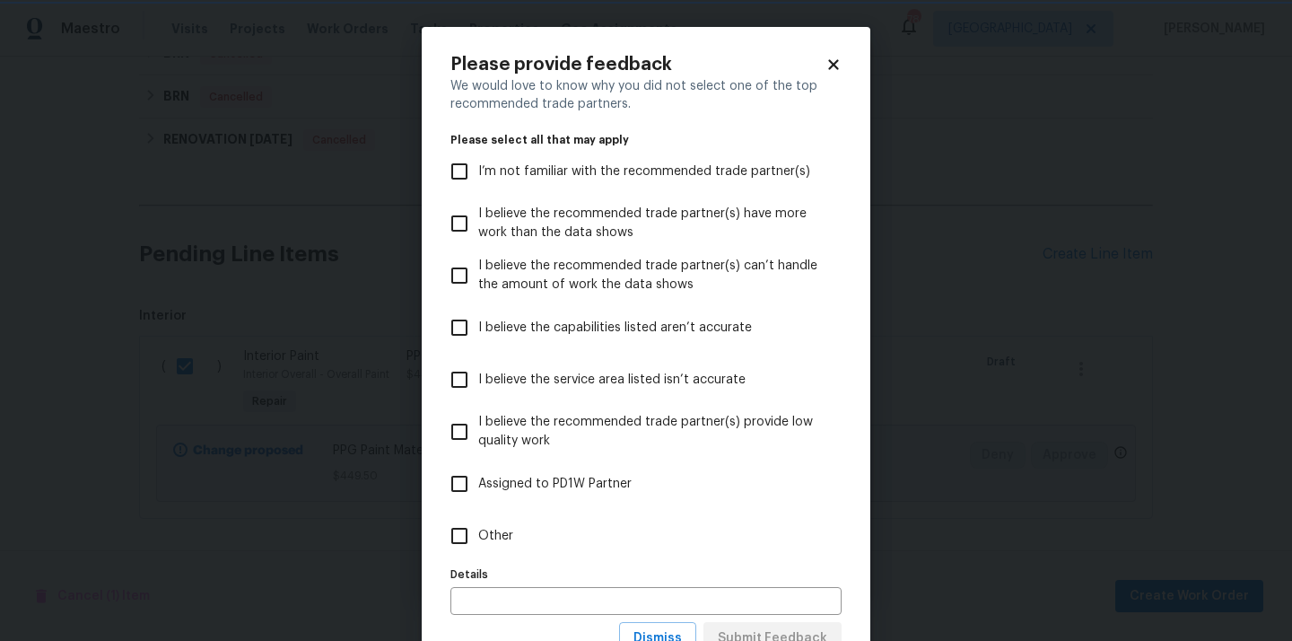
scroll to position [0, 0]
click at [782, 542] on label "Other" at bounding box center [634, 536] width 387 height 52
click at [478, 542] on input "Other" at bounding box center [460, 536] width 38 height 38
checkbox input "true"
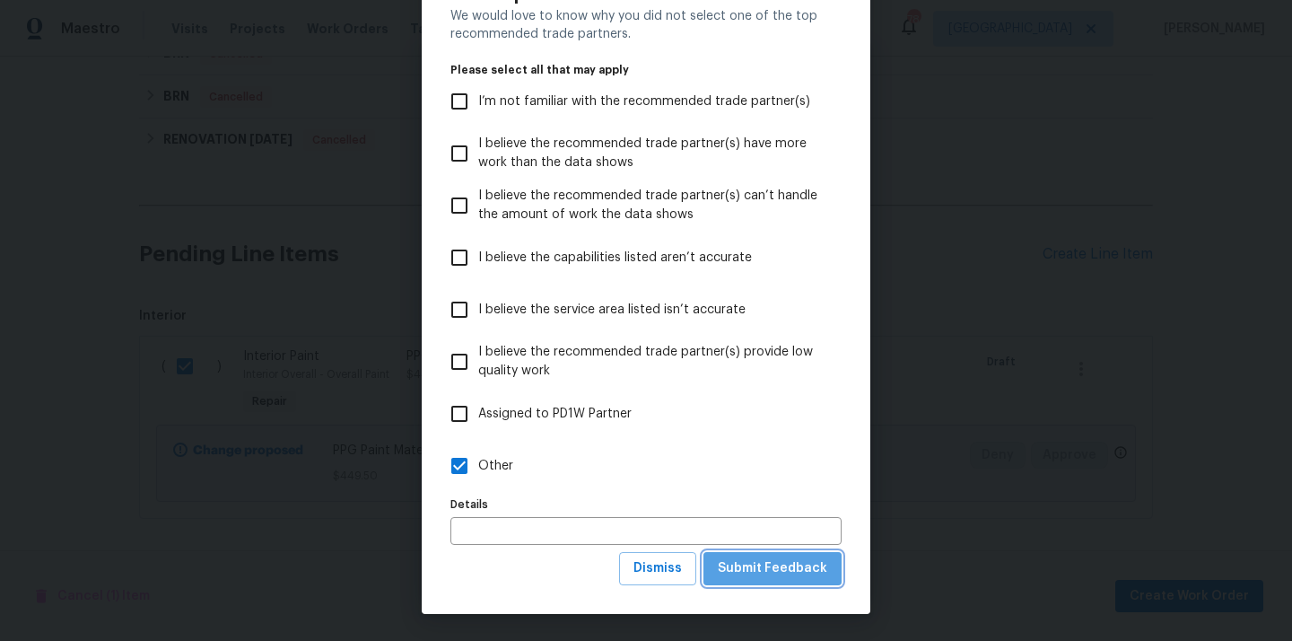
click at [789, 562] on span "Submit Feedback" at bounding box center [772, 568] width 109 height 22
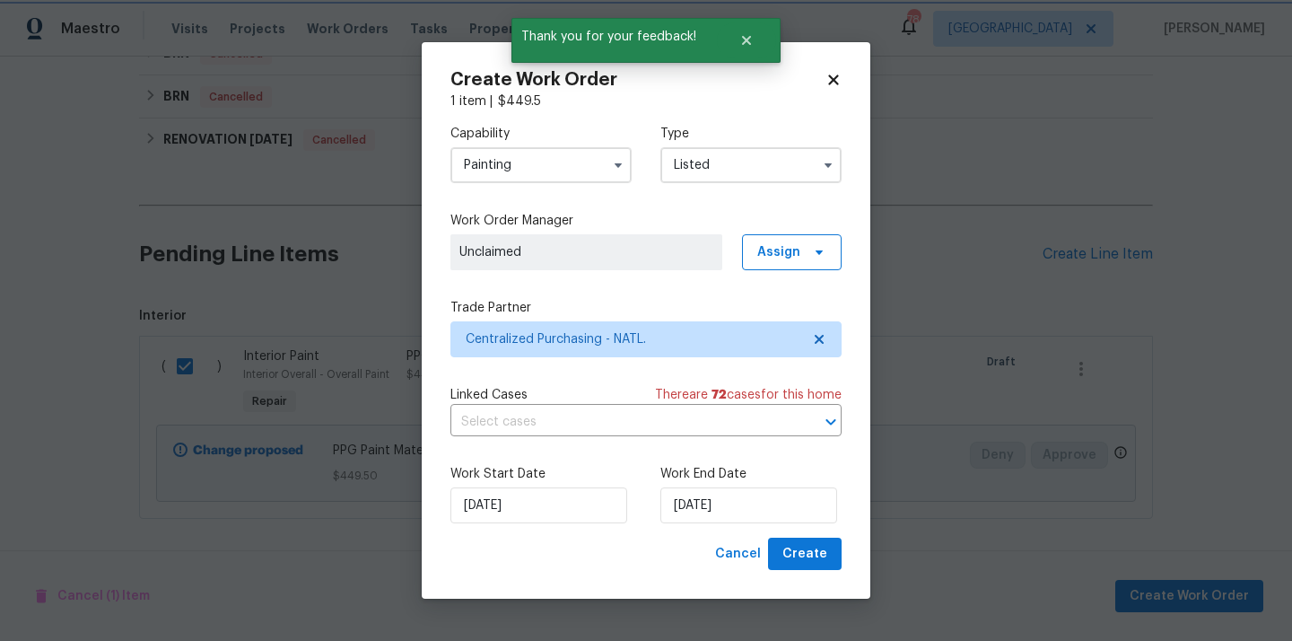
scroll to position [0, 0]
click at [817, 559] on span "Create" at bounding box center [804, 554] width 45 height 22
checkbox input "false"
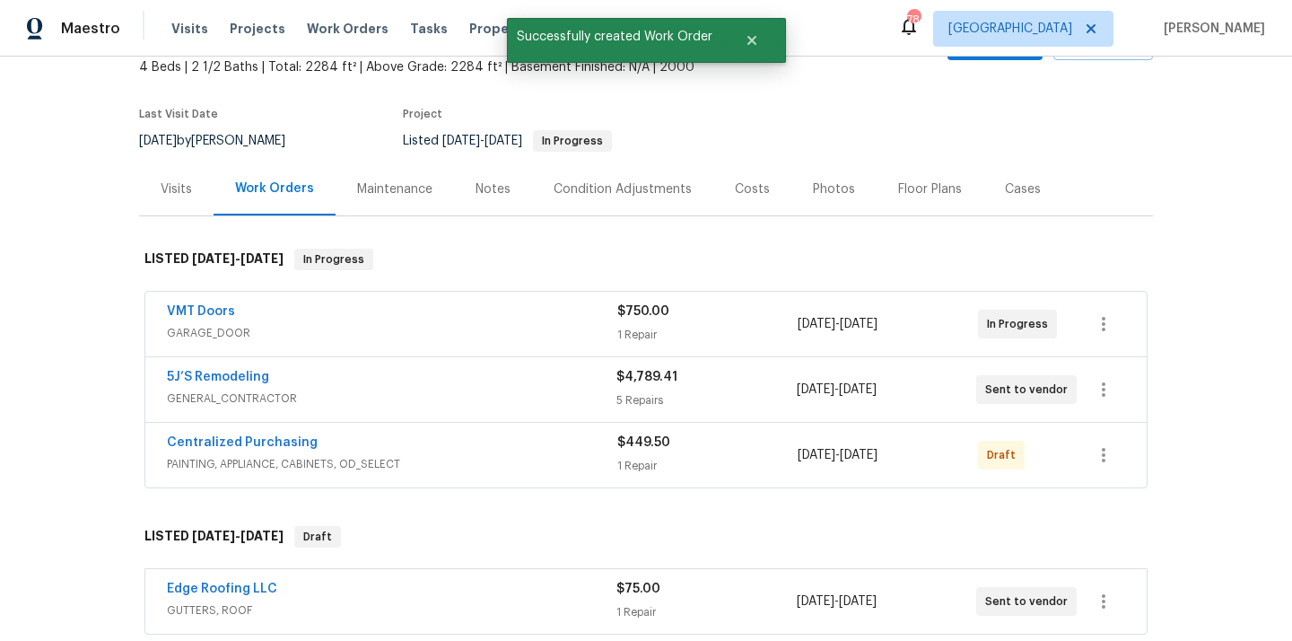
scroll to position [98, 0]
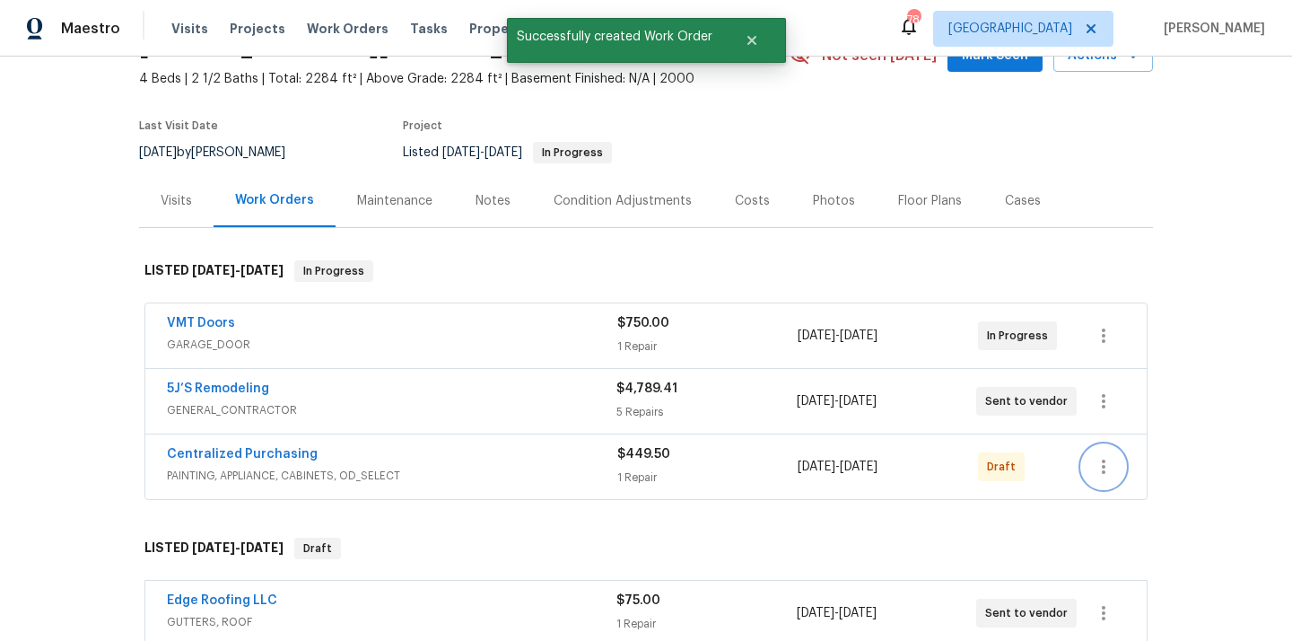
click at [1112, 457] on icon "button" at bounding box center [1104, 467] width 22 height 22
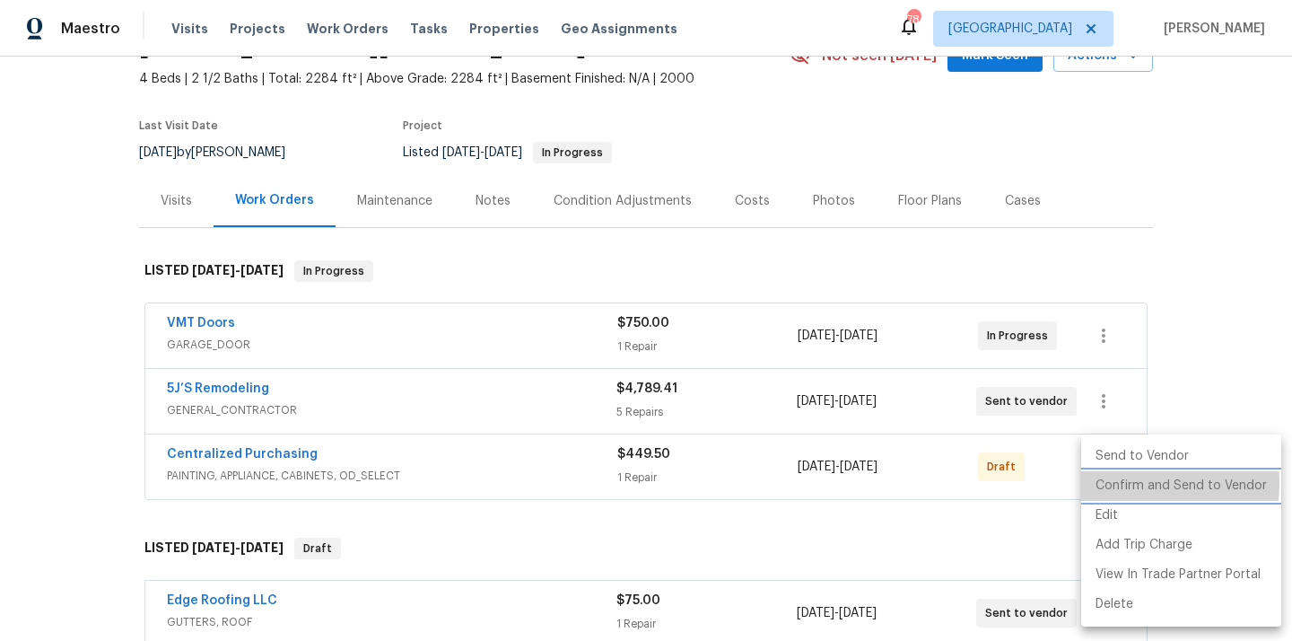
click at [1118, 483] on li "Confirm and Send to Vendor" at bounding box center [1181, 486] width 200 height 30
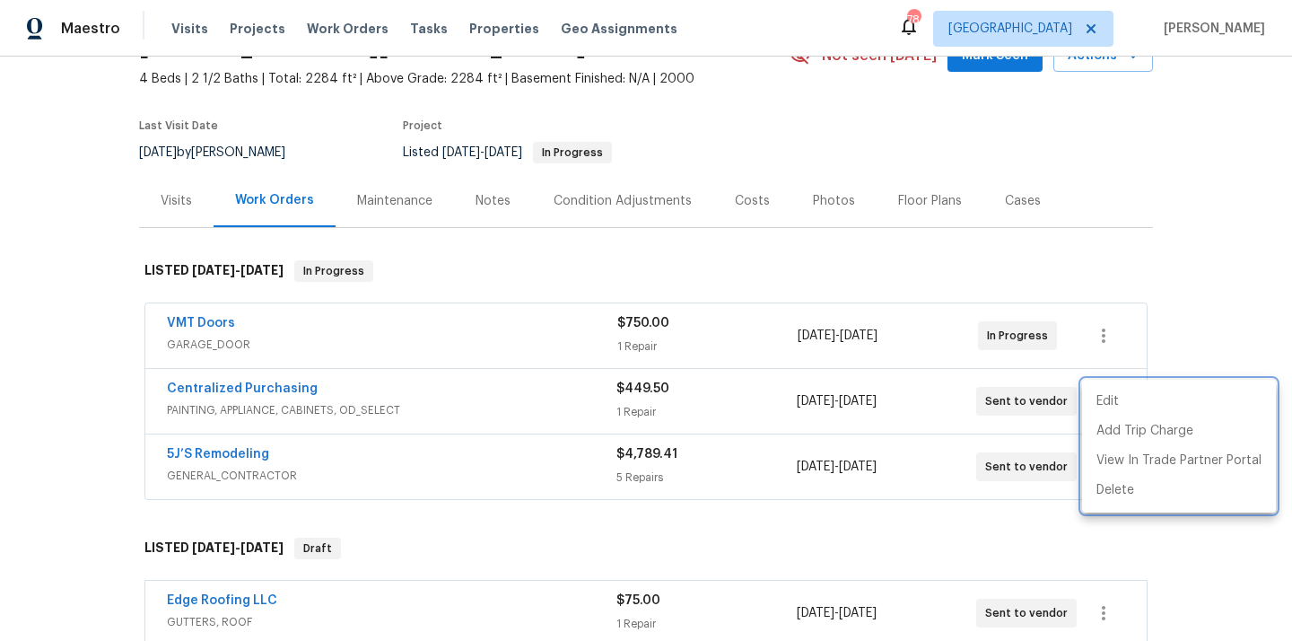
click at [221, 390] on div at bounding box center [646, 320] width 1292 height 641
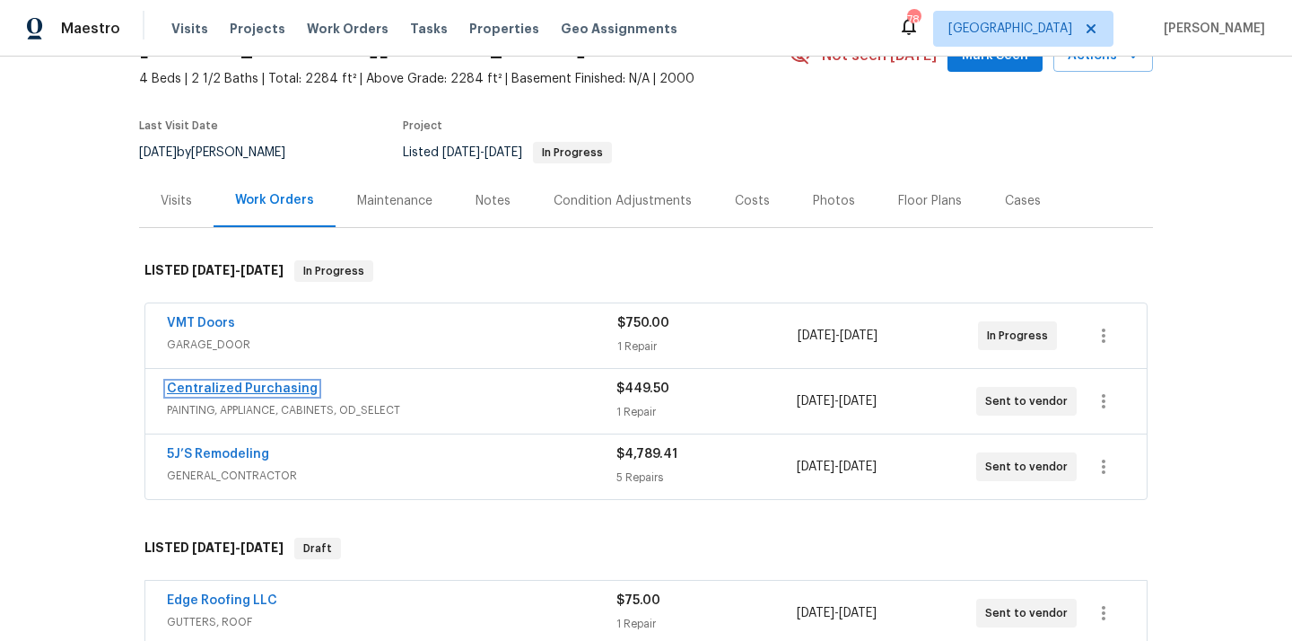
click at [220, 388] on link "Centralized Purchasing" at bounding box center [242, 388] width 151 height 13
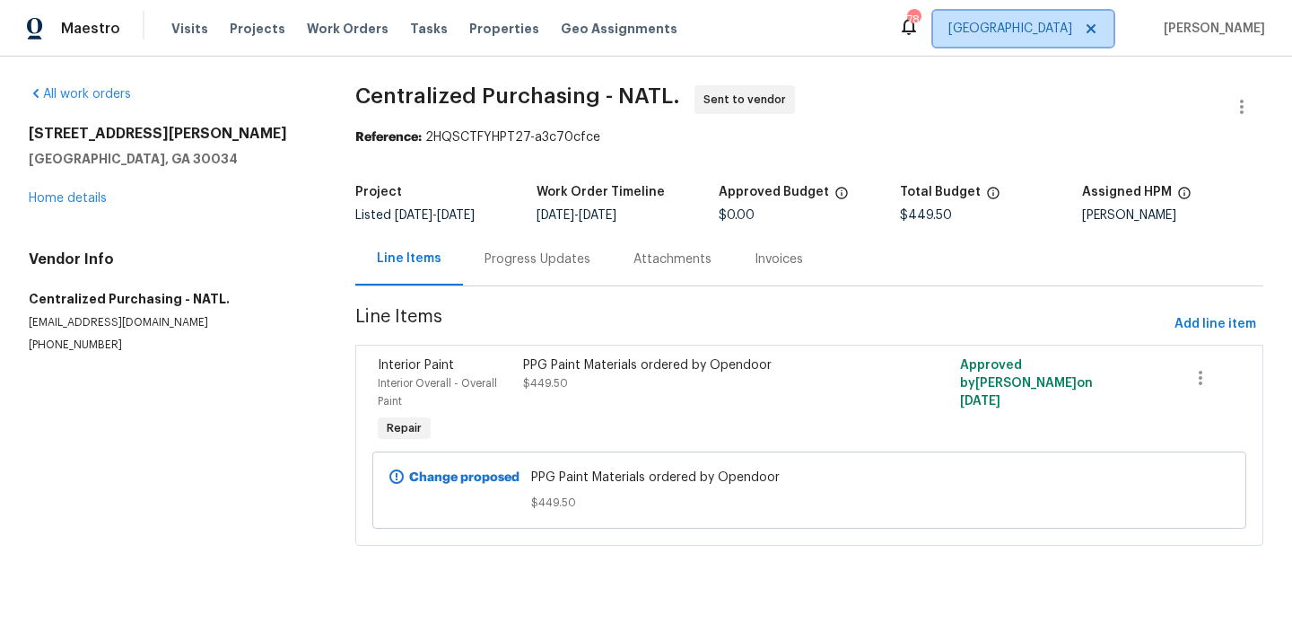
click at [1072, 28] on span "[GEOGRAPHIC_DATA]" at bounding box center [1010, 29] width 124 height 18
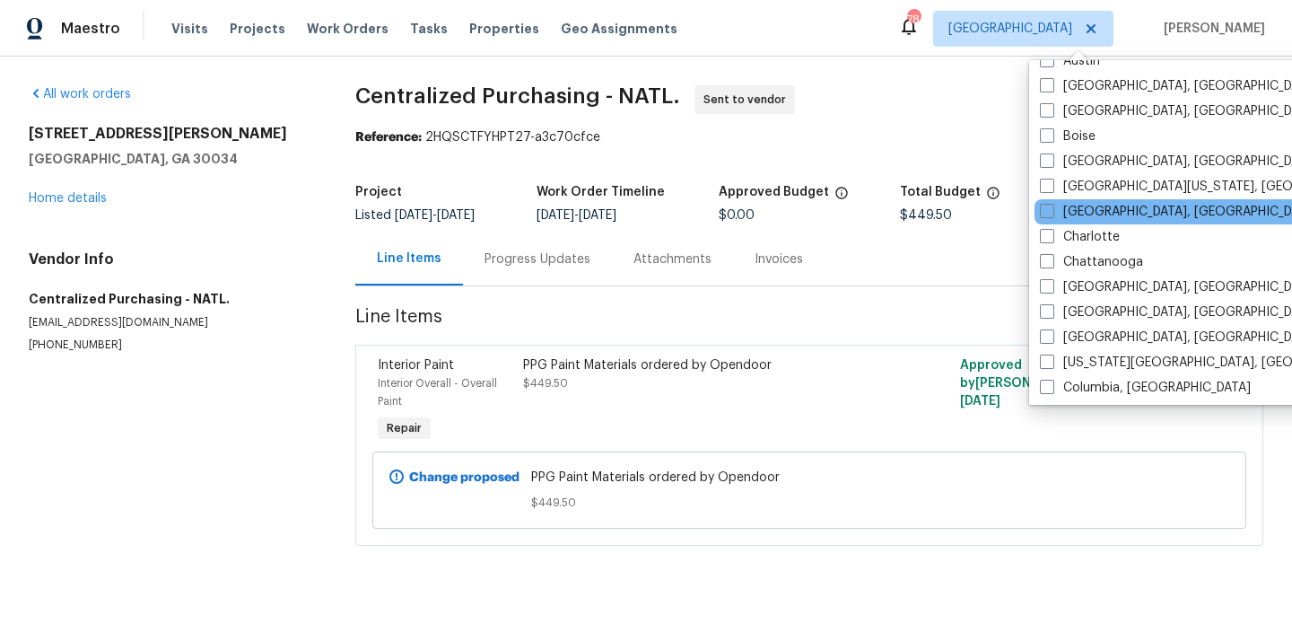
scroll to position [101, 0]
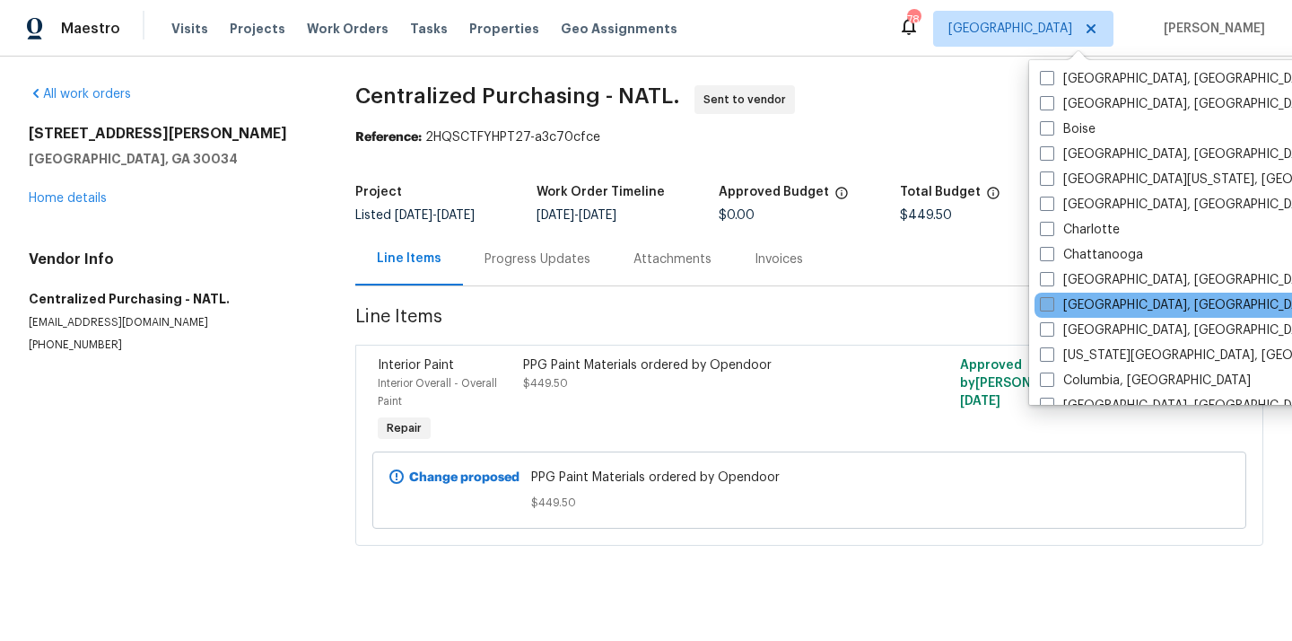
click at [1086, 308] on label "[GEOGRAPHIC_DATA], [GEOGRAPHIC_DATA]" at bounding box center [1179, 305] width 278 height 18
click at [1052, 308] on input "[GEOGRAPHIC_DATA], [GEOGRAPHIC_DATA]" at bounding box center [1046, 302] width 12 height 12
checkbox input "true"
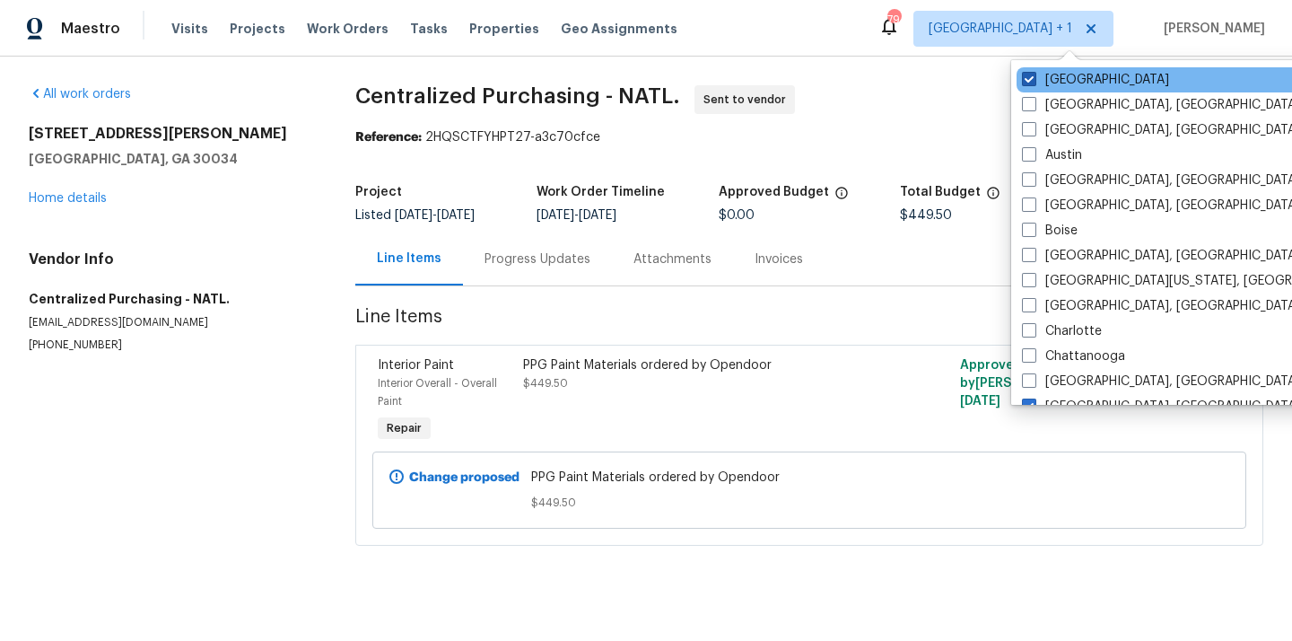
click at [1050, 79] on label "[GEOGRAPHIC_DATA]" at bounding box center [1095, 80] width 147 height 18
click at [1034, 79] on input "[GEOGRAPHIC_DATA]" at bounding box center [1028, 77] width 12 height 12
checkbox input "false"
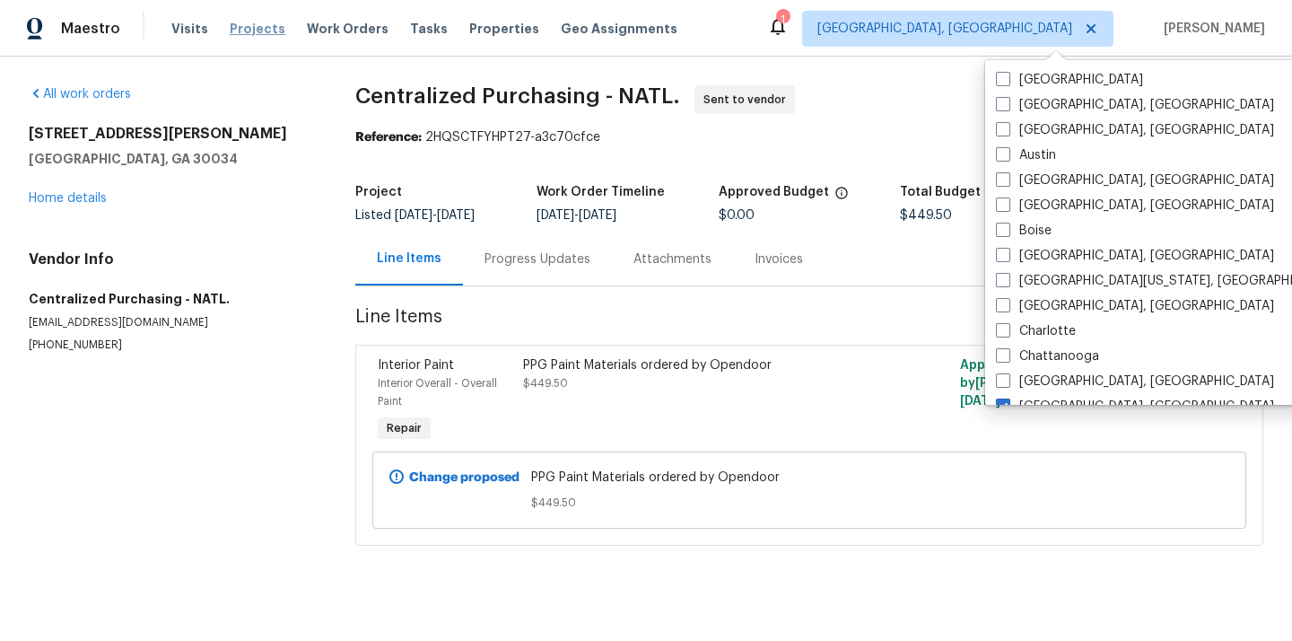
click at [232, 36] on span "Projects" at bounding box center [258, 29] width 56 height 18
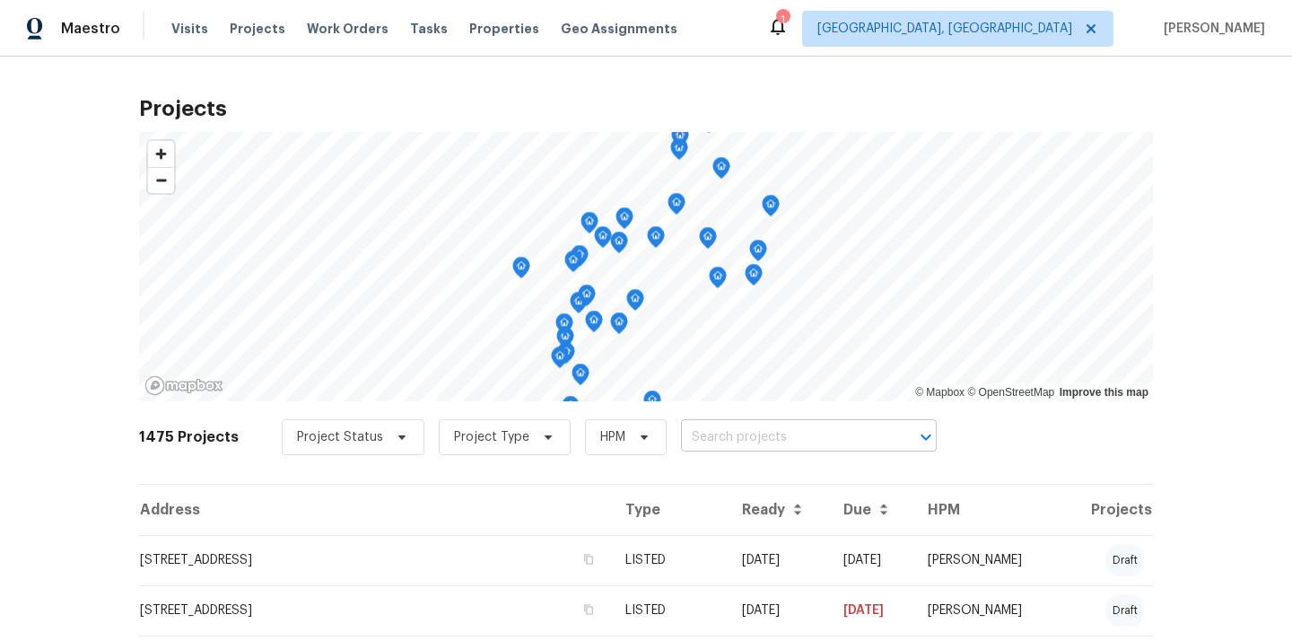
click at [821, 434] on input "text" at bounding box center [783, 438] width 205 height 28
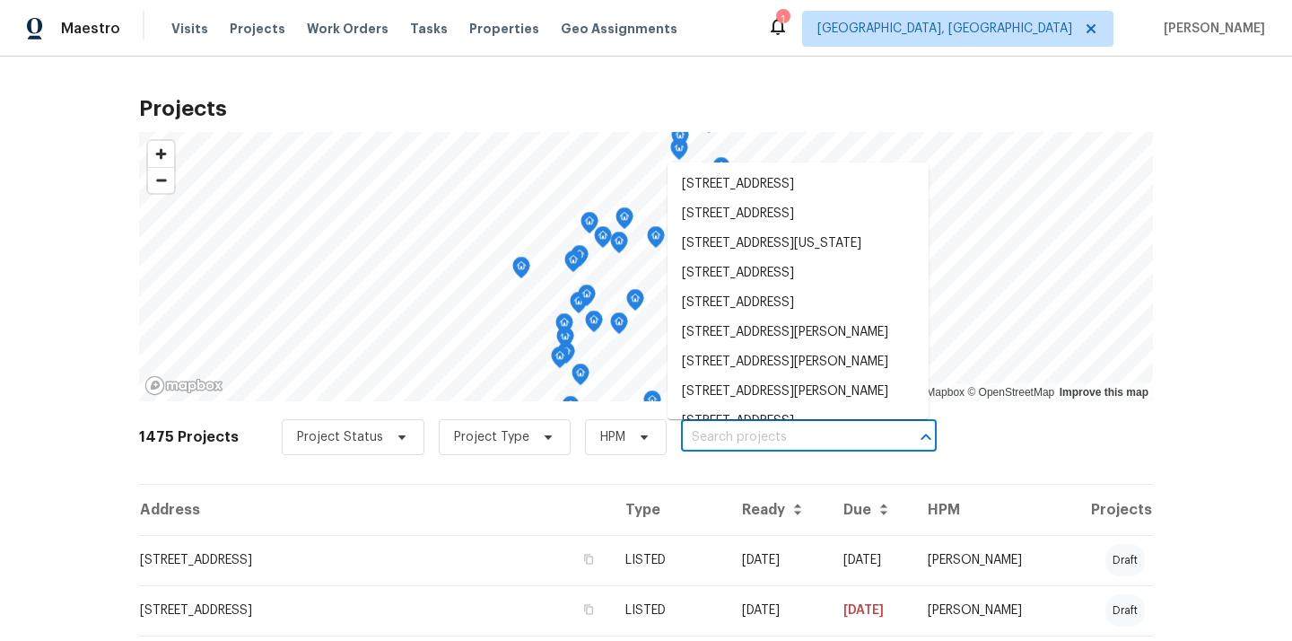
paste input "[STREET_ADDRESS]"
type input "[STREET_ADDRESS]"
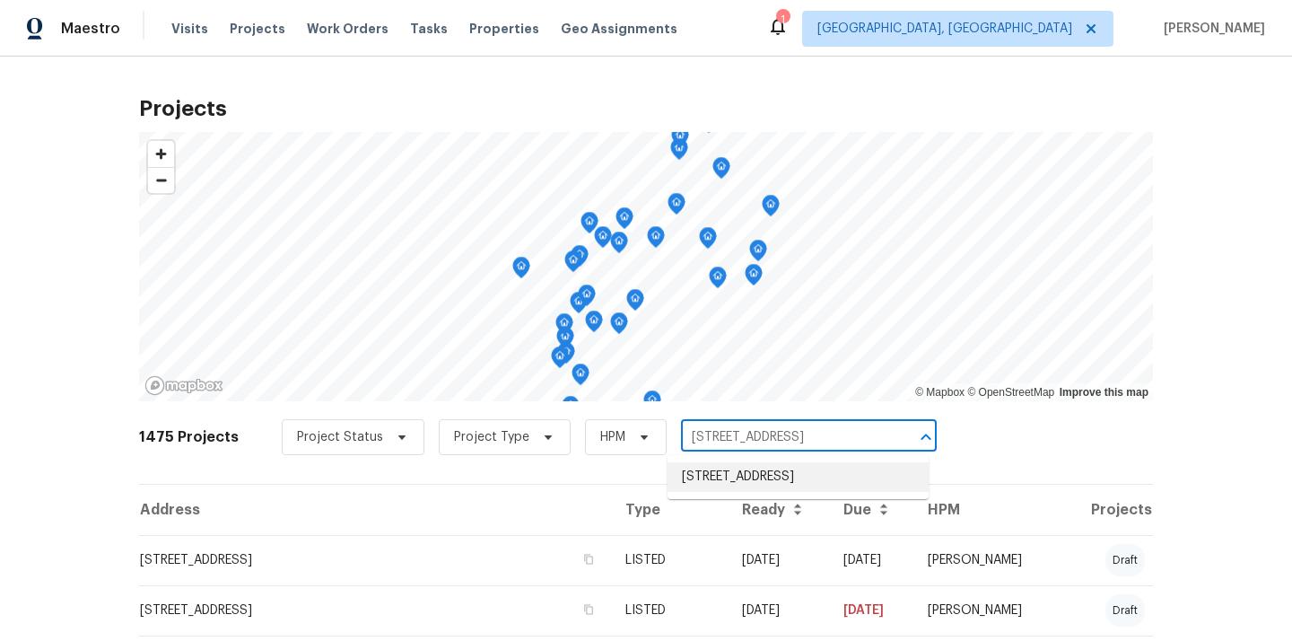
click at [803, 468] on li "[STREET_ADDRESS]" at bounding box center [798, 477] width 261 height 30
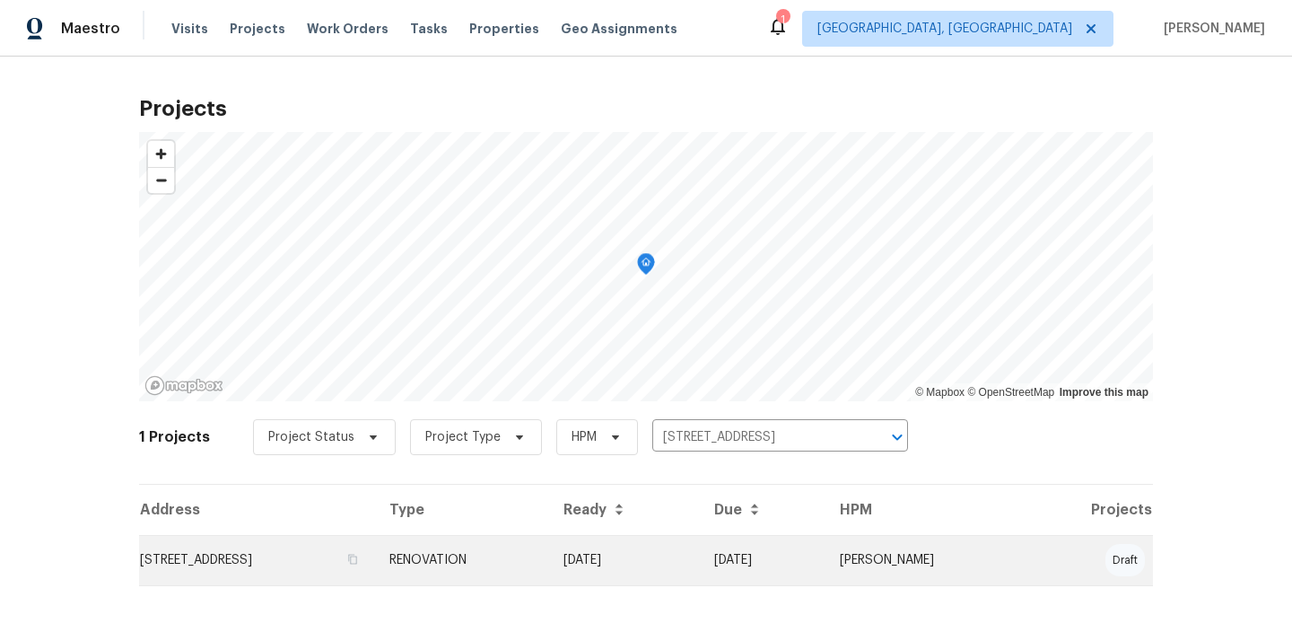
click at [700, 537] on td "[DATE]" at bounding box center [624, 560] width 151 height 50
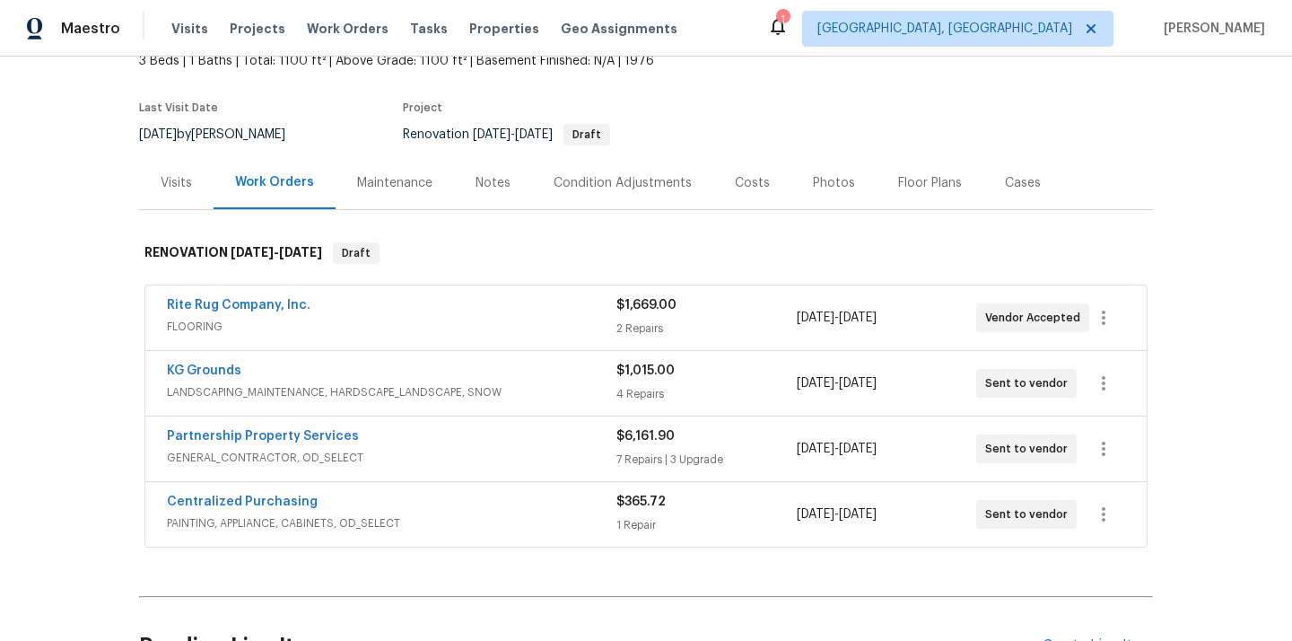
scroll to position [171, 0]
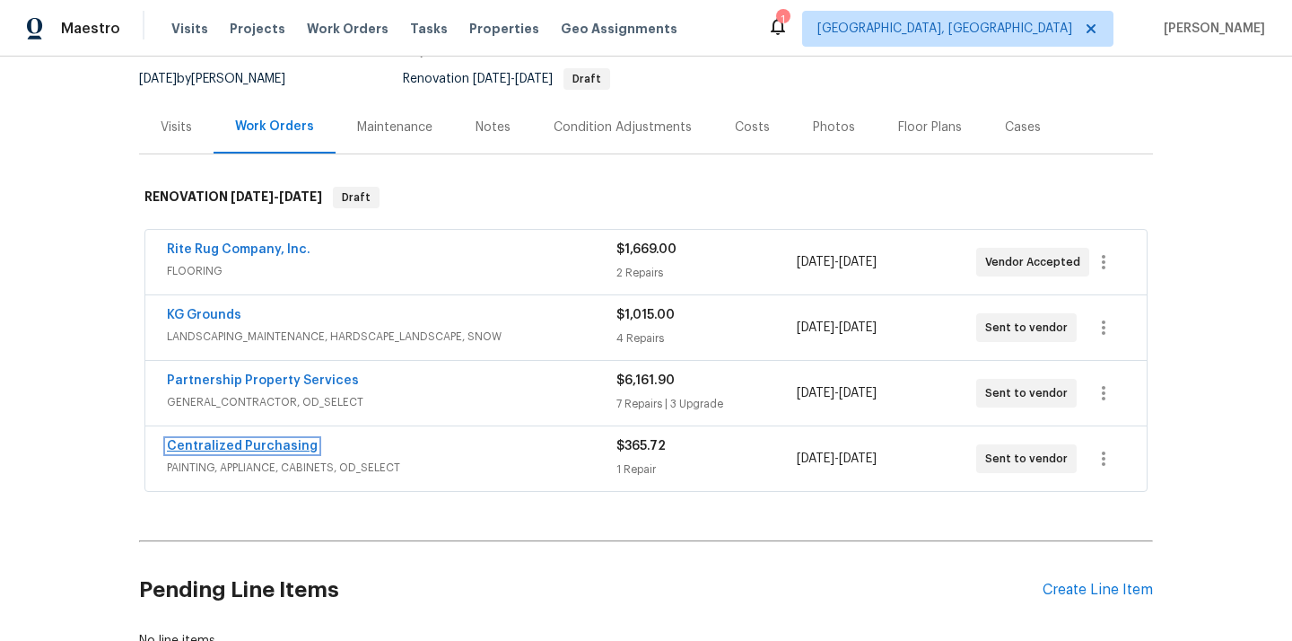
click at [275, 441] on link "Centralized Purchasing" at bounding box center [242, 446] width 151 height 13
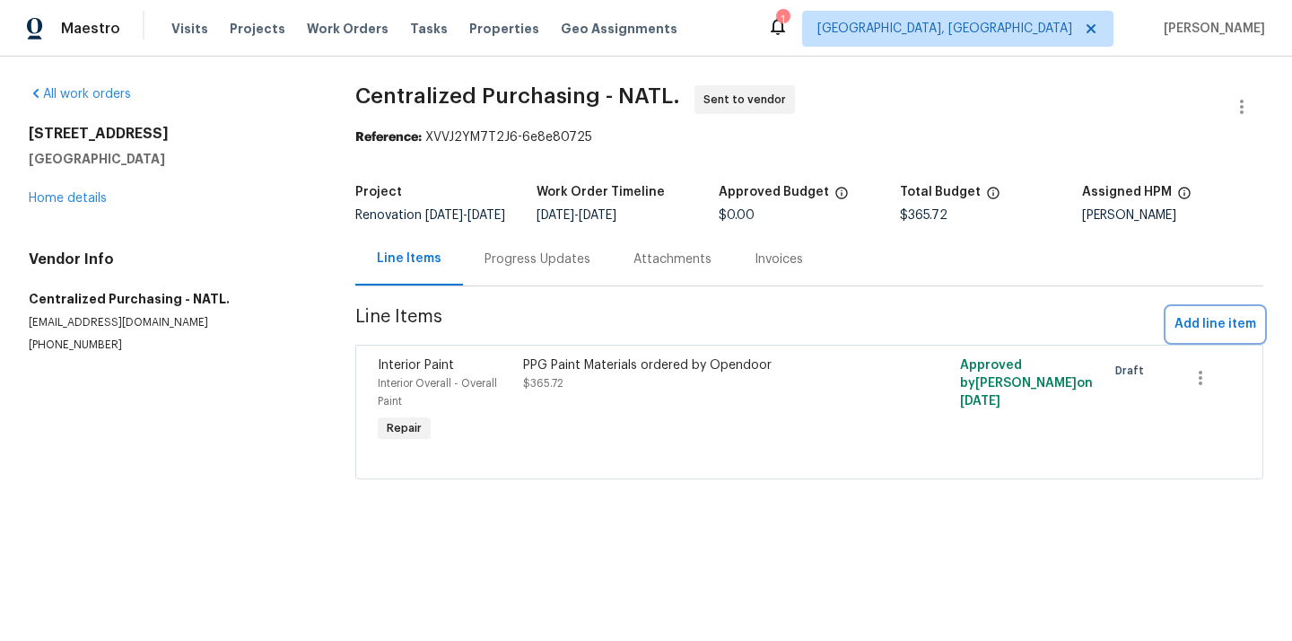
click at [1206, 334] on span "Add line item" at bounding box center [1216, 324] width 82 height 22
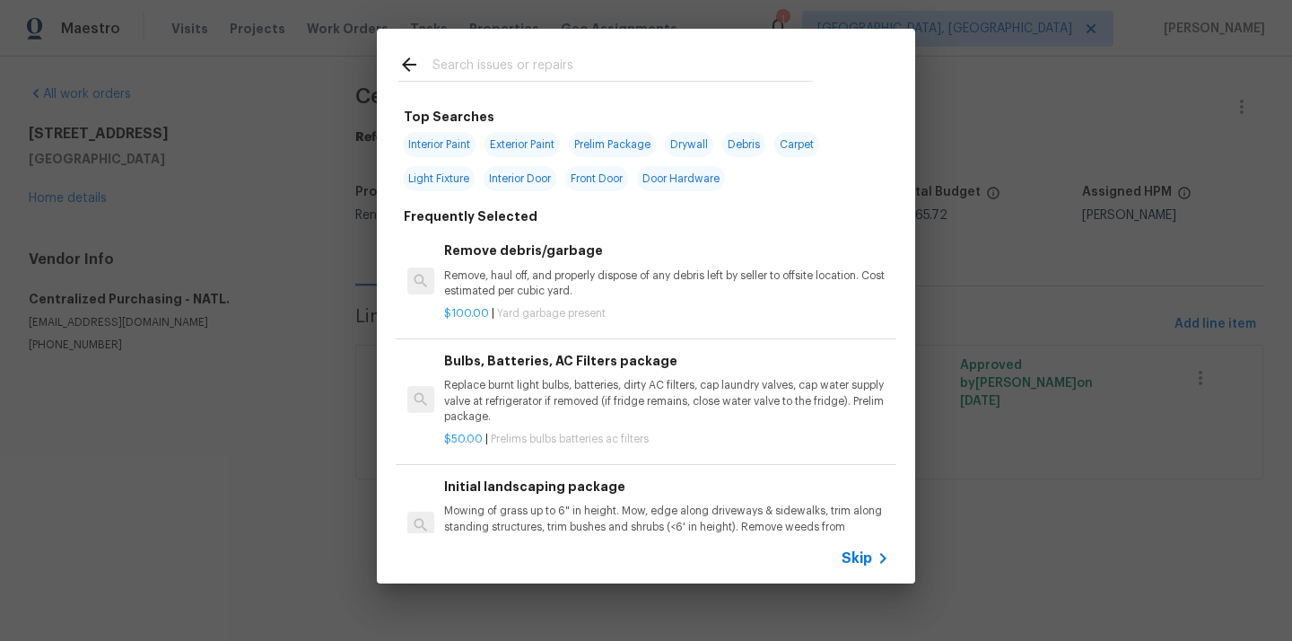
click at [645, 74] on input "text" at bounding box center [623, 67] width 380 height 27
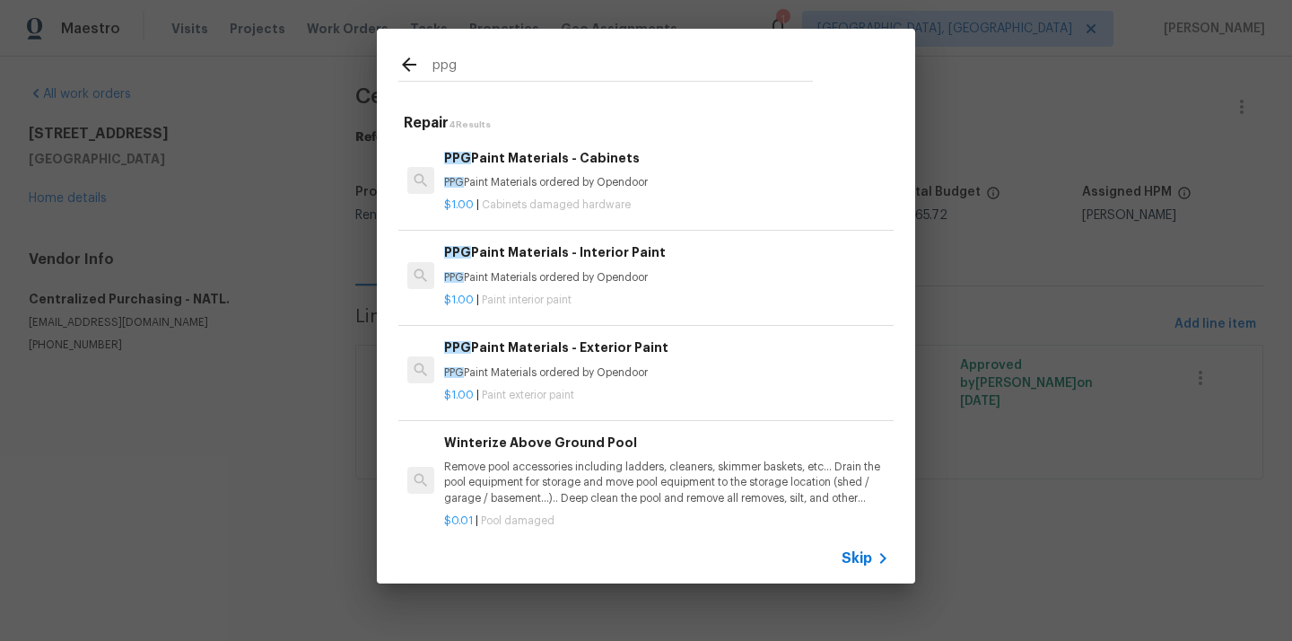
type input "ppg"
click at [596, 184] on p "PPG Paint Materials ordered by Opendoor" at bounding box center [666, 182] width 445 height 15
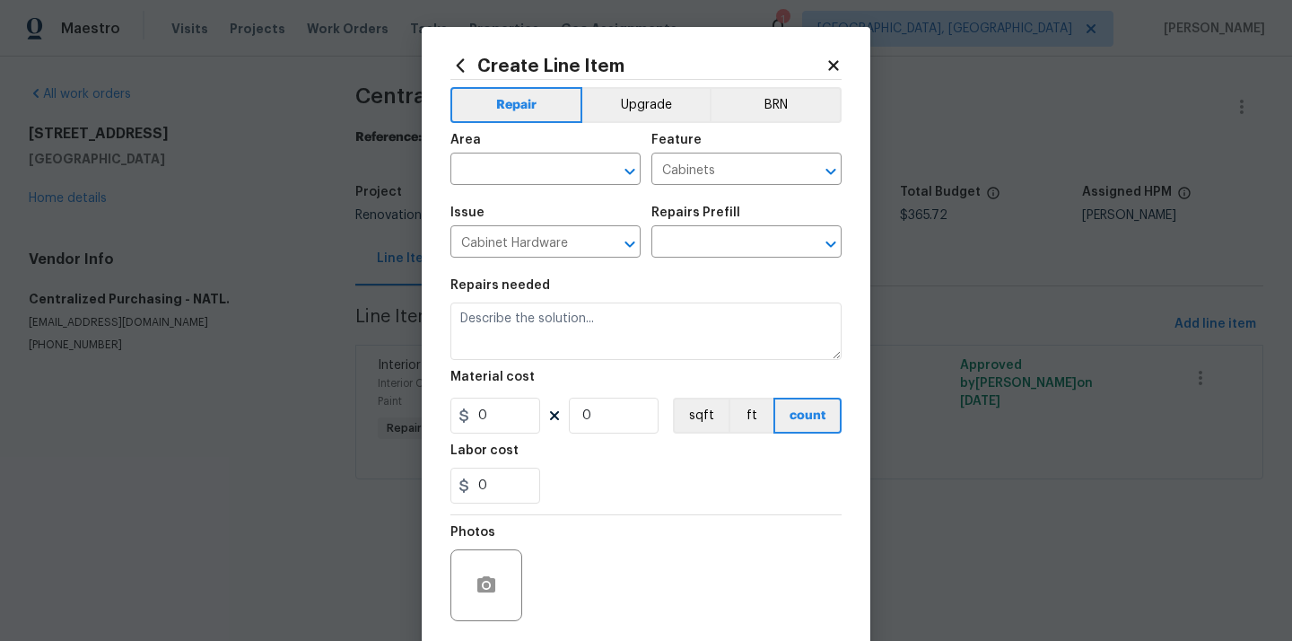
type input "PPG Paint Materials - Cabinets $1.00"
type textarea "PPG Paint Materials ordered by Opendoor"
type input "1"
click at [543, 165] on input "text" at bounding box center [520, 171] width 140 height 28
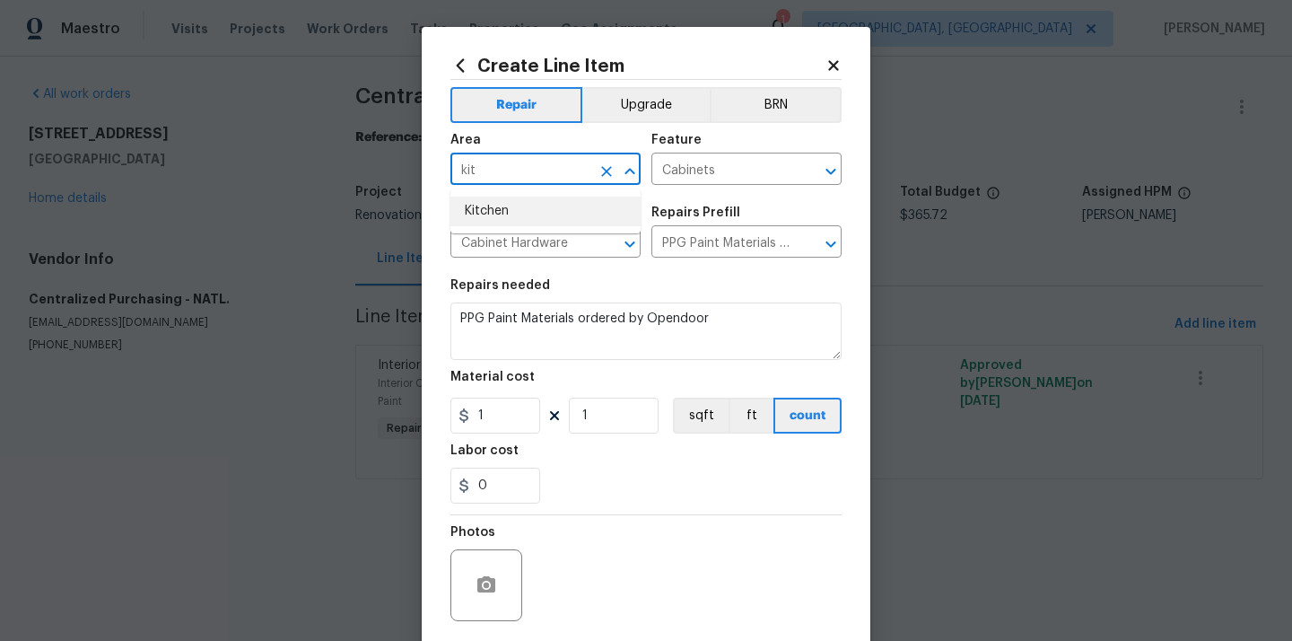
click at [508, 217] on li "Kitchen" at bounding box center [545, 212] width 190 height 30
type input "Kitchen"
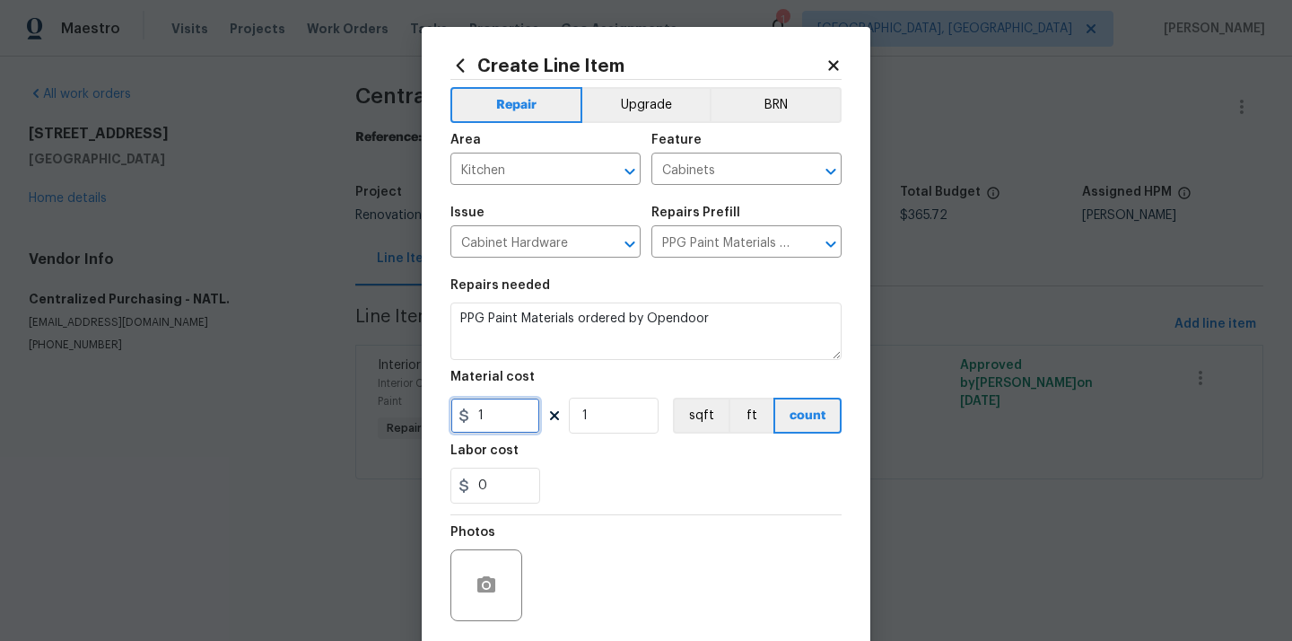
drag, startPoint x: 506, startPoint y: 414, endPoint x: 438, endPoint y: 411, distance: 68.2
click at [438, 411] on div "Create Line Item Repair Upgrade BRN Area Kitchen ​ Feature Cabinets ​ Issue Cab…" at bounding box center [646, 386] width 449 height 719
paste input "90.94"
type input "90.94"
click at [604, 445] on div "Labor cost" at bounding box center [645, 455] width 391 height 23
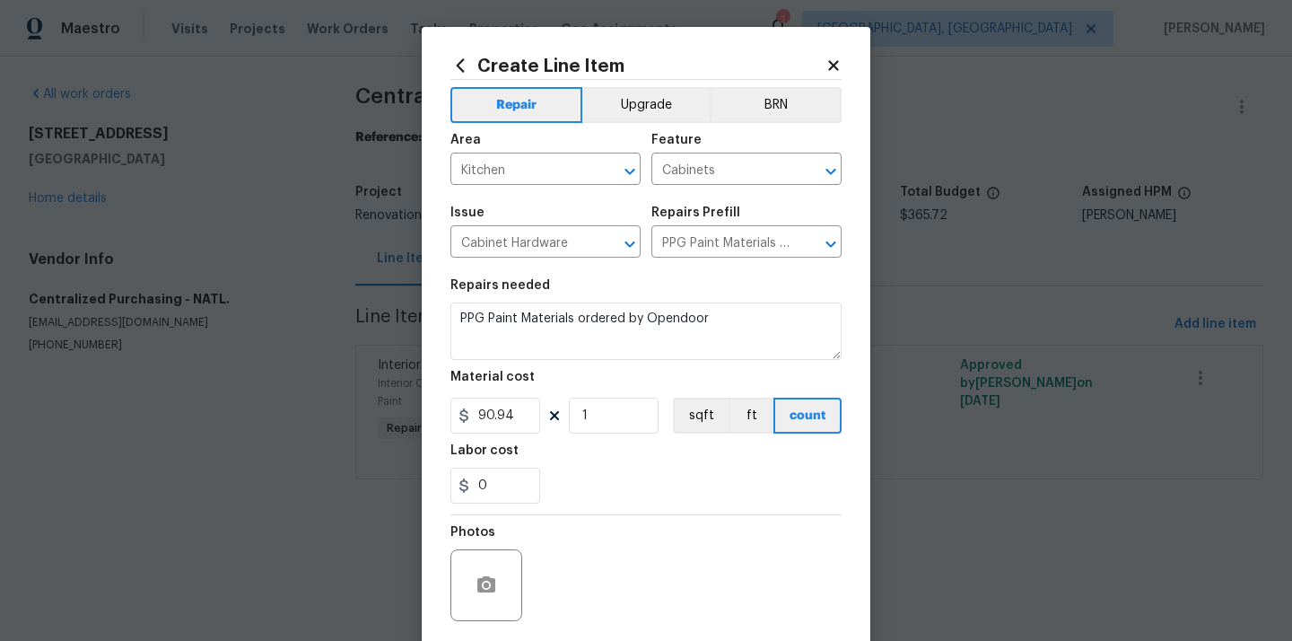
scroll to position [133, 0]
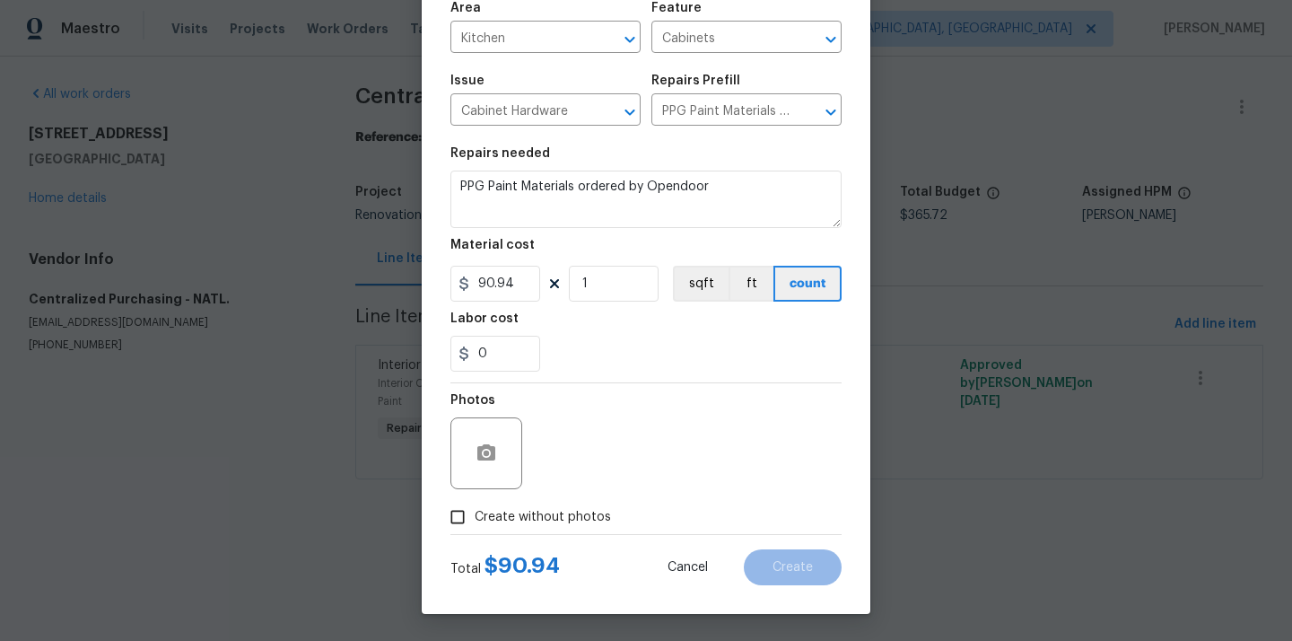
click at [562, 513] on span "Create without photos" at bounding box center [543, 517] width 136 height 19
click at [475, 513] on input "Create without photos" at bounding box center [458, 517] width 34 height 34
checkbox input "true"
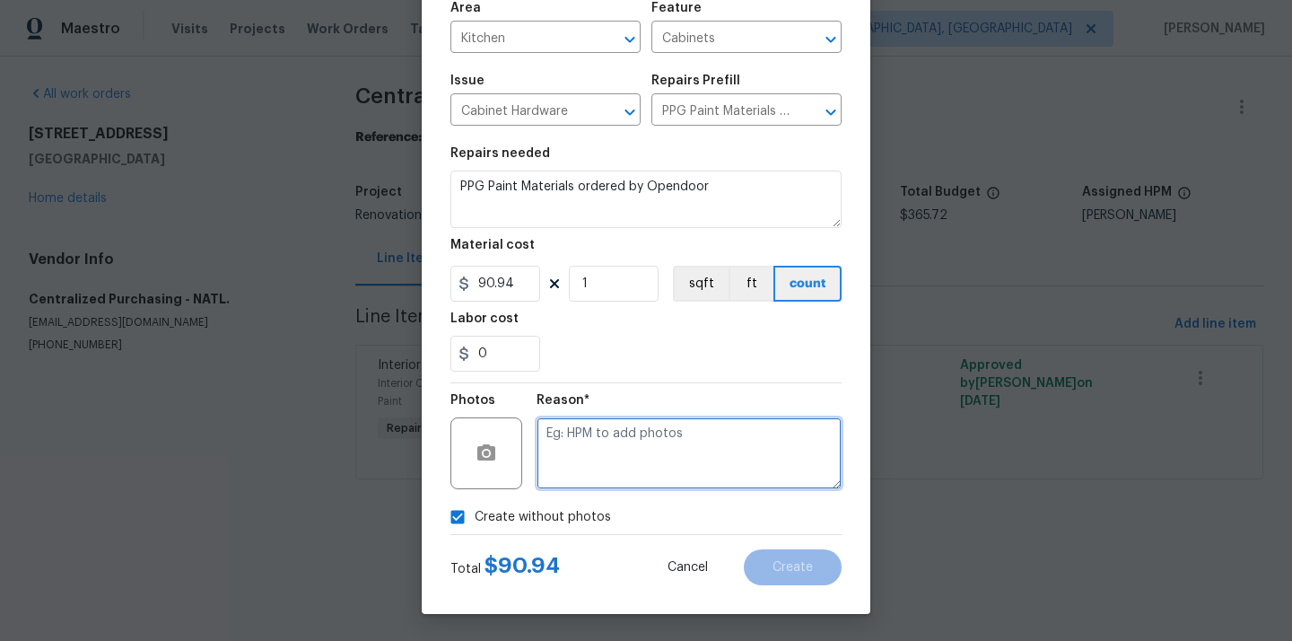
click at [578, 464] on textarea at bounding box center [689, 453] width 305 height 72
type textarea "N/A"
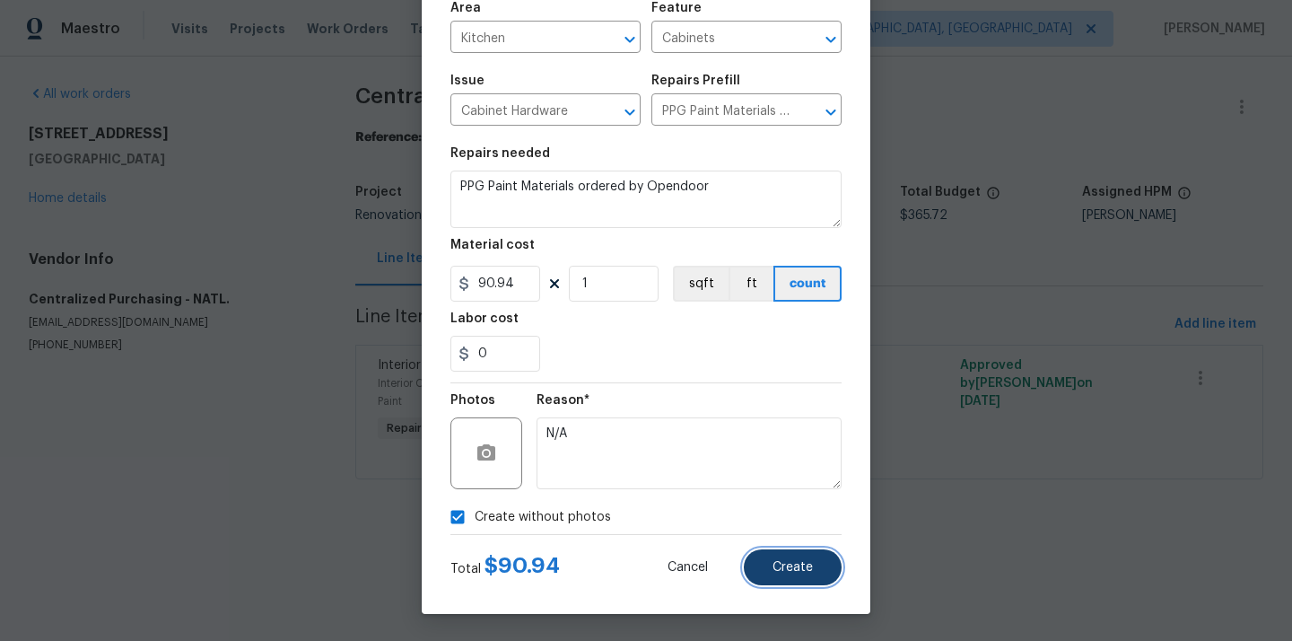
click at [781, 554] on button "Create" at bounding box center [793, 567] width 98 height 36
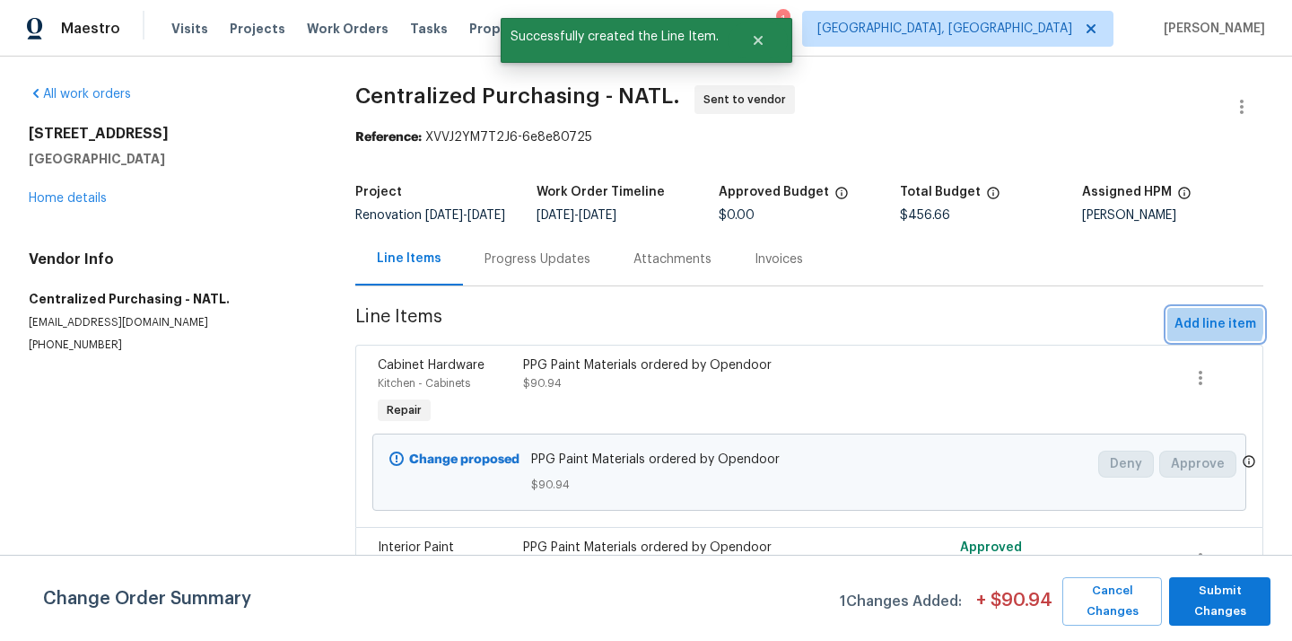
click at [1203, 335] on span "Add line item" at bounding box center [1216, 324] width 82 height 22
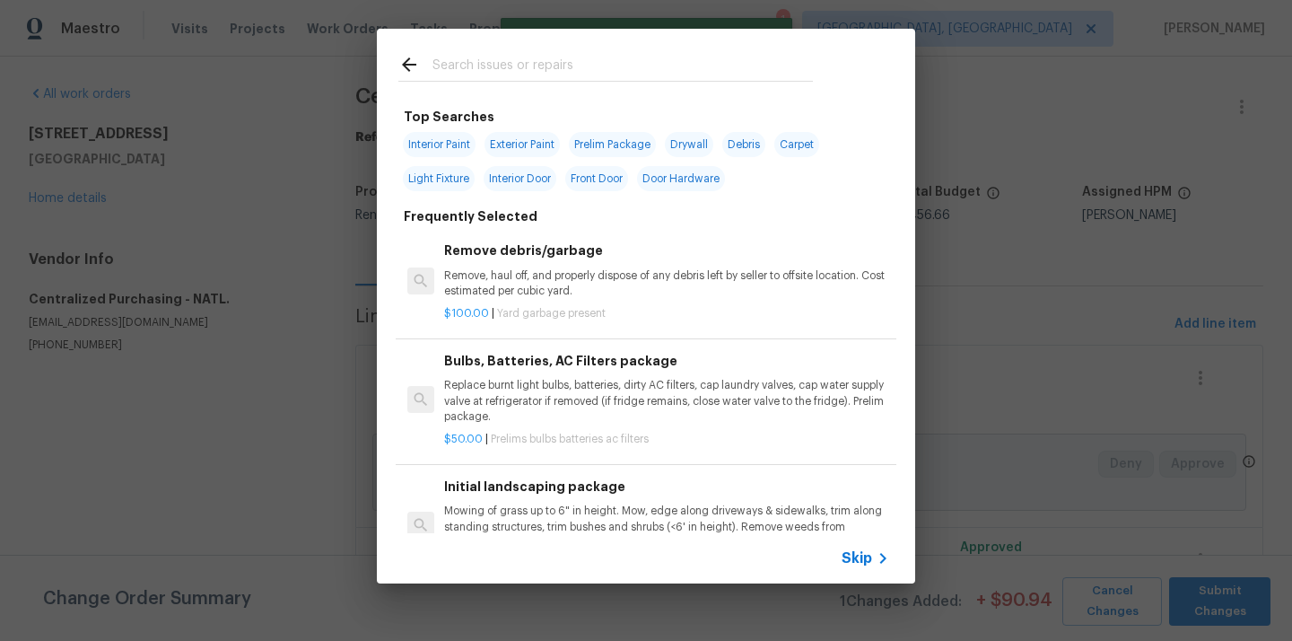
click at [607, 73] on input "text" at bounding box center [623, 67] width 380 height 27
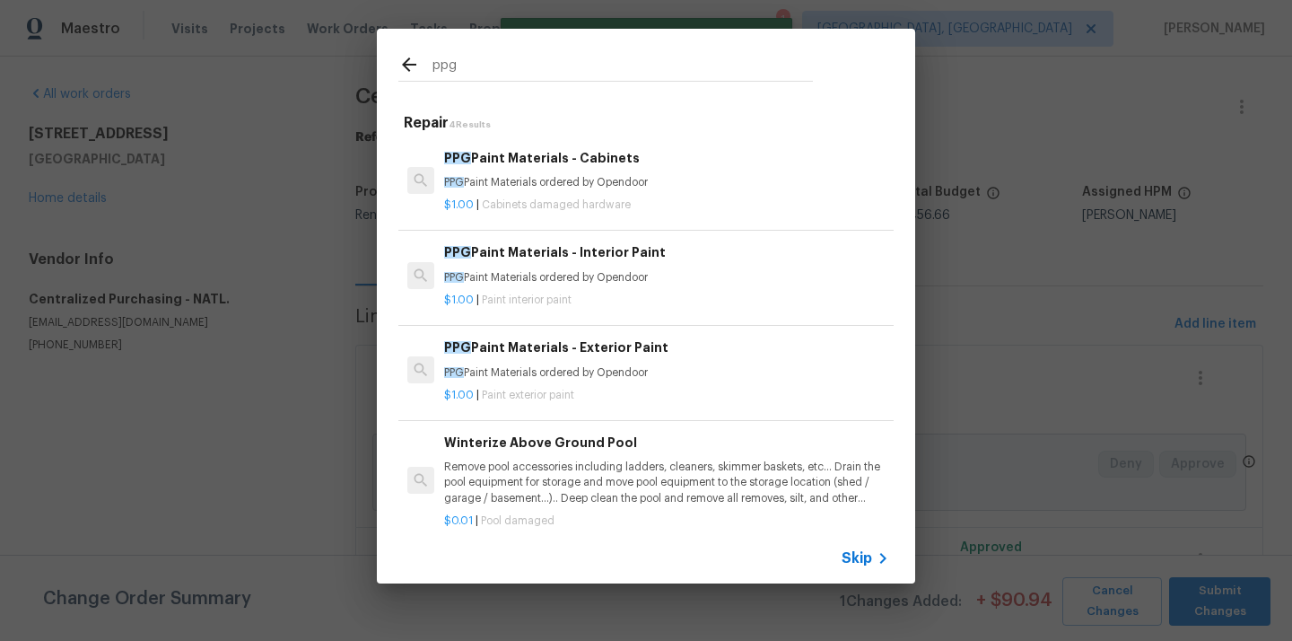
type input "ppg"
click at [584, 253] on h6 "PPG Paint Materials - Interior Paint" at bounding box center [666, 252] width 445 height 20
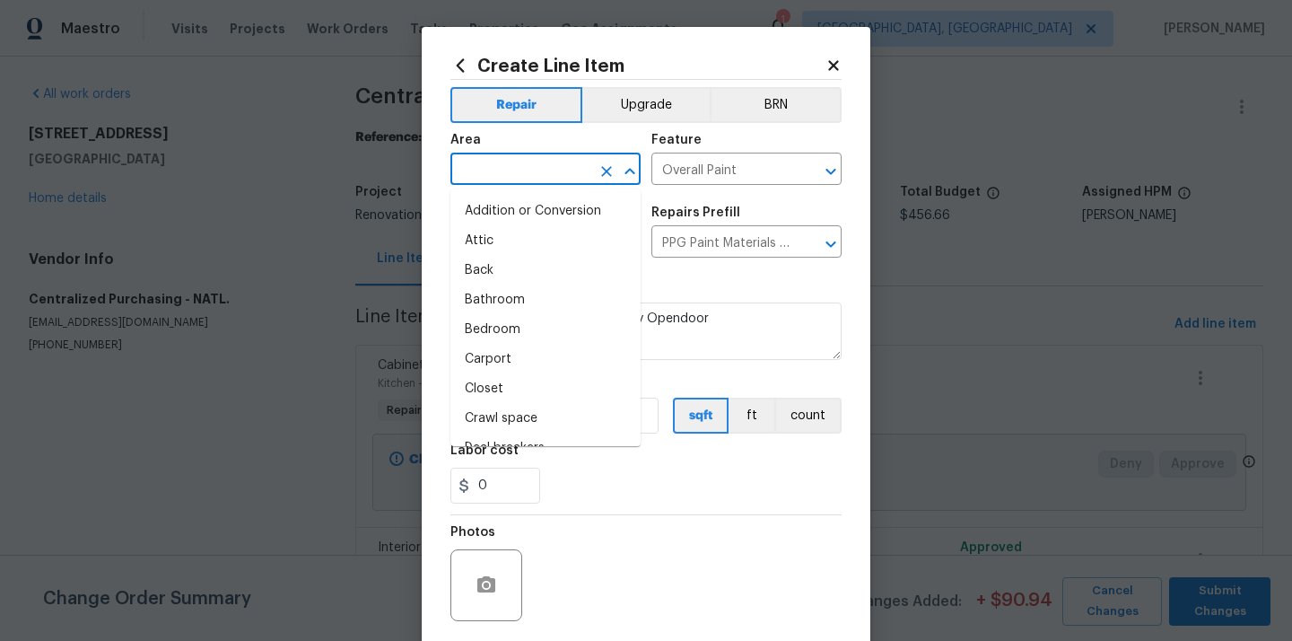
click at [529, 172] on input "text" at bounding box center [520, 171] width 140 height 28
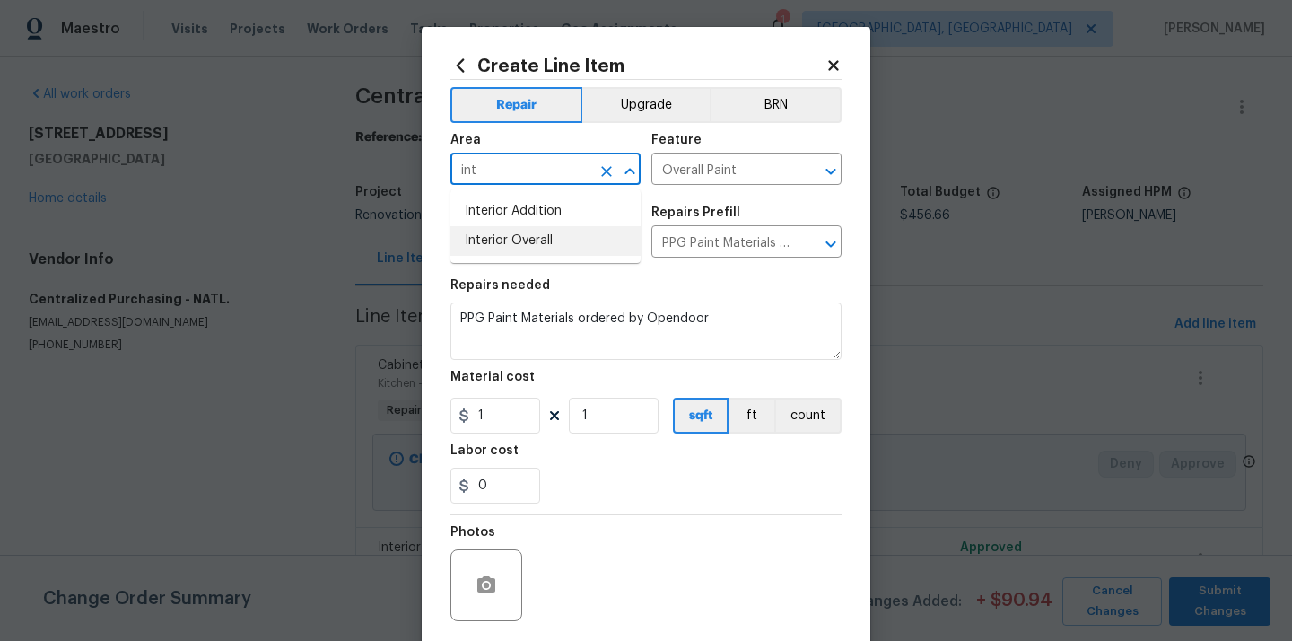
click at [529, 240] on li "Interior Overall" at bounding box center [545, 241] width 190 height 30
type input "Interior Overall"
drag, startPoint x: 496, startPoint y: 429, endPoint x: 448, endPoint y: 416, distance: 50.1
click at [450, 416] on input "1" at bounding box center [495, 416] width 90 height 36
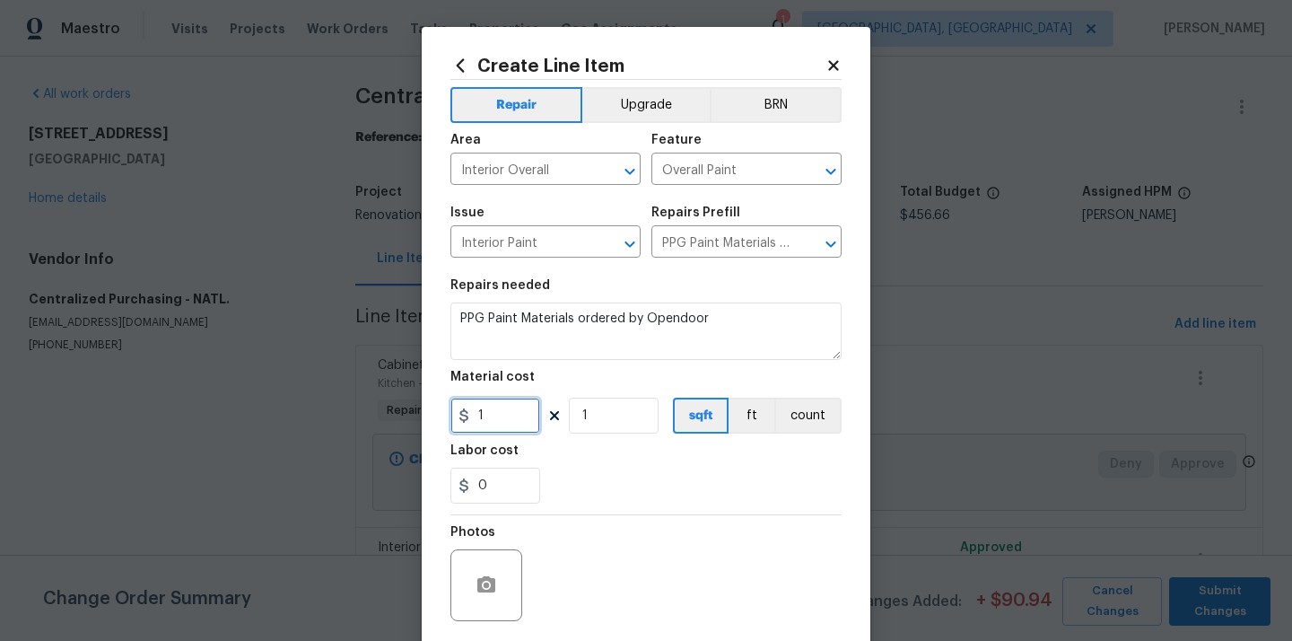
paste input "63.2"
type input "63.2"
click at [634, 480] on div "0" at bounding box center [645, 486] width 391 height 36
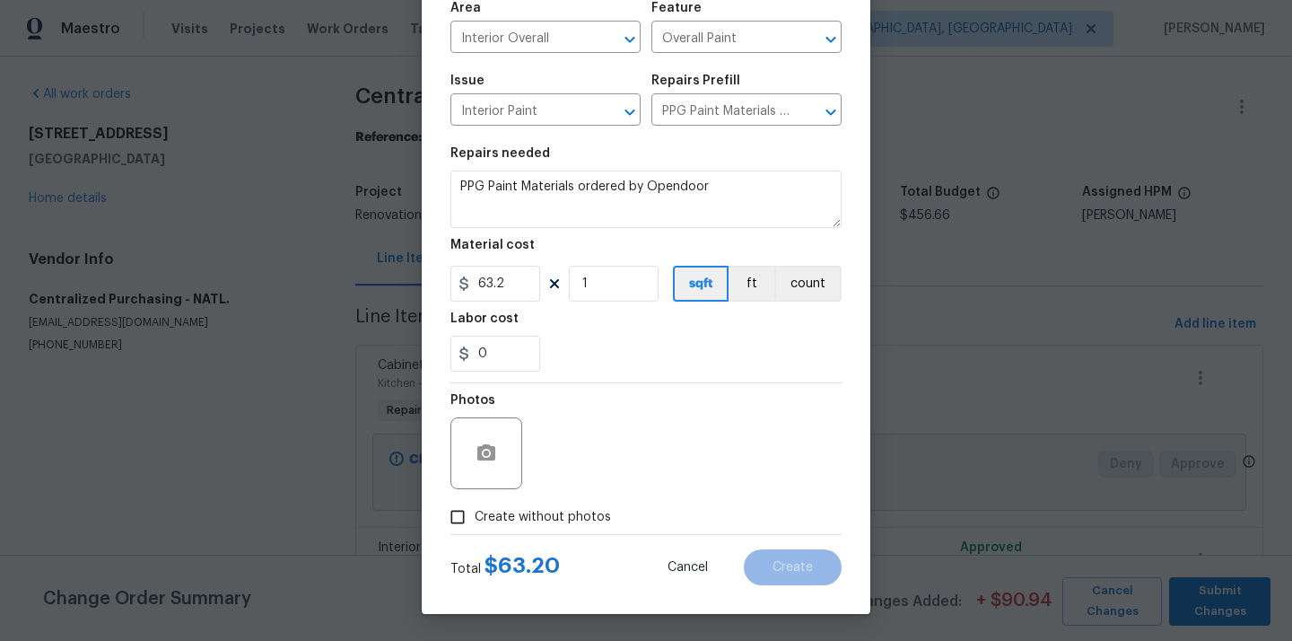
click at [584, 519] on span "Create without photos" at bounding box center [543, 517] width 136 height 19
click at [475, 519] on input "Create without photos" at bounding box center [458, 517] width 34 height 34
checkbox input "true"
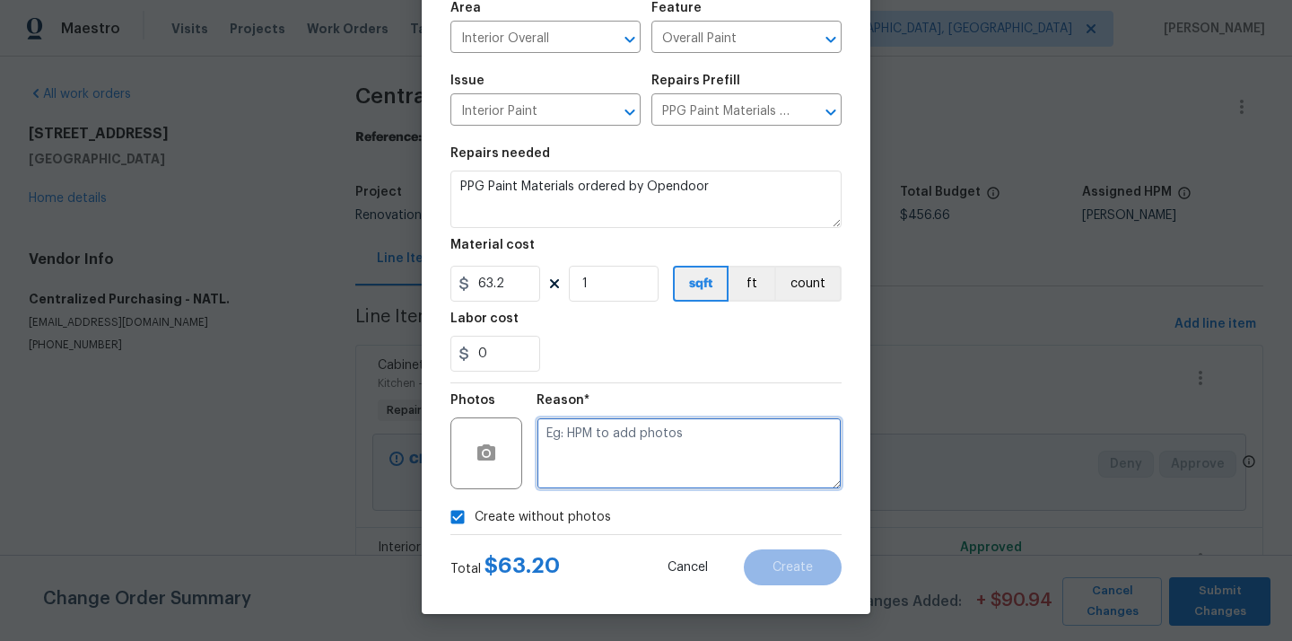
click at [717, 428] on textarea at bounding box center [689, 453] width 305 height 72
type textarea "N/A"
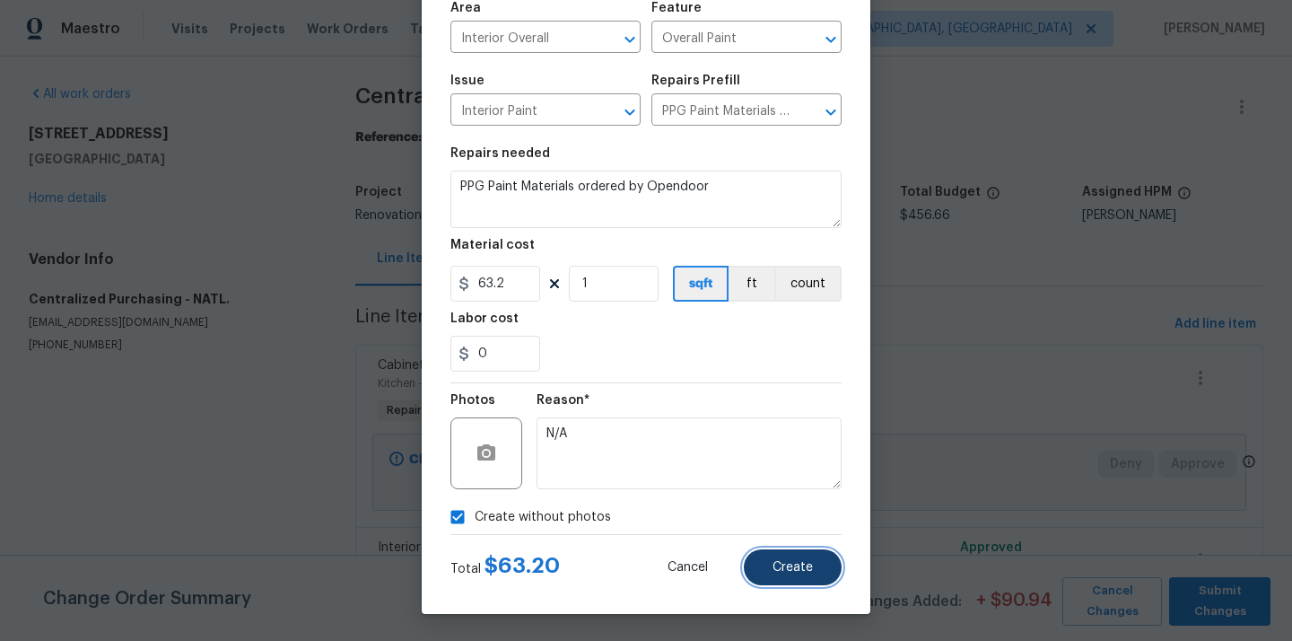
click at [783, 562] on span "Create" at bounding box center [793, 567] width 40 height 13
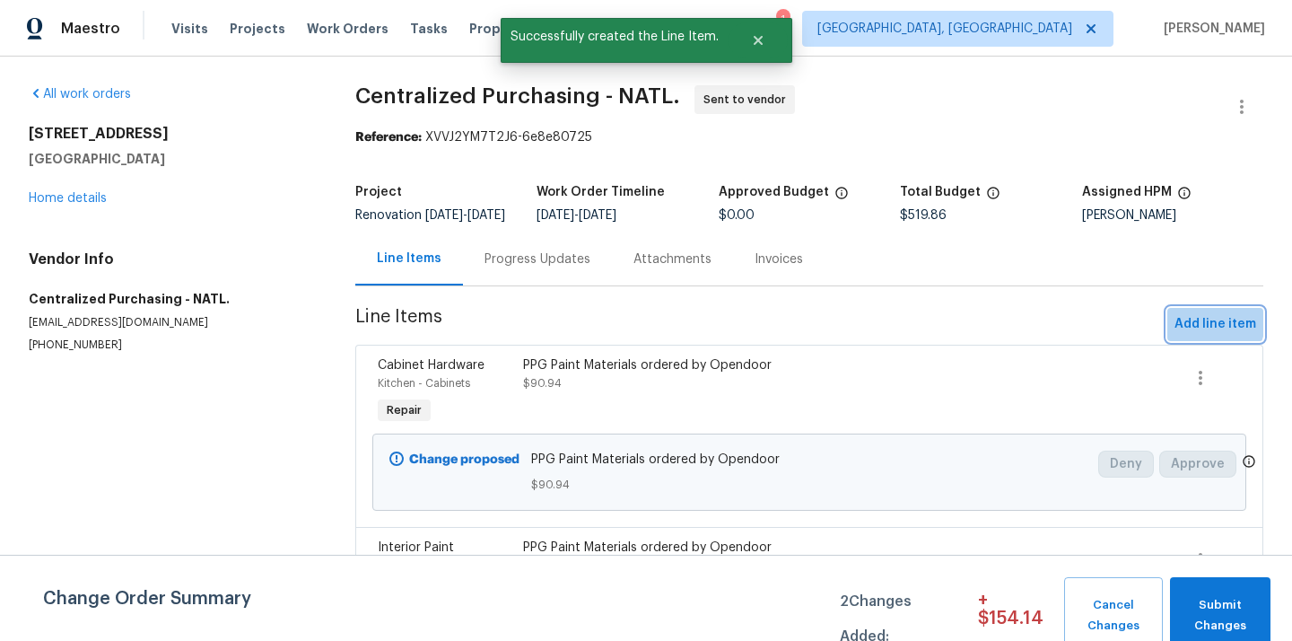
click at [1182, 324] on button "Add line item" at bounding box center [1215, 324] width 96 height 33
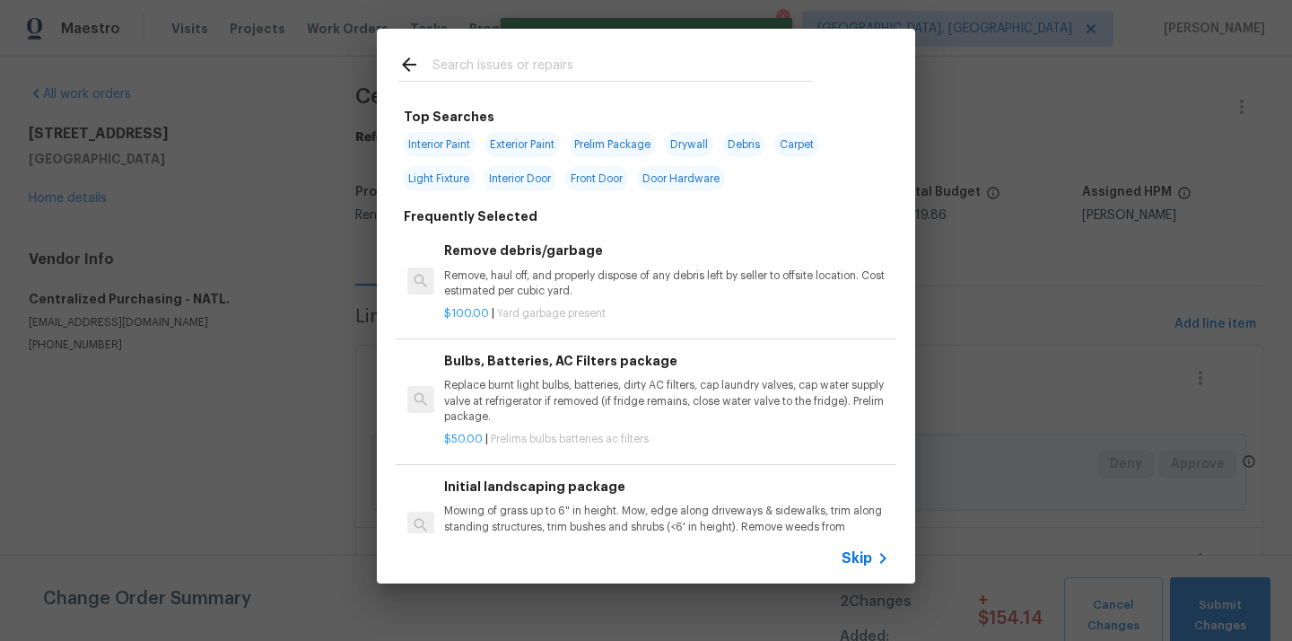
click at [730, 71] on input "text" at bounding box center [623, 67] width 380 height 27
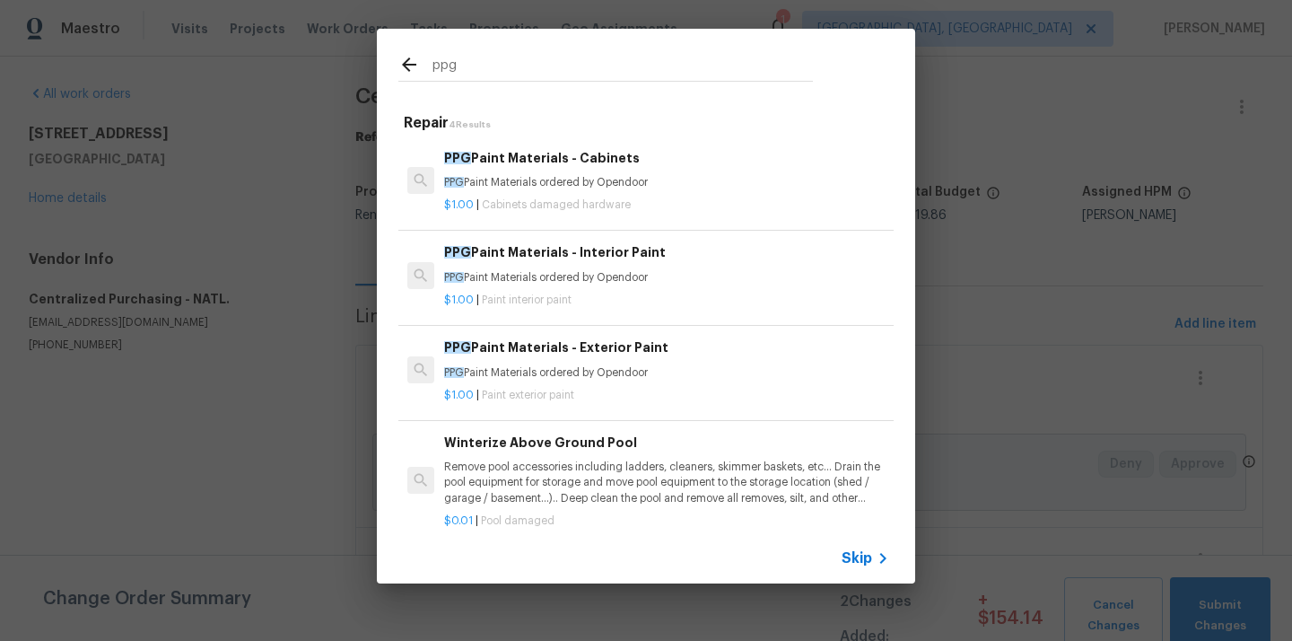
type input "ppg"
click at [551, 357] on h6 "PPG Paint Materials - Exterior Paint" at bounding box center [666, 347] width 445 height 20
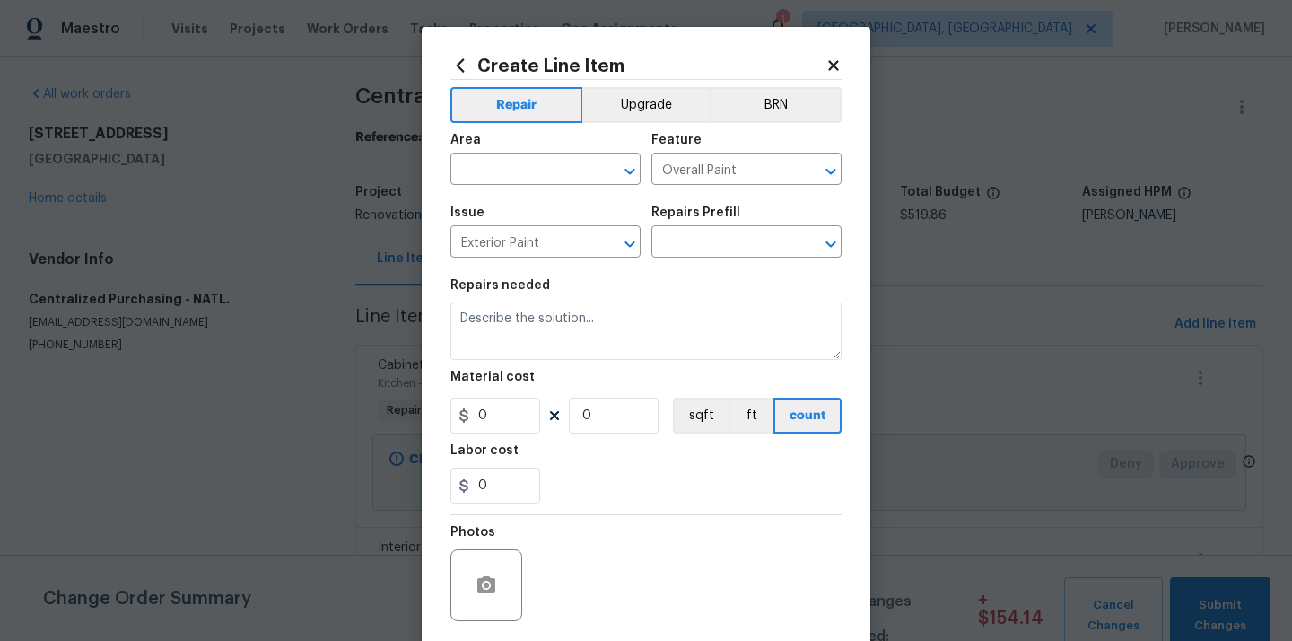
type input "PPG Paint Materials - Exterior Paint $1.00"
type textarea "PPG Paint Materials ordered by Opendoor"
type input "1"
click at [564, 170] on input "text" at bounding box center [520, 171] width 140 height 28
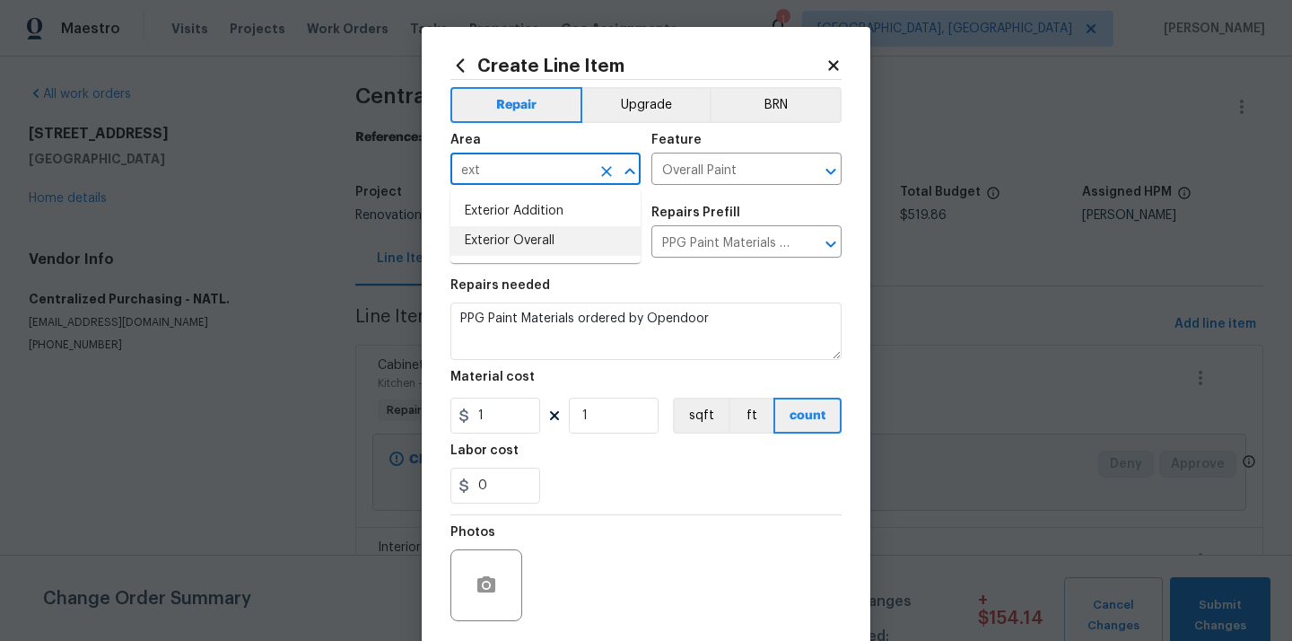
click at [534, 246] on li "Exterior Overall" at bounding box center [545, 241] width 190 height 30
type input "Exterior Overall"
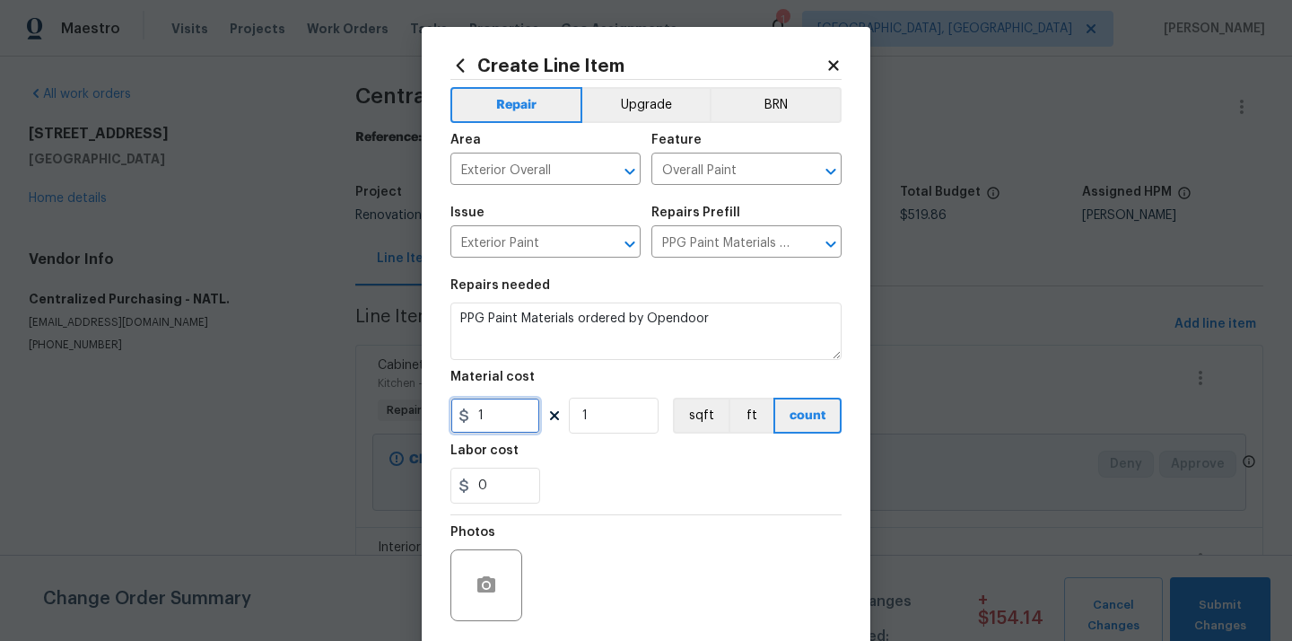
drag, startPoint x: 508, startPoint y: 425, endPoint x: 451, endPoint y: 419, distance: 56.9
click at [449, 425] on div "Create Line Item Repair Upgrade BRN Area Exterior Overall ​ Feature Overall Pai…" at bounding box center [646, 386] width 449 height 719
paste input "776.74"
type input "776.74"
click at [626, 509] on section "Repairs needed PPG Paint Materials ordered by Opendoor Material cost 776.74 1 s…" at bounding box center [645, 391] width 391 height 246
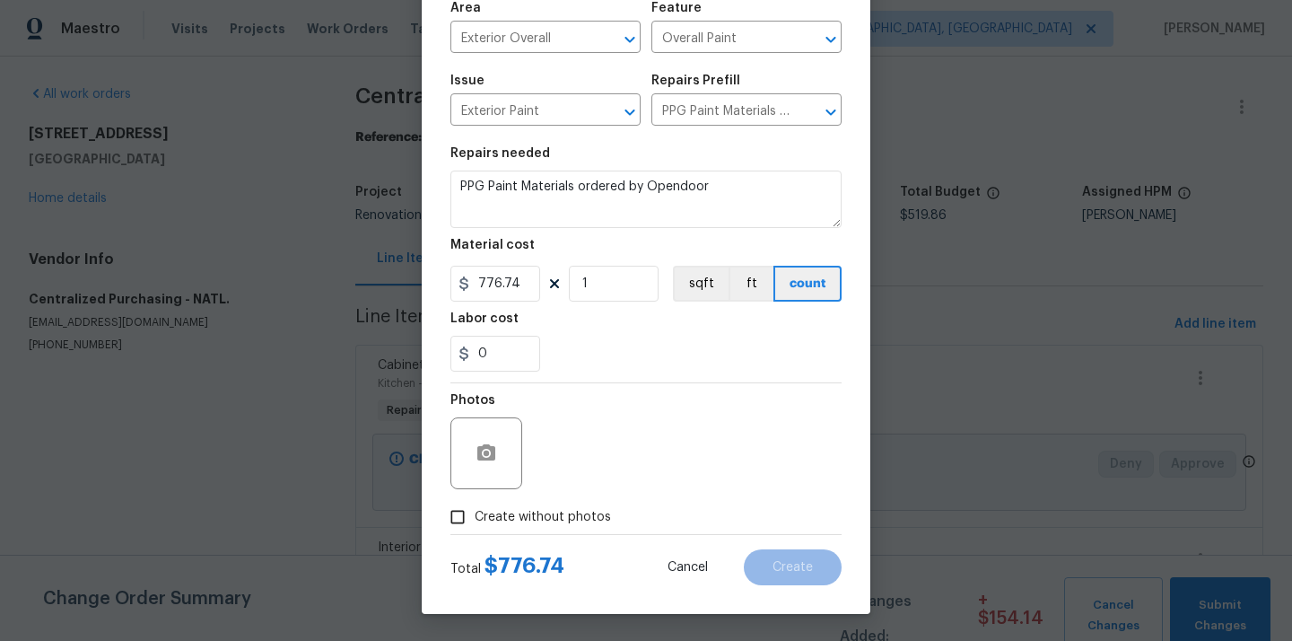
click at [595, 526] on label "Create without photos" at bounding box center [526, 517] width 170 height 34
click at [475, 526] on input "Create without photos" at bounding box center [458, 517] width 34 height 34
checkbox input "true"
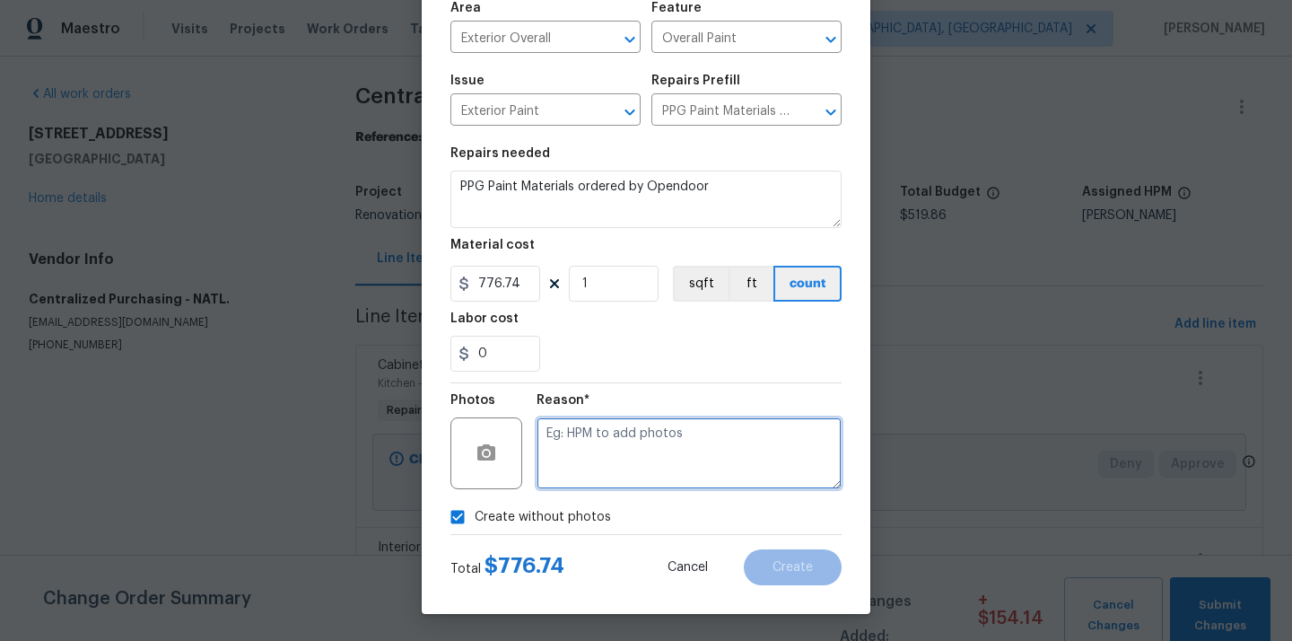
drag, startPoint x: 608, startPoint y: 468, endPoint x: 610, endPoint y: 456, distance: 11.8
click at [608, 468] on textarea at bounding box center [689, 453] width 305 height 72
type textarea "N/A"
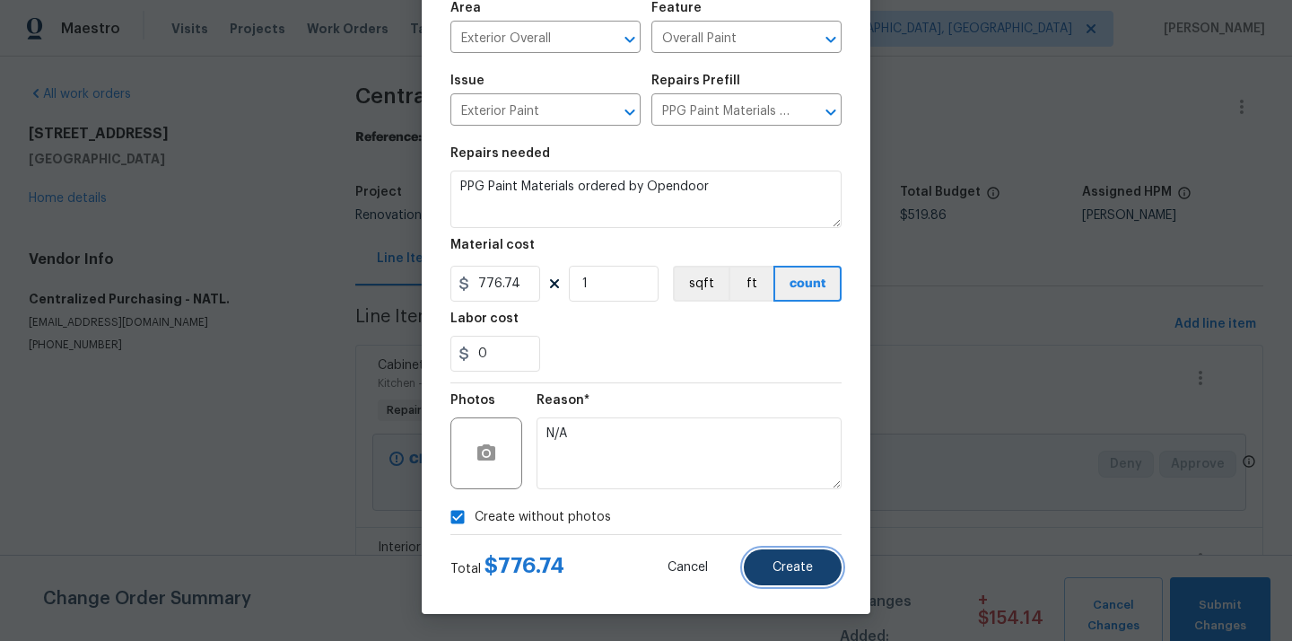
click at [775, 564] on span "Create" at bounding box center [793, 567] width 40 height 13
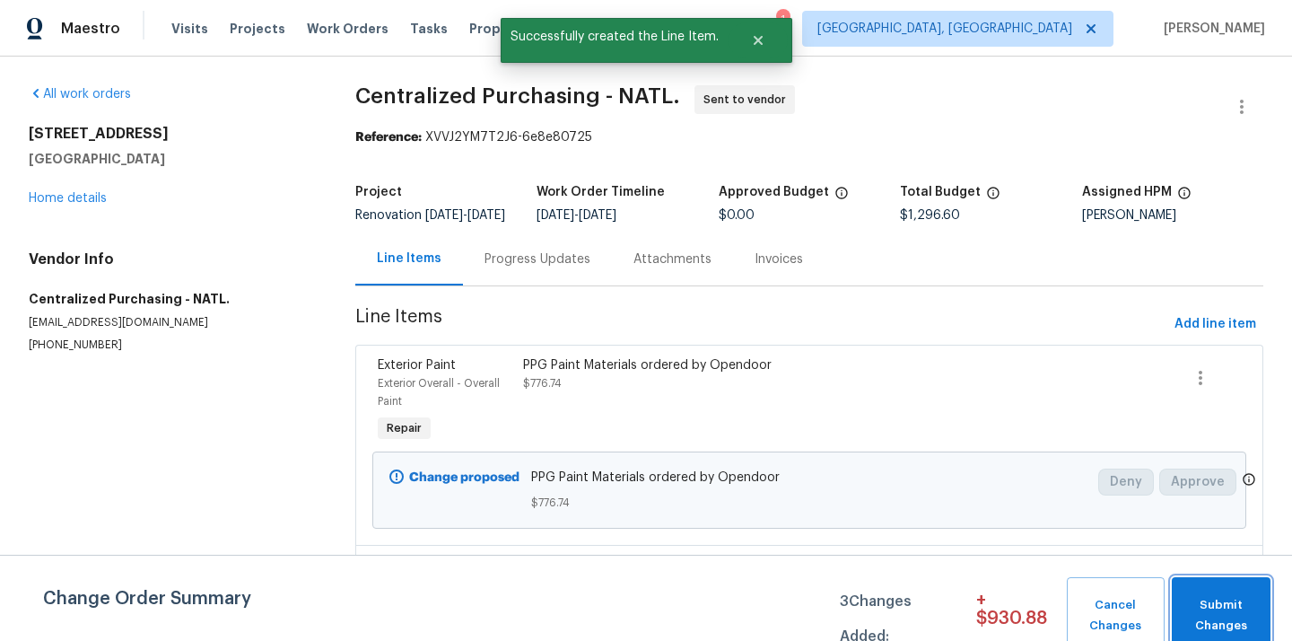
click at [1237, 630] on span "Submit Changes" at bounding box center [1221, 615] width 81 height 41
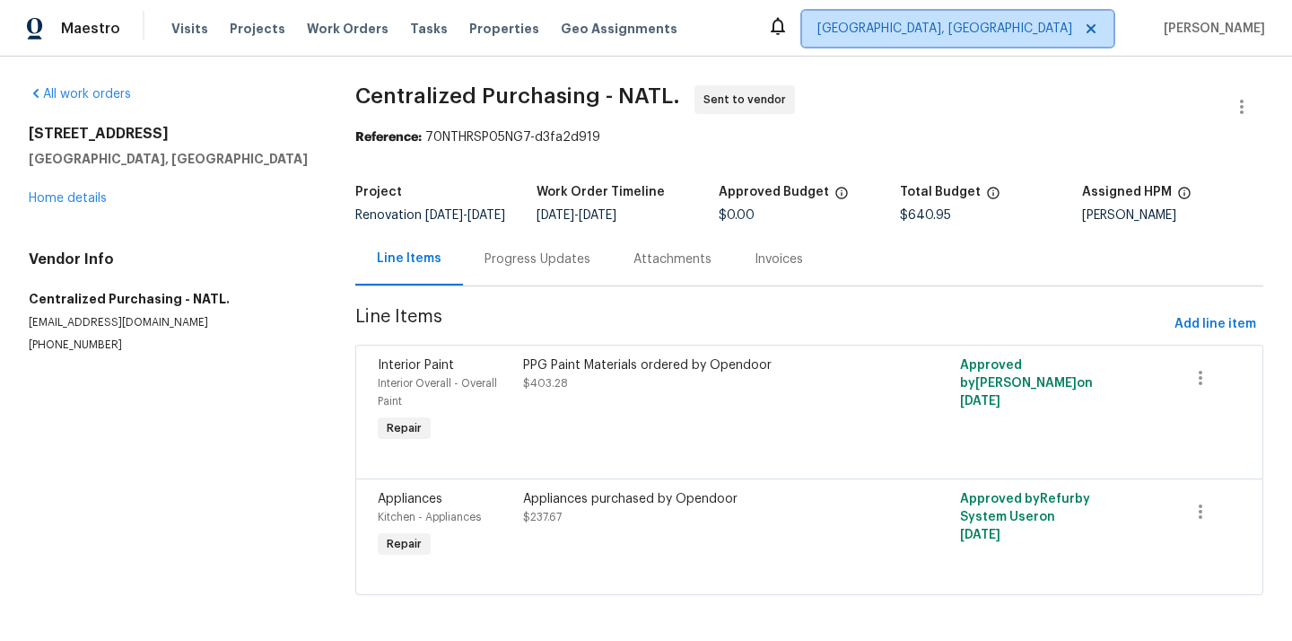
click at [1049, 22] on span "[GEOGRAPHIC_DATA], [GEOGRAPHIC_DATA]" at bounding box center [944, 29] width 255 height 18
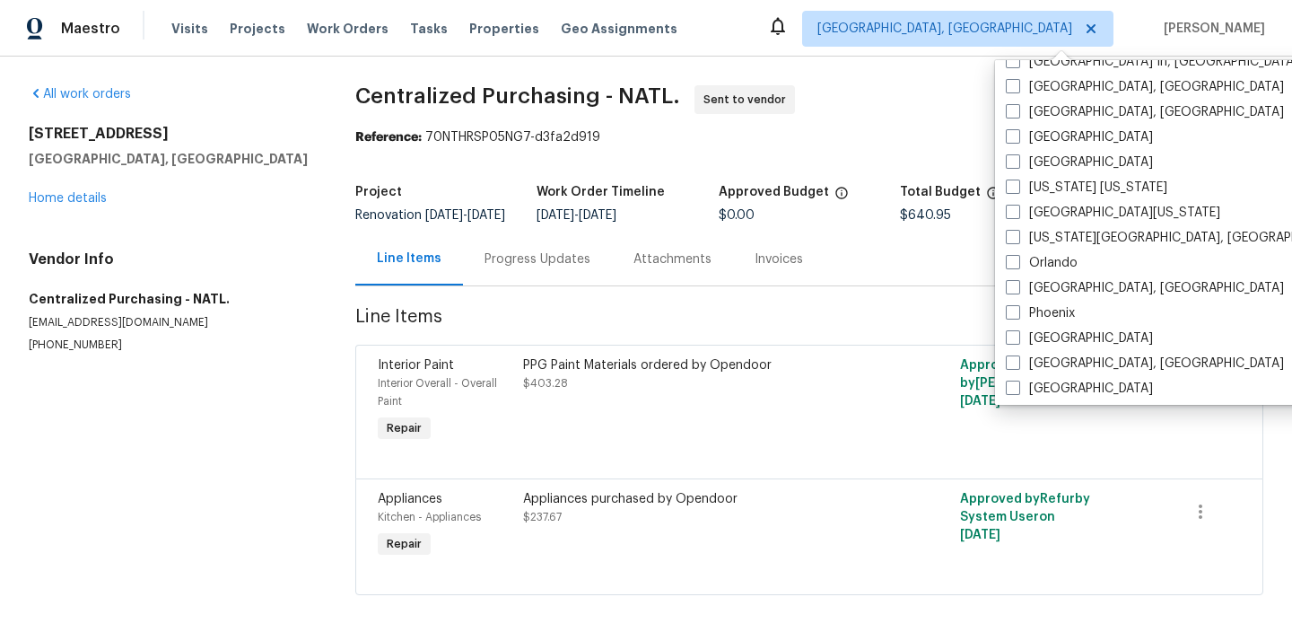
scroll to position [830, 0]
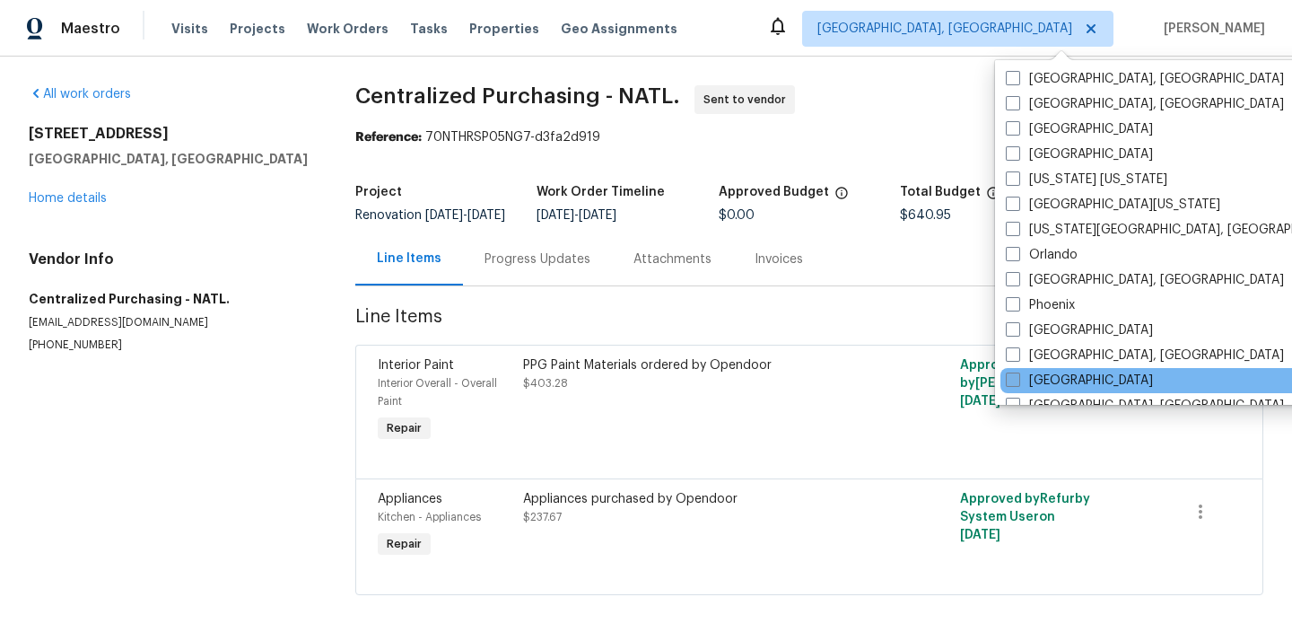
click at [1045, 377] on label "[GEOGRAPHIC_DATA]" at bounding box center [1079, 380] width 147 height 18
click at [1018, 377] on input "[GEOGRAPHIC_DATA]" at bounding box center [1012, 377] width 12 height 12
checkbox input "true"
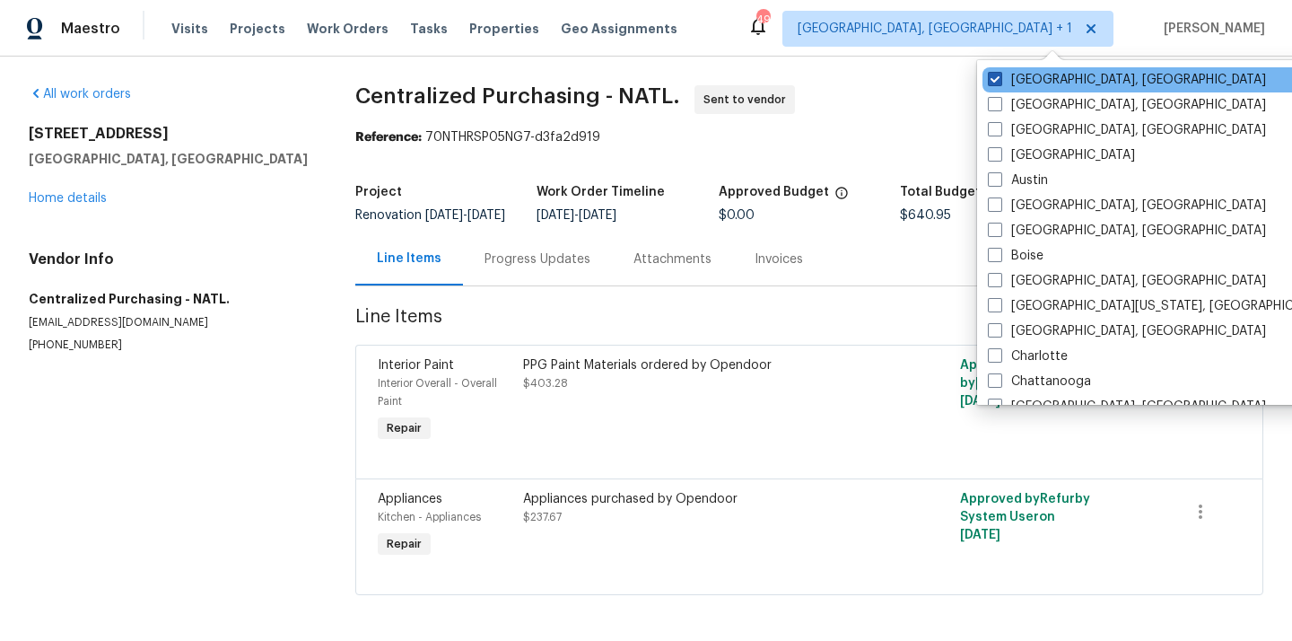
click at [1050, 82] on label "[GEOGRAPHIC_DATA], [GEOGRAPHIC_DATA]" at bounding box center [1127, 80] width 278 height 18
click at [1000, 82] on input "[GEOGRAPHIC_DATA], [GEOGRAPHIC_DATA]" at bounding box center [994, 77] width 12 height 12
checkbox input "false"
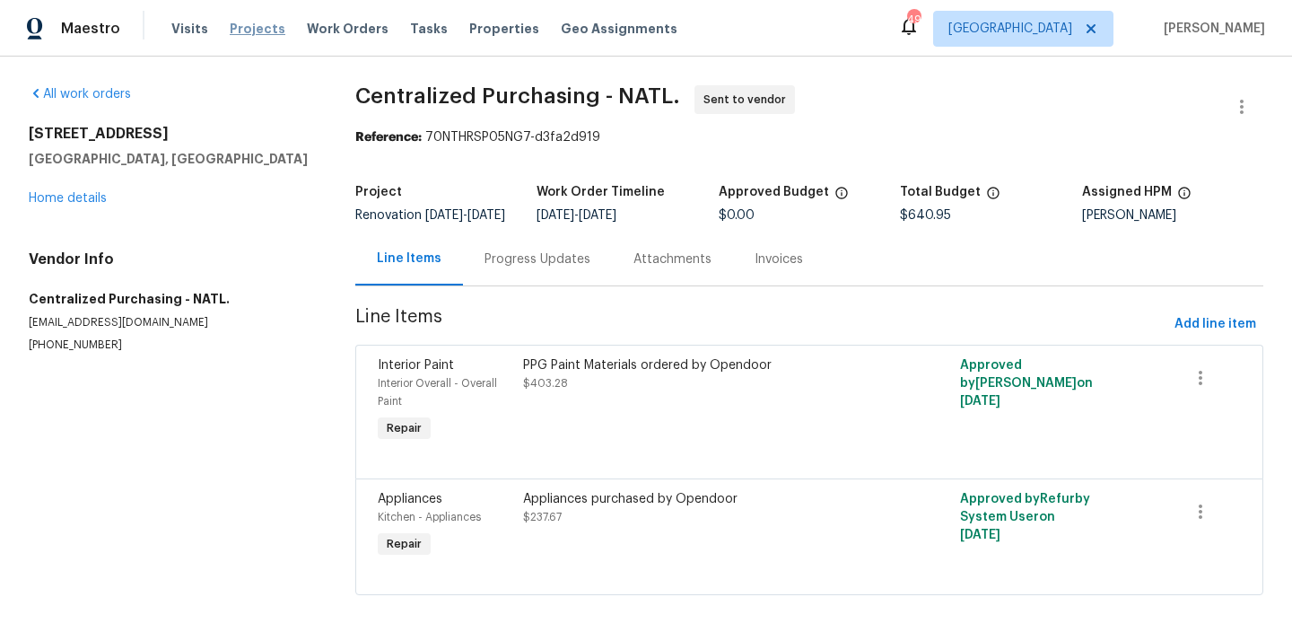
click at [245, 33] on span "Projects" at bounding box center [258, 29] width 56 height 18
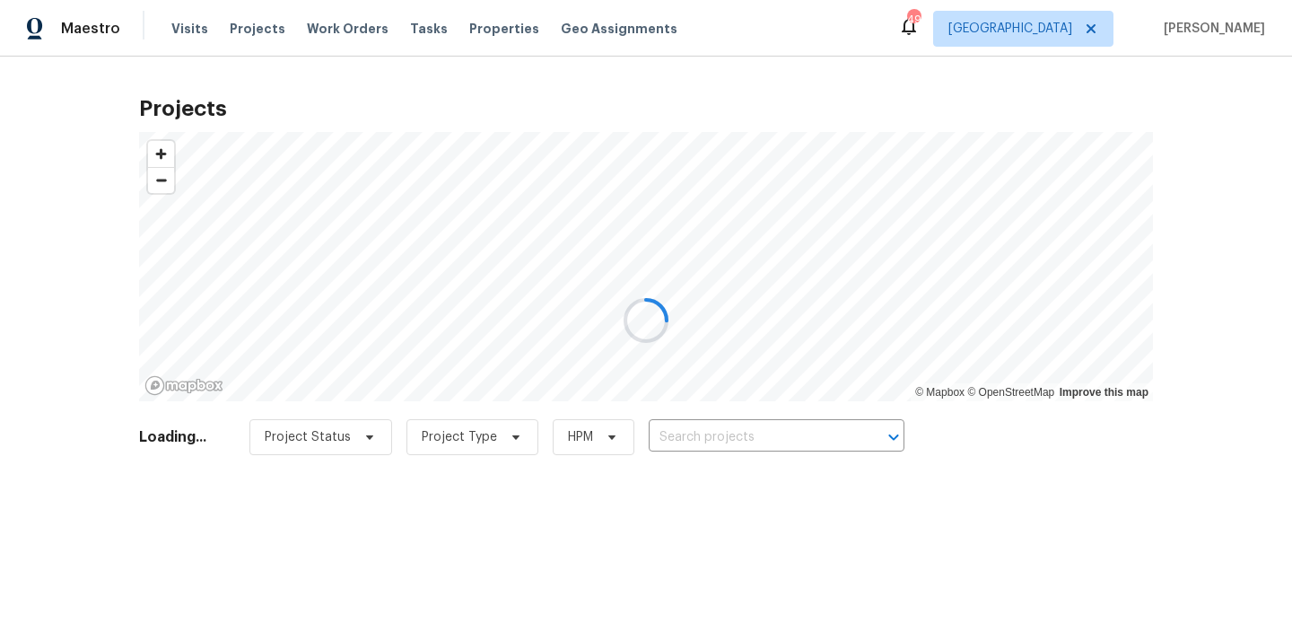
click at [815, 445] on div at bounding box center [646, 320] width 1292 height 641
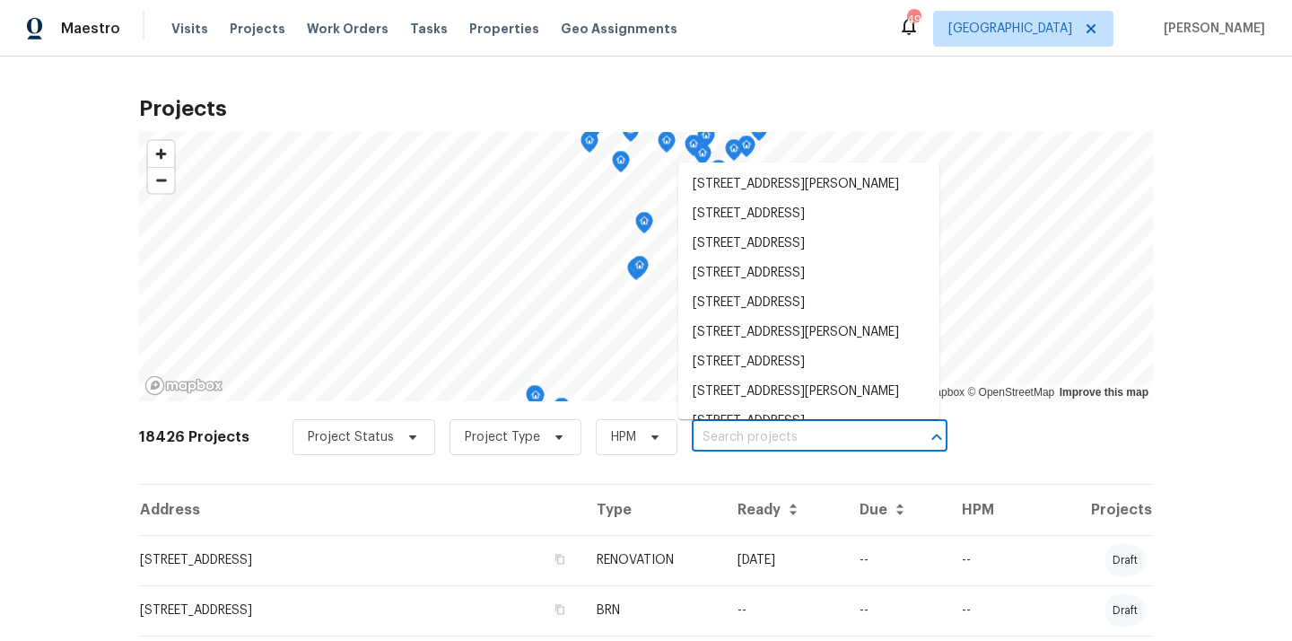
click at [815, 445] on input "text" at bounding box center [794, 438] width 205 height 28
paste input "7271 Shellburne Dr. Raleigh NC 27612"
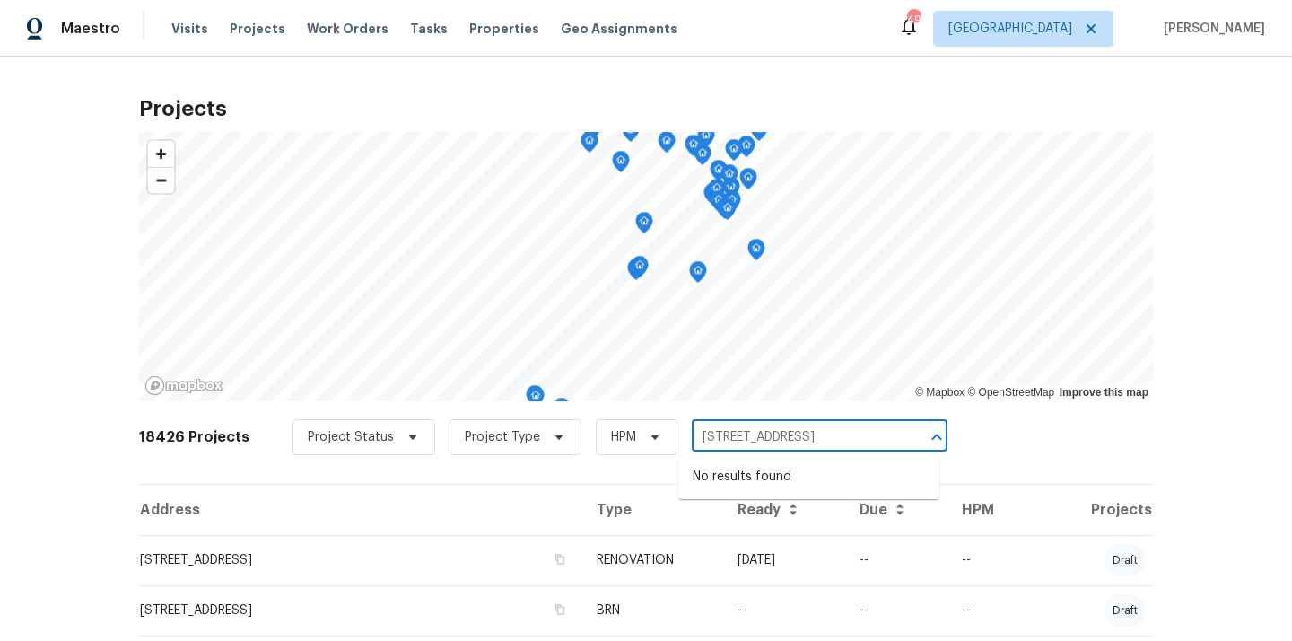
scroll to position [0, 17]
drag, startPoint x: 782, startPoint y: 441, endPoint x: 918, endPoint y: 441, distance: 136.4
click at [918, 441] on div "7271 Shellburne Dr. Raleigh NC 27612 ​" at bounding box center [820, 438] width 256 height 28
type input "7271 Shellburne Dr"
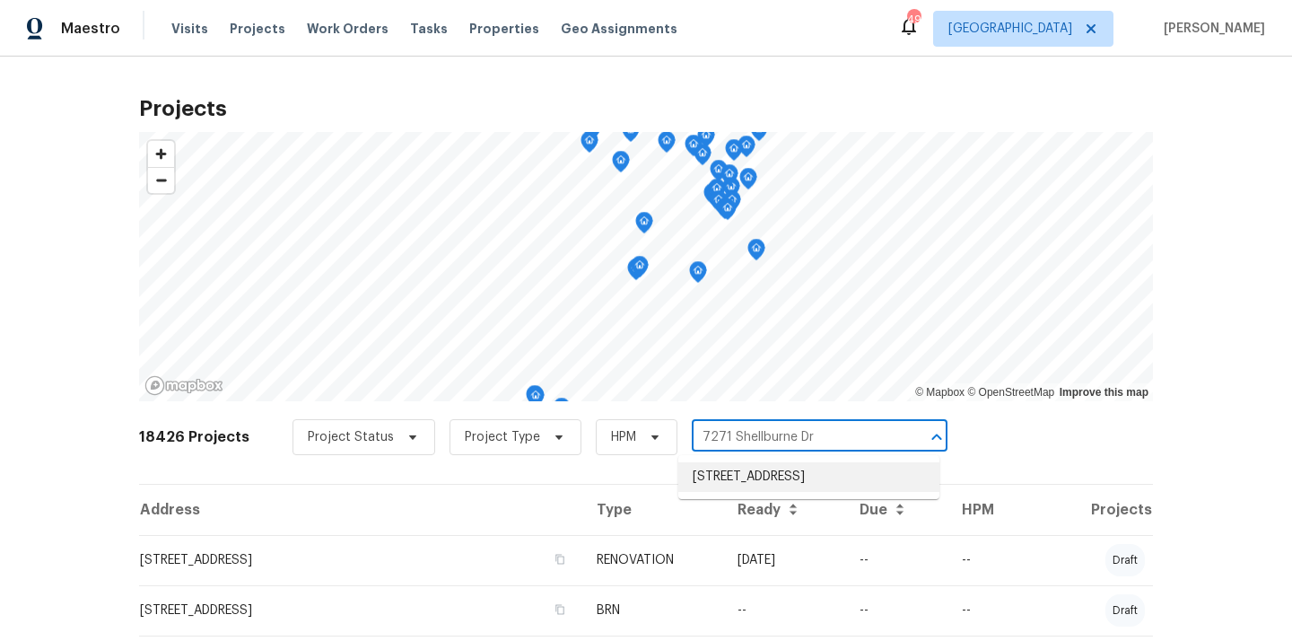
click at [815, 479] on li "7271 Shellburne Dr, Raleigh, NC 27612" at bounding box center [808, 477] width 261 height 30
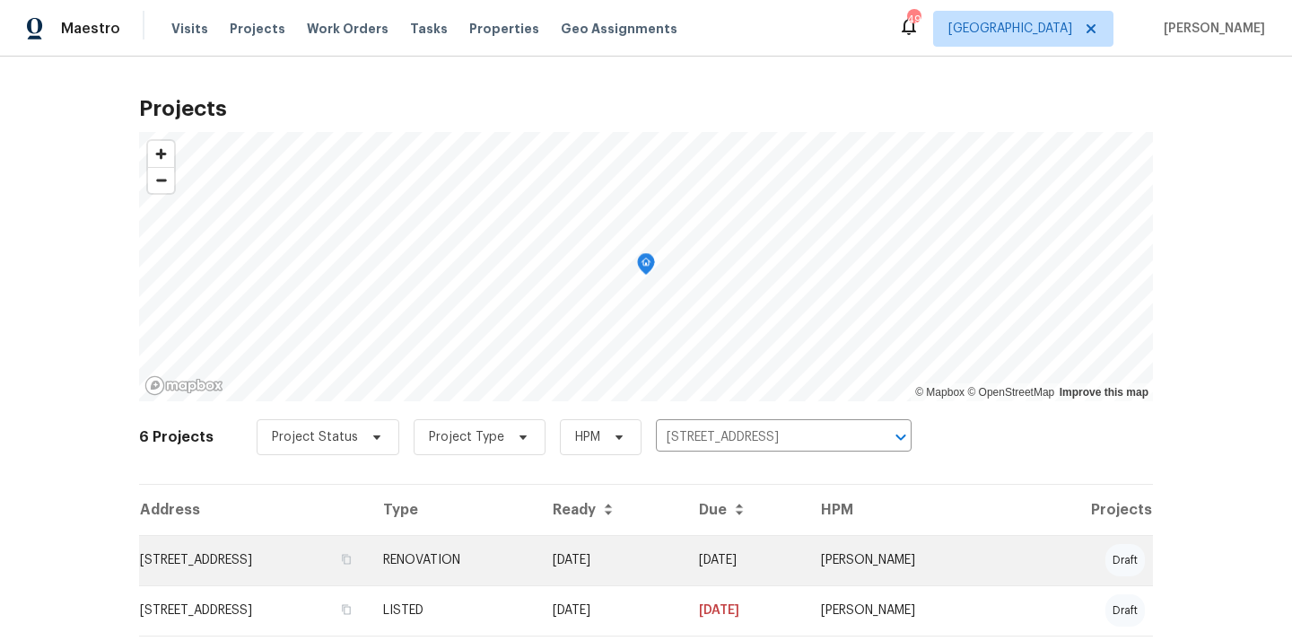
click at [369, 563] on td "7271 Shellburne Dr, Raleigh, NC 27612" at bounding box center [254, 560] width 230 height 50
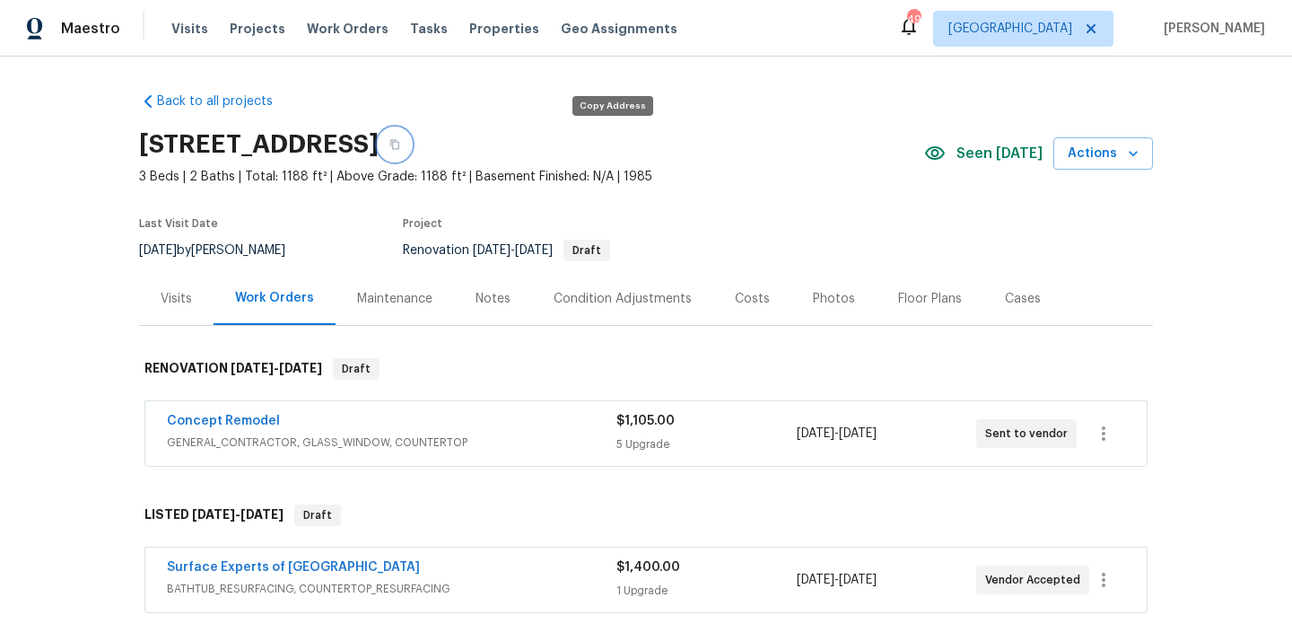
click at [400, 145] on icon "button" at bounding box center [394, 144] width 11 height 11
click at [379, 153] on h2 "7271 Shellburne Dr, Raleigh, NC 27612" at bounding box center [259, 144] width 240 height 18
copy h2 "27612"
click at [181, 298] on div "Visits" at bounding box center [176, 299] width 31 height 18
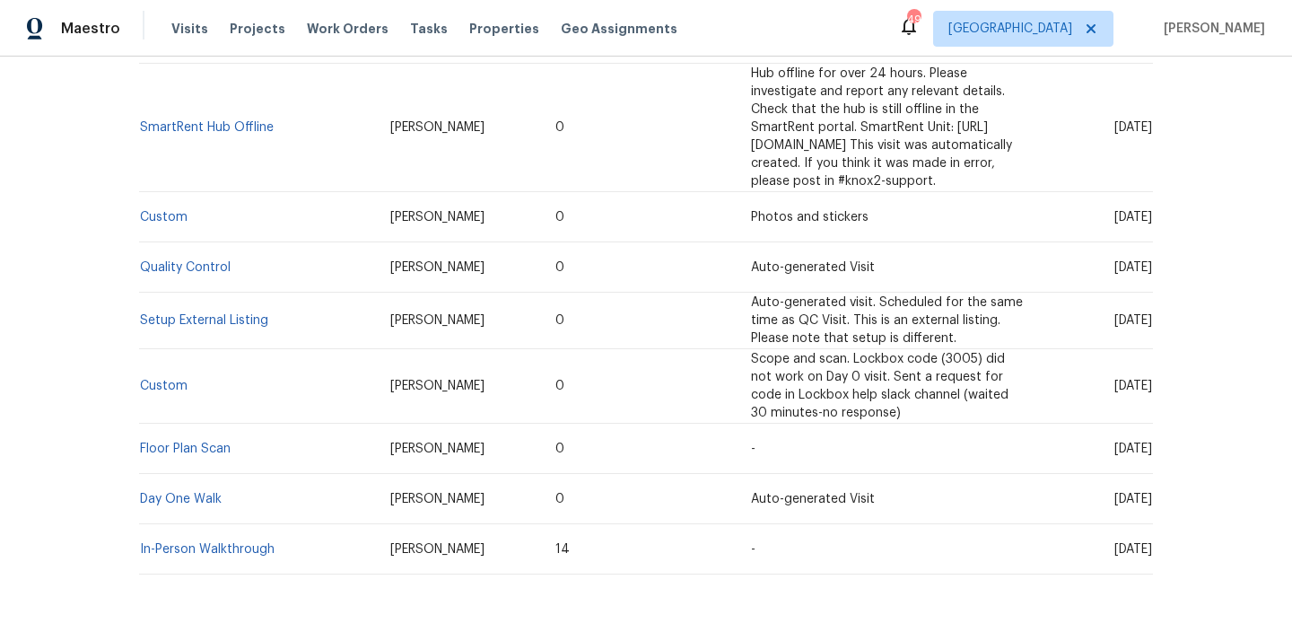
scroll to position [560, 0]
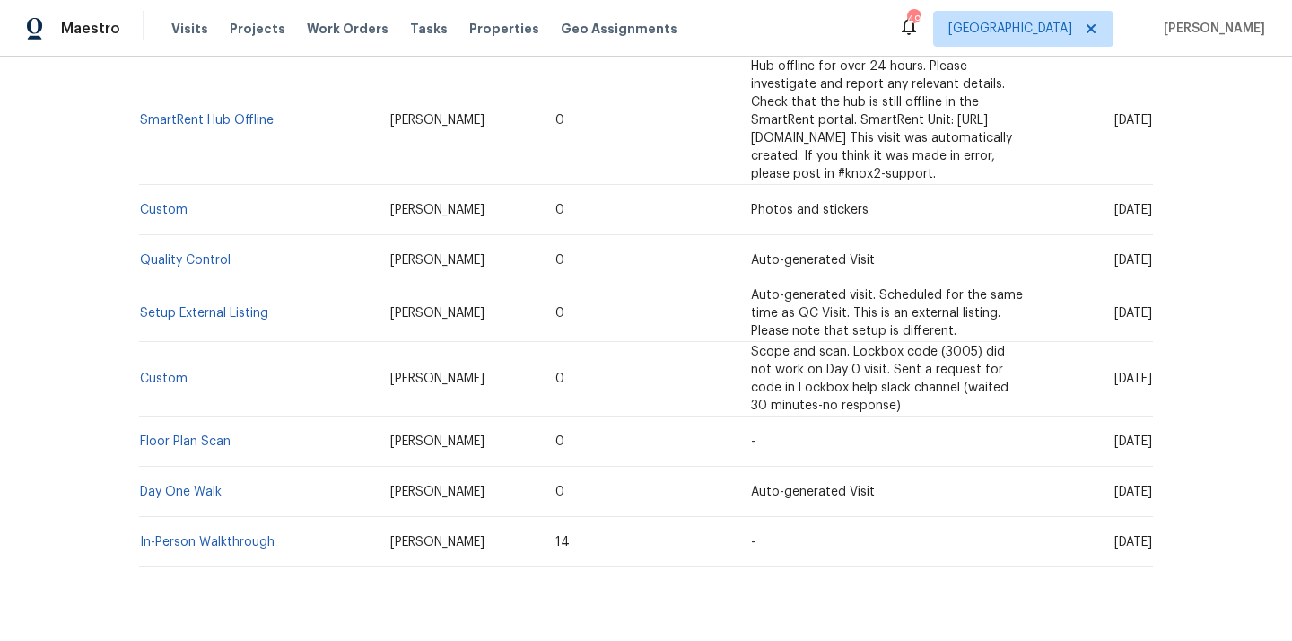
click at [237, 517] on td "In-Person Walkthrough" at bounding box center [257, 542] width 237 height 50
click at [246, 536] on link "In-Person Walkthrough" at bounding box center [207, 542] width 135 height 13
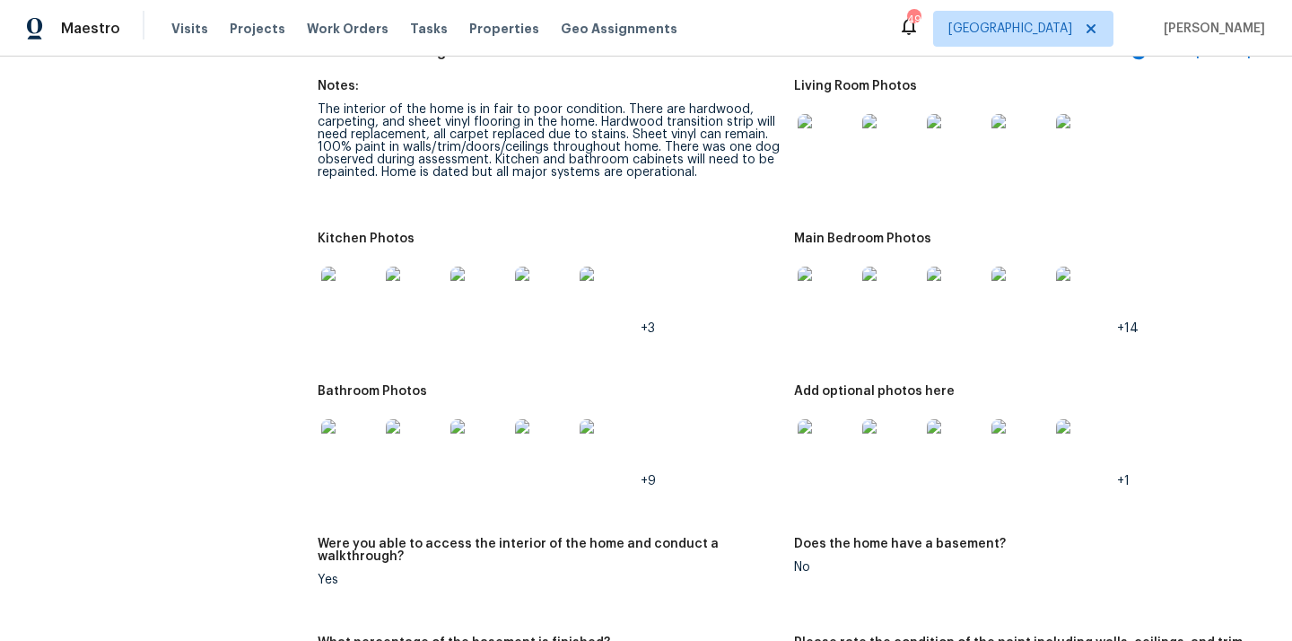
scroll to position [1998, 0]
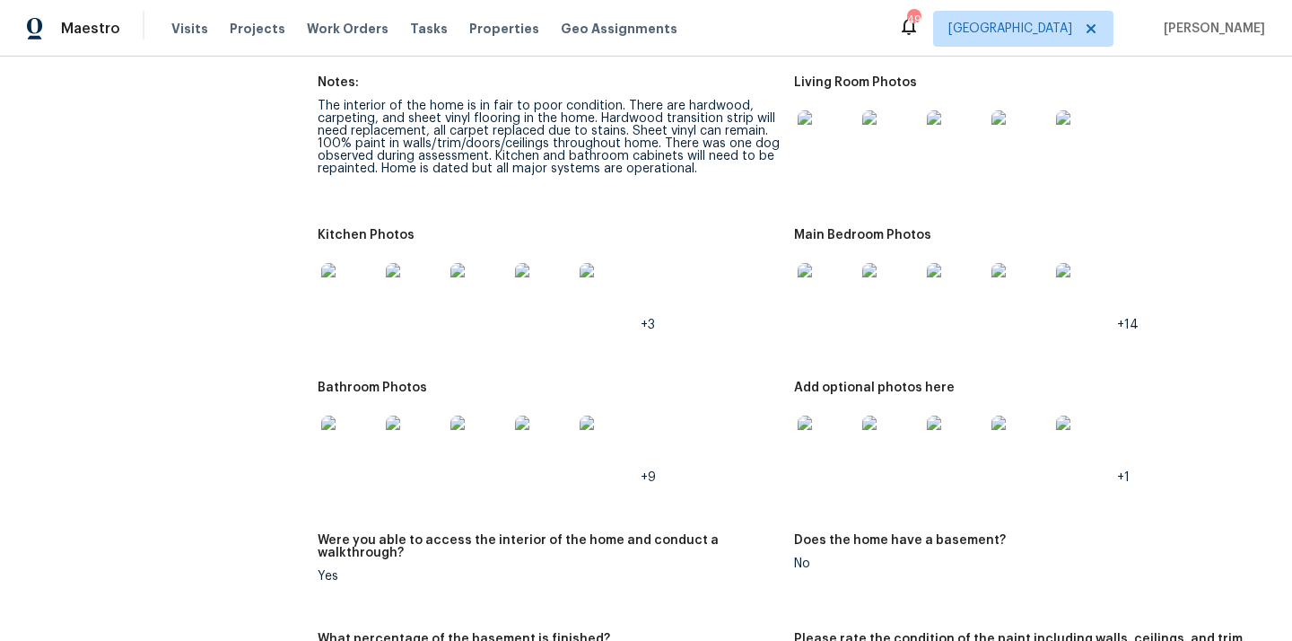
click at [361, 285] on img at bounding box center [349, 291] width 57 height 57
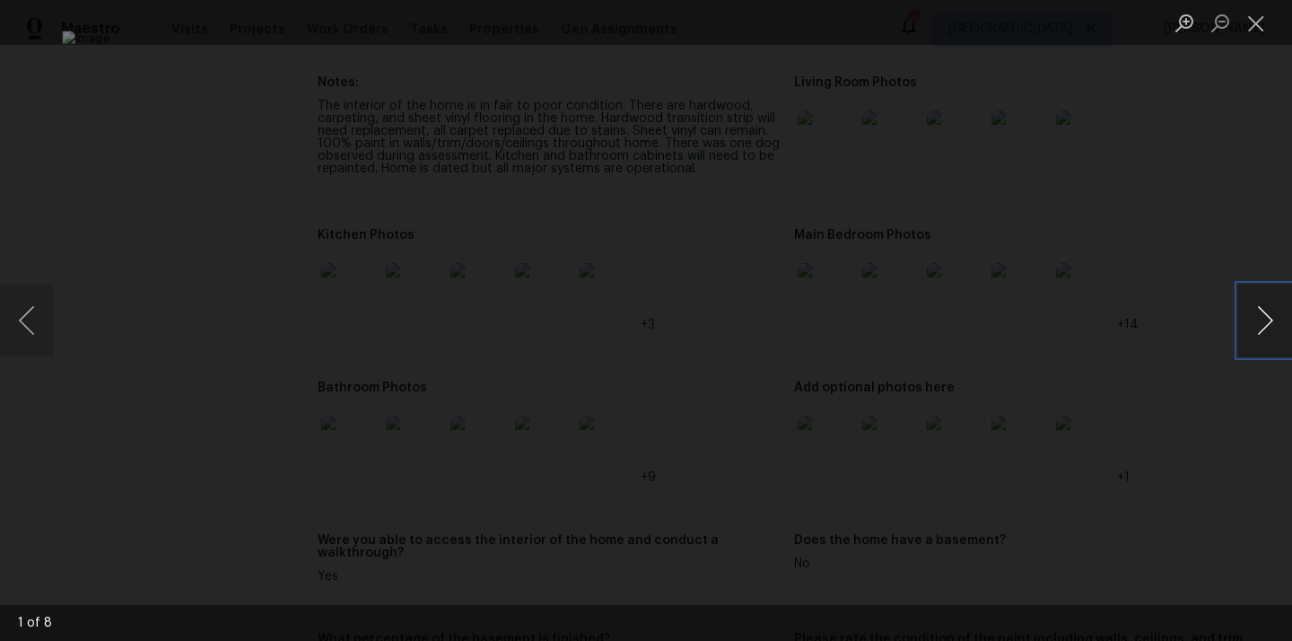
click at [1250, 323] on button "Next image" at bounding box center [1265, 320] width 54 height 72
